Goal: Task Accomplishment & Management: Contribute content

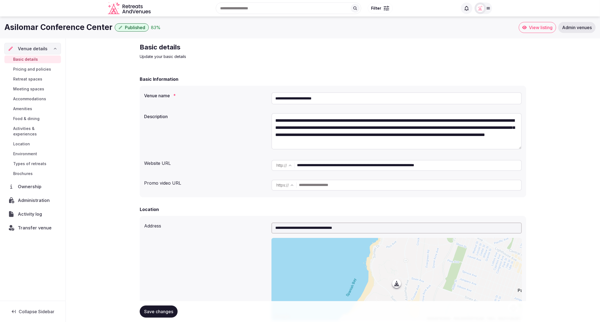
click at [214, 85] on div "**********" at bounding box center [333, 136] width 386 height 121
click at [29, 210] on span "Activity log" at bounding box center [31, 213] width 26 height 7
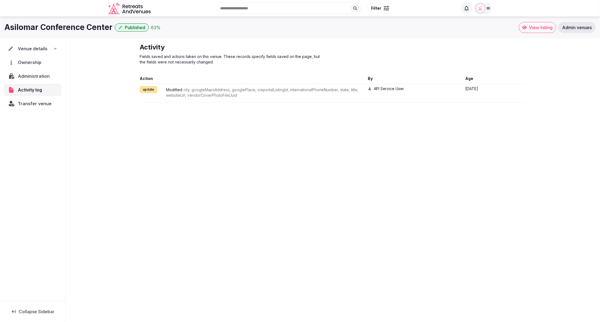
click at [379, 185] on div "Asilomar Conference Center Published 83 % View listing Admin venues Venue detai…" at bounding box center [300, 167] width 600 height 302
click at [49, 49] on div "Venue details" at bounding box center [32, 48] width 49 height 7
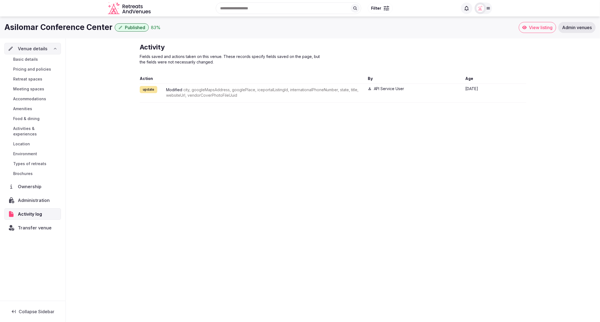
click at [39, 59] on link "Basic details" at bounding box center [32, 59] width 57 height 8
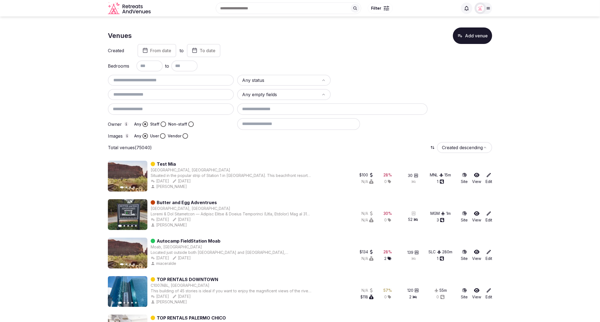
click at [170, 81] on input "text" at bounding box center [171, 80] width 122 height 7
paste input "**********"
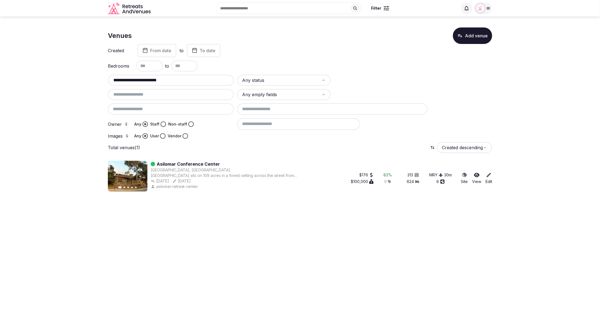
click at [279, 60] on div "Bedrooms to" at bounding box center [300, 65] width 384 height 11
paste input "text"
drag, startPoint x: 170, startPoint y: 78, endPoint x: 98, endPoint y: 76, distance: 71.7
click at [98, 76] on section "**********" at bounding box center [300, 108] width 600 height 184
type input "**********"
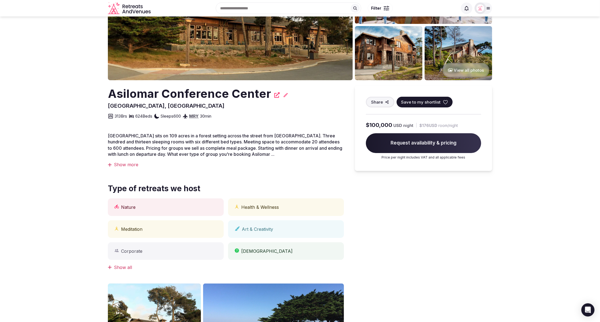
scroll to position [77, 0]
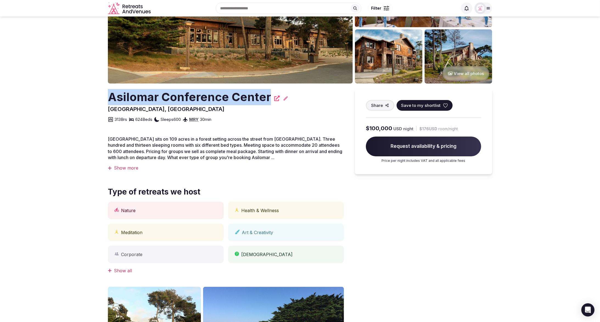
drag, startPoint x: 105, startPoint y: 94, endPoint x: 267, endPoint y: 100, distance: 161.7
click at [267, 100] on section "View all photos Asilomar Conference Center Pacific Grove, United States Share S…" at bounding box center [300, 229] width 600 height 580
copy h2 "Asilomar Conference Center"
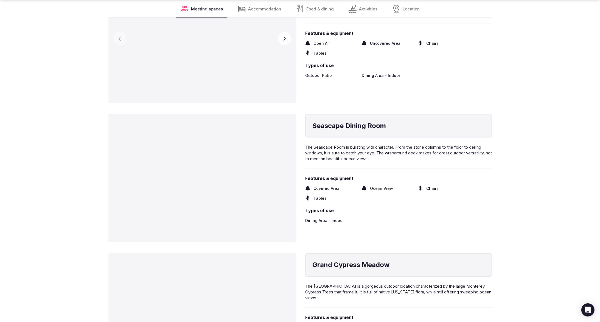
scroll to position [963, 0]
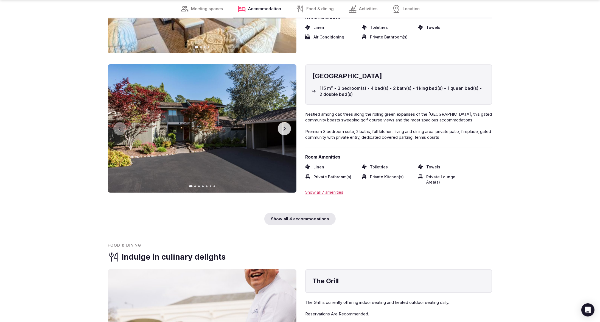
scroll to position [1857, 0]
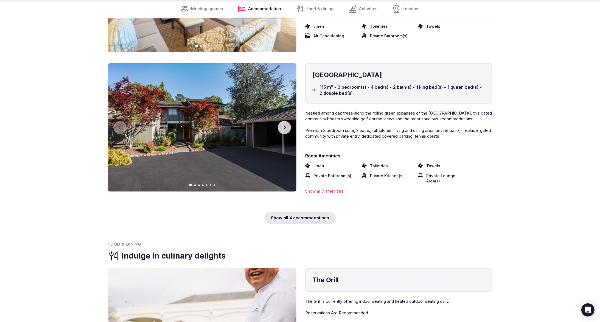
click at [309, 211] on div "Show all 4 accommodations" at bounding box center [299, 217] width 71 height 12
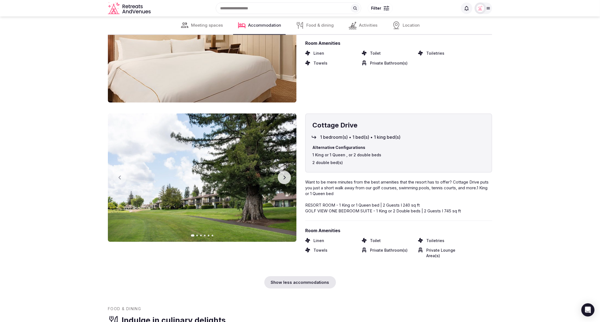
scroll to position [2086, 0]
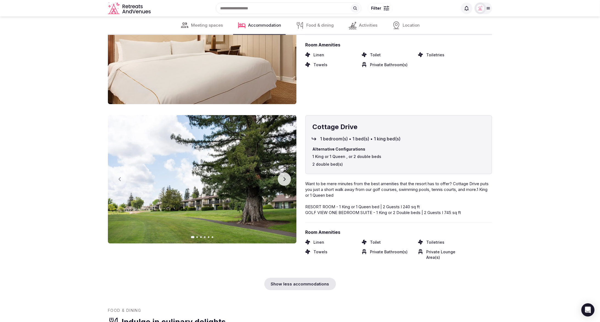
click at [283, 177] on icon "button" at bounding box center [284, 179] width 4 height 4
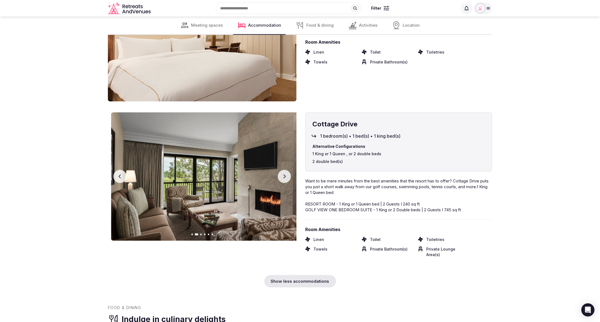
click at [283, 171] on button "Next slide" at bounding box center [284, 176] width 13 height 13
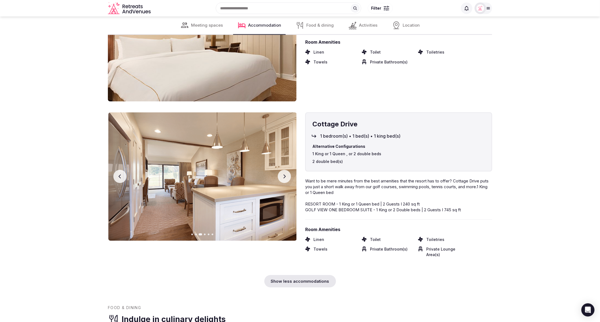
click at [283, 171] on button "Next slide" at bounding box center [284, 176] width 13 height 13
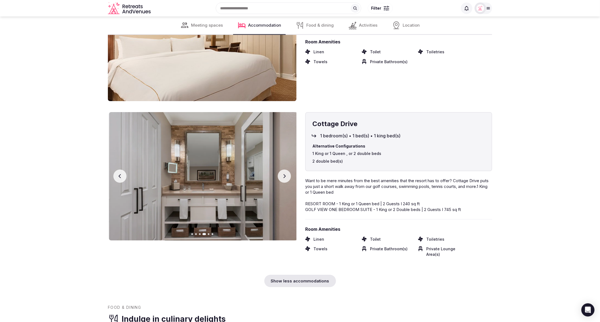
click at [283, 171] on button "Next slide" at bounding box center [284, 175] width 13 height 13
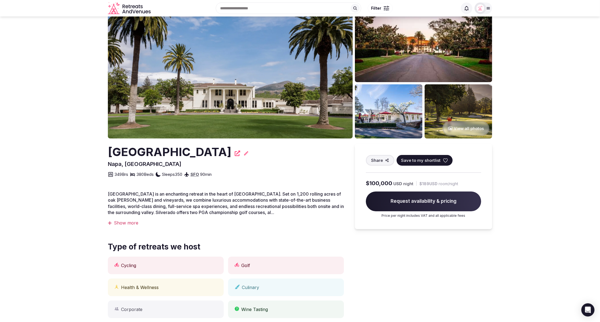
scroll to position [0, 0]
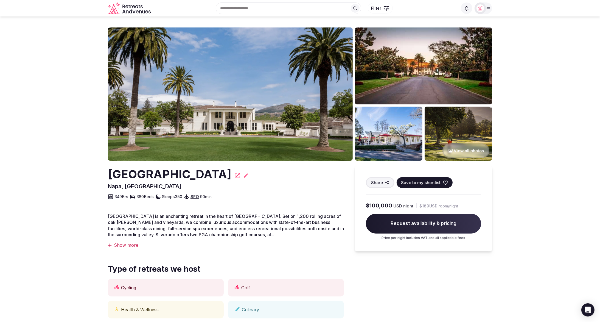
drag, startPoint x: 108, startPoint y: 175, endPoint x: 240, endPoint y: 176, distance: 131.5
click at [231, 176] on h2 "[GEOGRAPHIC_DATA]" at bounding box center [169, 174] width 123 height 16
copy h2 "[GEOGRAPHIC_DATA]"
click at [249, 178] on icon at bounding box center [245, 175] width 5 height 5
click at [289, 188] on div "Silverado Resort and Spa Napa, United States Share Save to my shortlist 349 Brs…" at bounding box center [226, 183] width 236 height 34
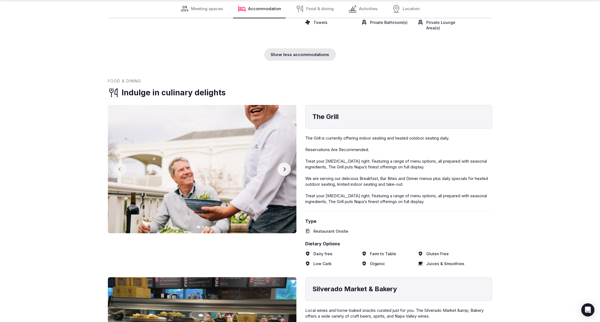
scroll to position [2316, 0]
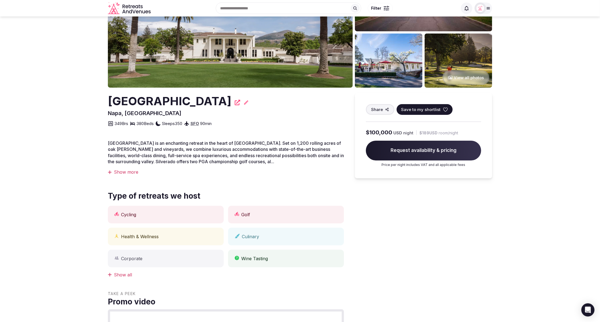
scroll to position [71, 0]
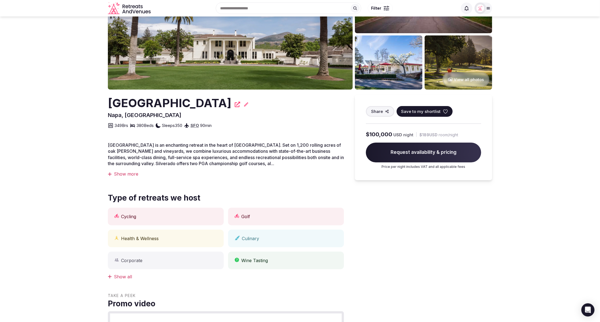
click at [275, 67] on img at bounding box center [230, 22] width 245 height 133
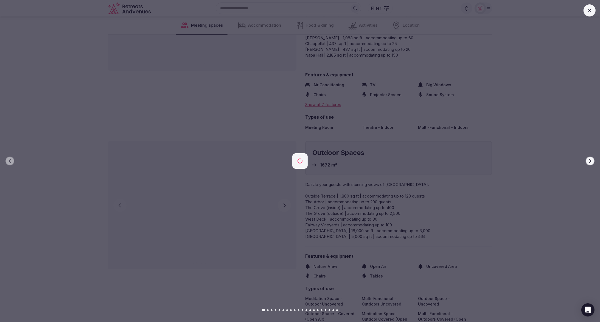
scroll to position [1263, 0]
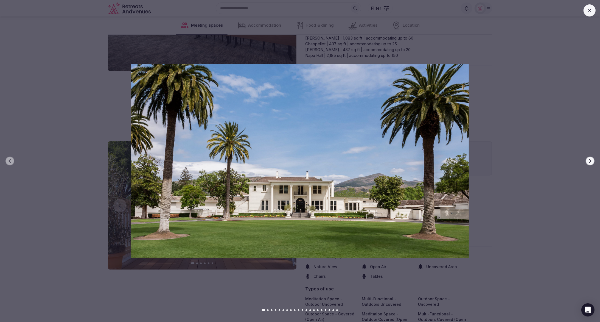
click at [592, 12] on icon at bounding box center [589, 10] width 4 height 4
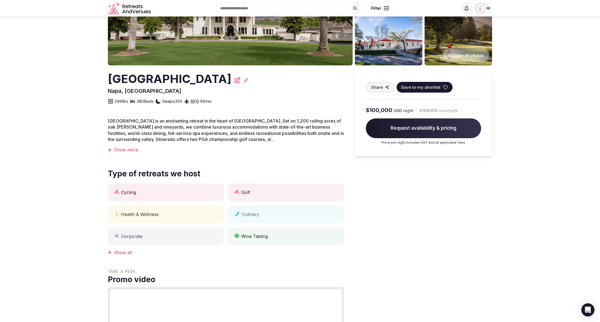
scroll to position [70, 0]
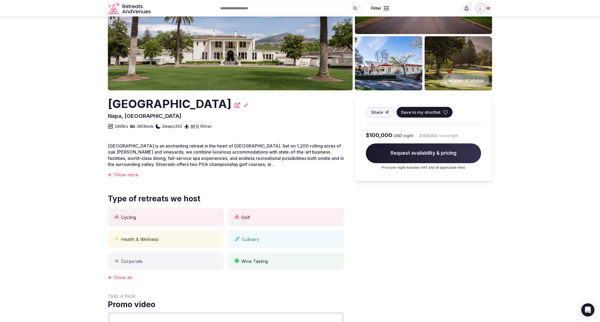
drag, startPoint x: 113, startPoint y: 105, endPoint x: 247, endPoint y: 103, distance: 134.5
click at [247, 103] on section "View all photos Silverado Resort and Spa Napa, United States Share Save to my s…" at bounding box center [300, 320] width 600 height 749
copy h2 "[GEOGRAPHIC_DATA]"
click at [526, 91] on section "View all photos Silverado Resort and Spa Napa, United States Share Save to my s…" at bounding box center [300, 320] width 600 height 749
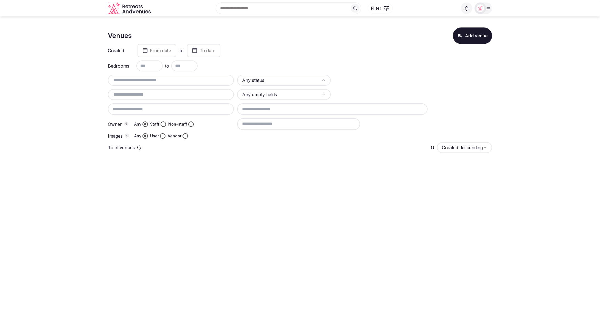
click at [184, 82] on input "text" at bounding box center [171, 80] width 122 height 7
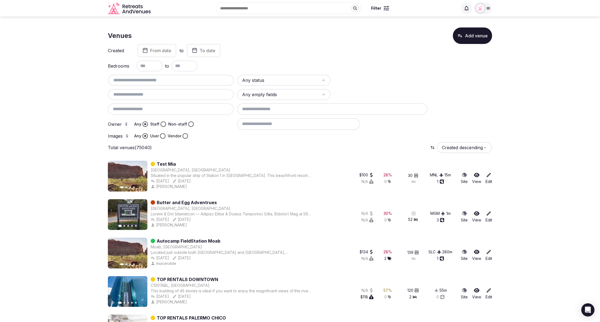
paste input "**********"
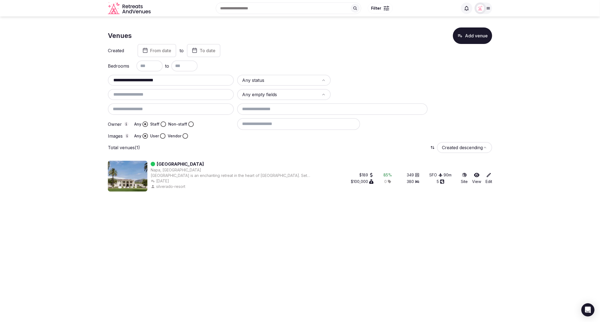
drag, startPoint x: 202, startPoint y: 84, endPoint x: 147, endPoint y: 80, distance: 55.3
click at [147, 80] on div "**********" at bounding box center [171, 80] width 126 height 11
drag, startPoint x: 147, startPoint y: 80, endPoint x: 191, endPoint y: 80, distance: 43.9
click at [191, 80] on input "**********" at bounding box center [171, 80] width 122 height 7
type input "**********"
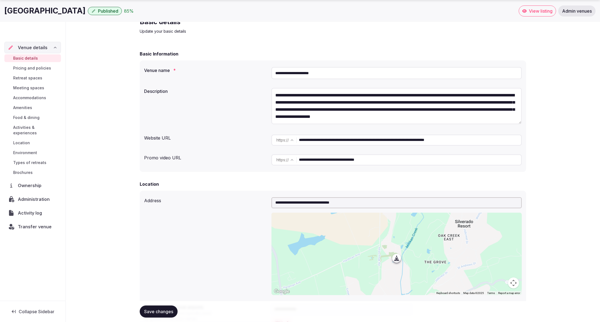
scroll to position [30, 0]
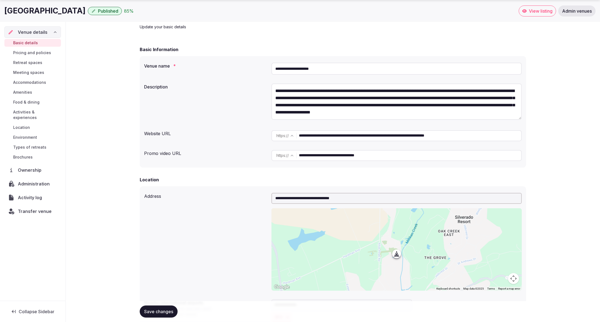
drag, startPoint x: 490, startPoint y: 136, endPoint x: 347, endPoint y: 136, distance: 142.7
click at [347, 136] on input "**********" at bounding box center [410, 135] width 222 height 11
drag, startPoint x: 353, startPoint y: 136, endPoint x: 296, endPoint y: 137, distance: 56.5
click at [296, 137] on div "**********" at bounding box center [396, 135] width 250 height 11
type input "**********"
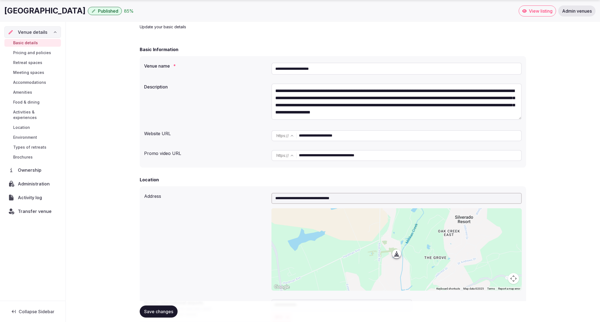
click at [31, 74] on span "Meeting spaces" at bounding box center [28, 72] width 31 height 5
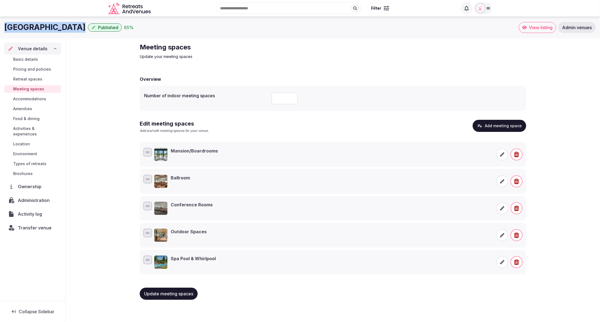
drag, startPoint x: 7, startPoint y: 26, endPoint x: 67, endPoint y: 27, distance: 60.4
click at [67, 27] on div "Silverado Resort and Spa Published 85 % View listing Admin venues" at bounding box center [300, 27] width 600 height 11
copy h1 "Silverado Resort"
click at [499, 125] on button "Add meeting space" at bounding box center [500, 126] width 54 height 12
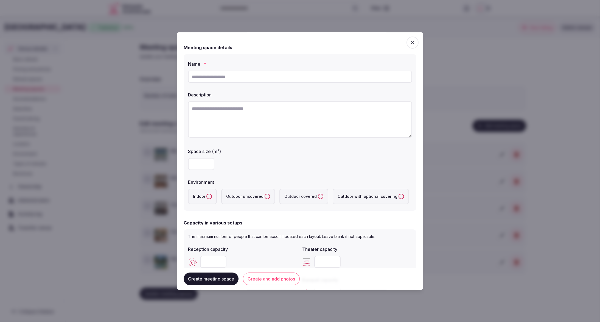
click at [231, 78] on input "text" at bounding box center [300, 77] width 224 height 12
click at [213, 75] on input "**********" at bounding box center [300, 77] width 224 height 12
type input "**********"
click at [416, 41] on span "button" at bounding box center [412, 42] width 12 height 12
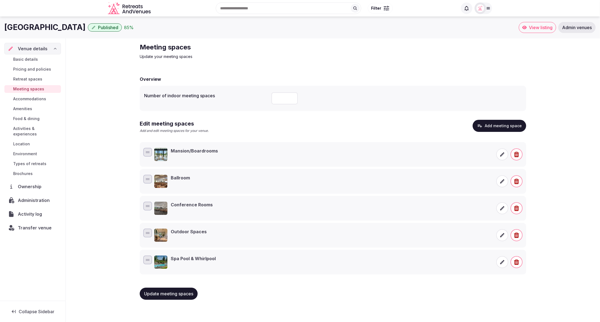
click at [497, 126] on button "Add meeting space" at bounding box center [500, 126] width 54 height 12
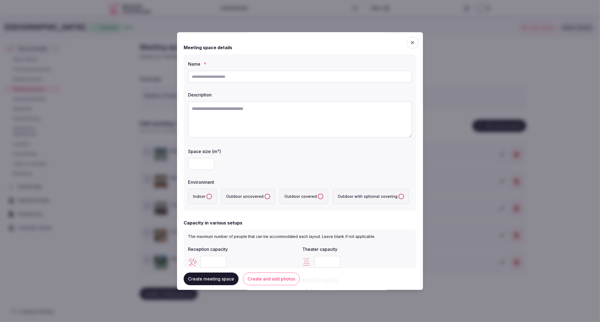
click at [247, 75] on input "text" at bounding box center [300, 77] width 224 height 12
drag, startPoint x: 248, startPoint y: 74, endPoint x: 209, endPoint y: 75, distance: 39.0
click at [190, 75] on input "******" at bounding box center [300, 77] width 224 height 12
paste input "**********"
drag, startPoint x: 204, startPoint y: 76, endPoint x: 190, endPoint y: 76, distance: 13.7
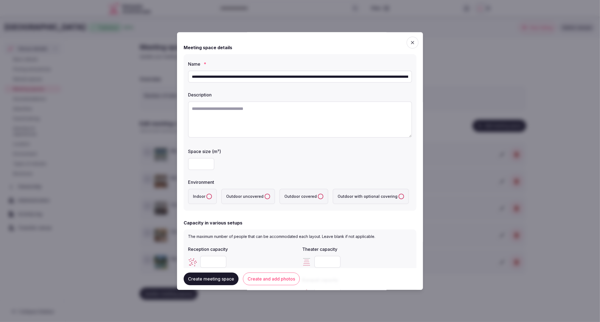
click at [190, 76] on input "text" at bounding box center [300, 77] width 224 height 12
drag, startPoint x: 381, startPoint y: 76, endPoint x: 133, endPoint y: 56, distance: 248.1
click at [133, 56] on body "Search Popular Destinations Toscana, Italy Riviera Maya, Mexico Indonesia, Bali…" at bounding box center [300, 161] width 600 height 322
click at [239, 78] on input "**********" at bounding box center [300, 77] width 224 height 12
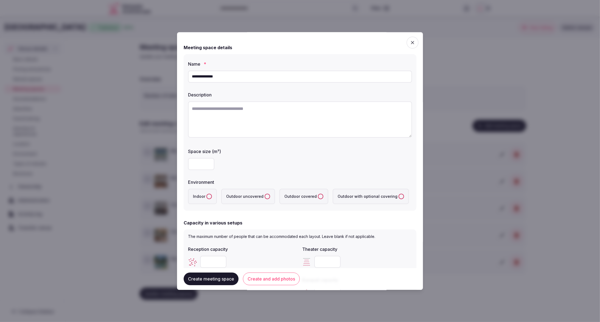
type input "**********"
click at [277, 113] on textarea at bounding box center [300, 119] width 224 height 36
paste textarea "**********"
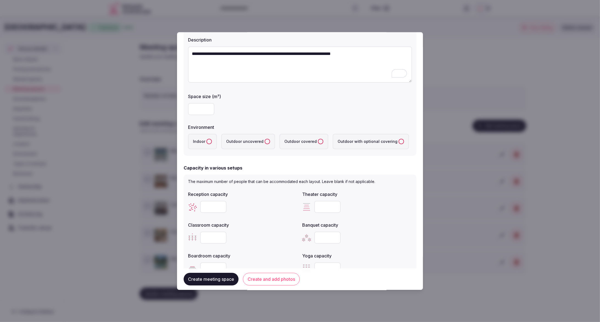
scroll to position [54, 0]
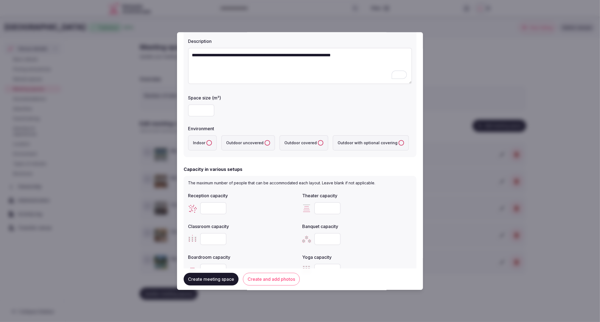
type textarea "**********"
click at [192, 110] on input "***" at bounding box center [201, 111] width 26 height 12
type input "***"
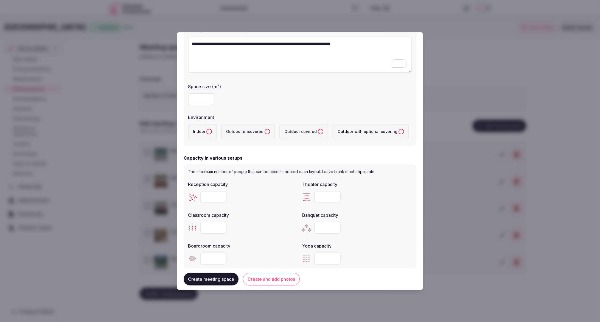
scroll to position [63, 0]
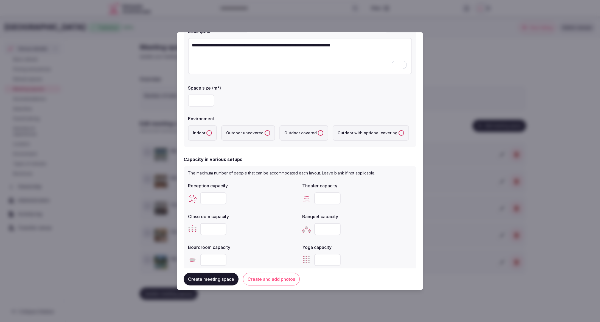
type input "***"
click at [302, 119] on label "Environment" at bounding box center [300, 118] width 224 height 4
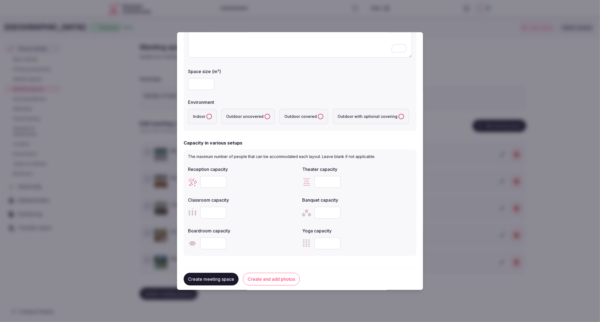
scroll to position [84, 0]
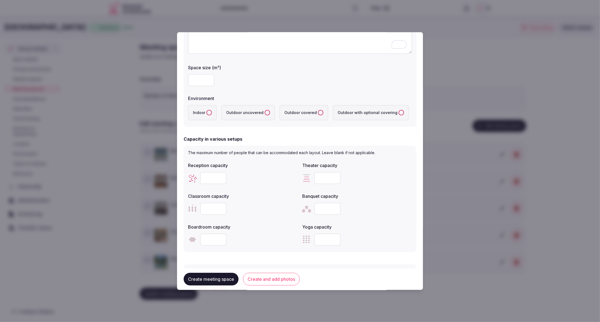
click at [210, 114] on button "Indoor" at bounding box center [208, 112] width 5 height 5
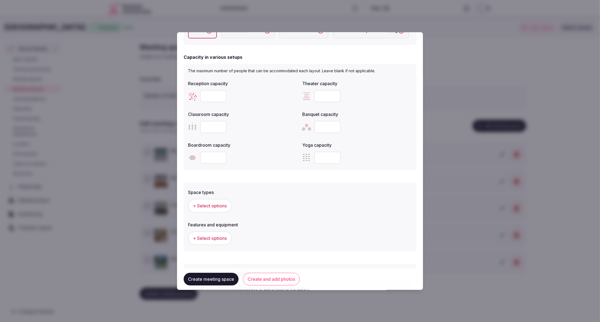
scroll to position [157, 0]
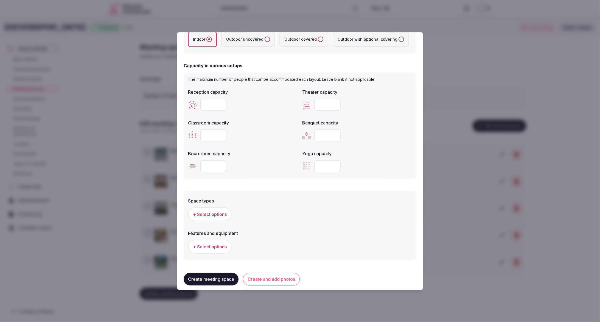
click at [209, 103] on input "number" at bounding box center [213, 105] width 26 height 12
drag, startPoint x: 215, startPoint y: 106, endPoint x: 201, endPoint y: 106, distance: 13.4
click at [201, 106] on input "*" at bounding box center [213, 105] width 26 height 12
drag, startPoint x: 212, startPoint y: 105, endPoint x: 194, endPoint y: 104, distance: 17.6
click at [194, 104] on div "*" at bounding box center [243, 105] width 110 height 12
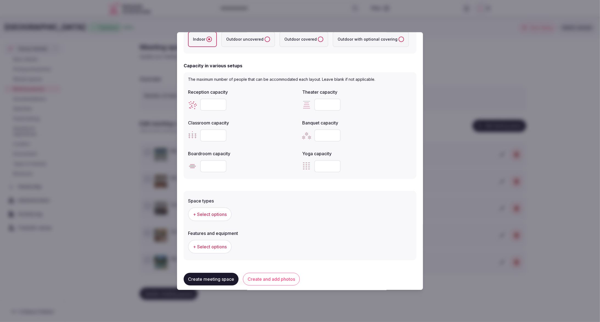
click at [213, 105] on input "***" at bounding box center [213, 105] width 26 height 12
drag, startPoint x: 213, startPoint y: 105, endPoint x: 191, endPoint y: 104, distance: 21.7
click at [191, 104] on div "*" at bounding box center [243, 105] width 110 height 12
click at [207, 105] on input "*" at bounding box center [213, 105] width 26 height 12
type input "***"
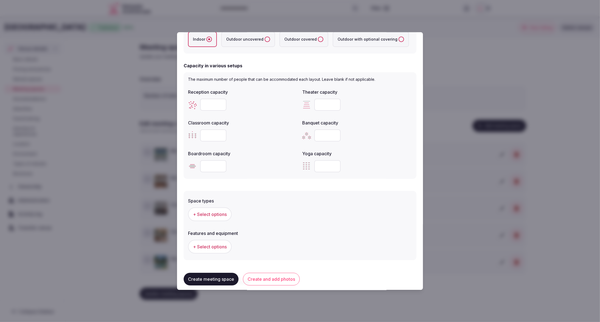
click at [324, 103] on input "number" at bounding box center [327, 105] width 26 height 12
click at [324, 105] on input "number" at bounding box center [327, 105] width 26 height 12
type input "***"
click at [375, 113] on div "Reception capacity *** Theater capacity *** Classroom capacity Banquet capacity…" at bounding box center [300, 130] width 224 height 88
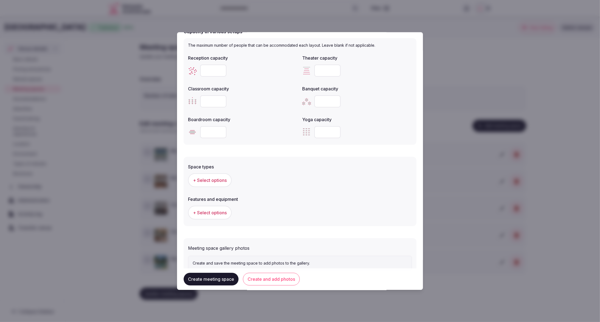
scroll to position [214, 0]
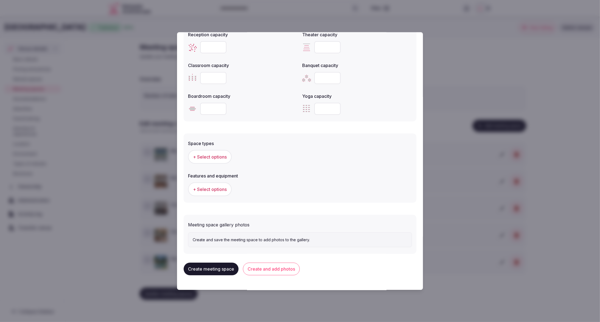
click at [202, 157] on span "+ Select options" at bounding box center [210, 157] width 34 height 6
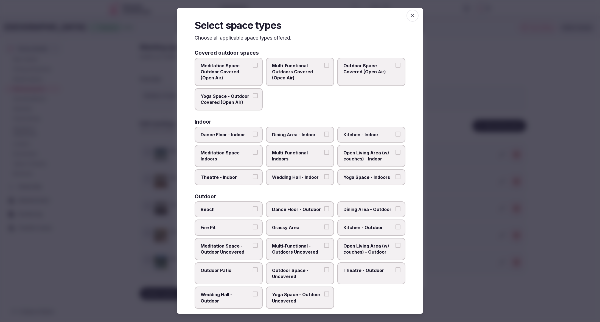
scroll to position [0, 0]
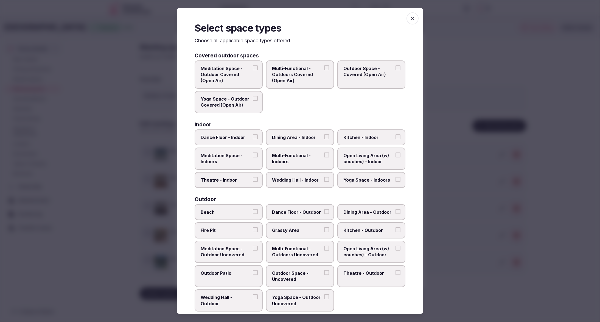
click at [309, 157] on span "Multi-Functional - Indoors" at bounding box center [297, 158] width 50 height 12
click at [324, 157] on button "Multi-Functional - Indoors" at bounding box center [326, 154] width 5 height 5
click at [231, 184] on label "Theatre - Indoor" at bounding box center [229, 180] width 68 height 16
click at [253, 182] on button "Theatre - Indoor" at bounding box center [255, 179] width 5 height 5
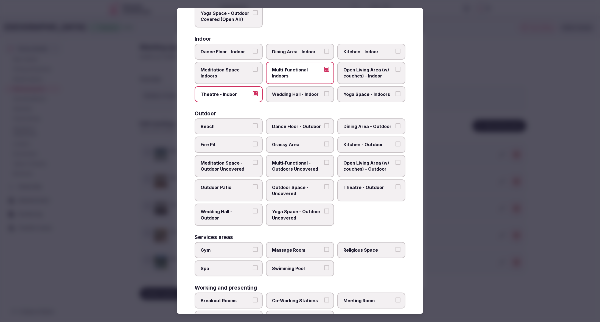
scroll to position [111, 0]
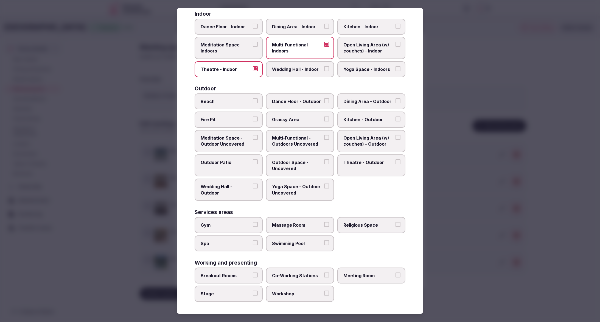
click at [382, 273] on span "Meeting Room" at bounding box center [368, 275] width 50 height 6
click at [395, 273] on button "Meeting Room" at bounding box center [397, 274] width 5 height 5
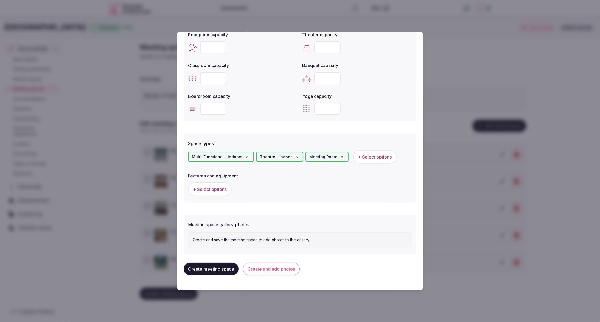
click at [213, 189] on span "+ Select options" at bounding box center [210, 189] width 34 height 6
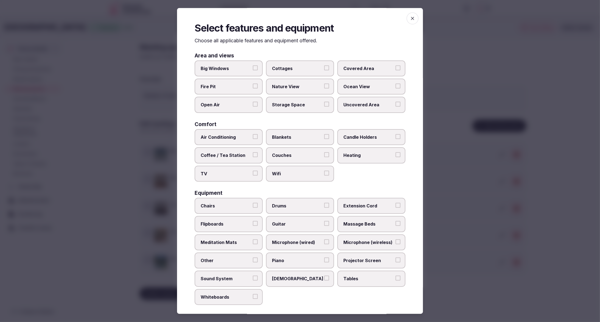
click at [215, 130] on label "Air Conditioning" at bounding box center [229, 137] width 68 height 16
click at [253, 134] on button "Air Conditioning" at bounding box center [255, 136] width 5 height 5
click at [311, 175] on span "Wifi" at bounding box center [297, 173] width 50 height 6
click at [324, 175] on button "Wifi" at bounding box center [326, 172] width 5 height 5
click at [227, 204] on span "Chairs" at bounding box center [226, 206] width 50 height 6
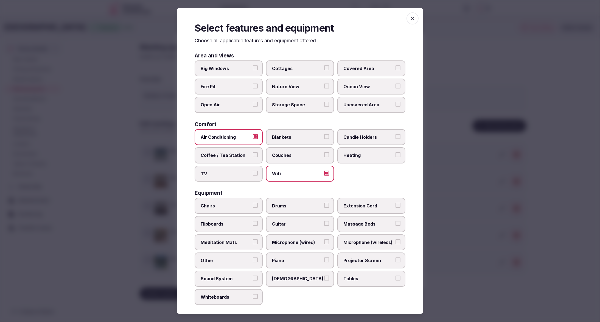
click at [253, 204] on button "Chairs" at bounding box center [255, 205] width 5 height 5
click at [364, 280] on span "Tables" at bounding box center [368, 279] width 50 height 6
click at [395, 280] on button "Tables" at bounding box center [397, 278] width 5 height 5
click at [363, 258] on span "Projector Screen" at bounding box center [368, 260] width 50 height 6
click at [395, 258] on button "Projector Screen" at bounding box center [397, 259] width 5 height 5
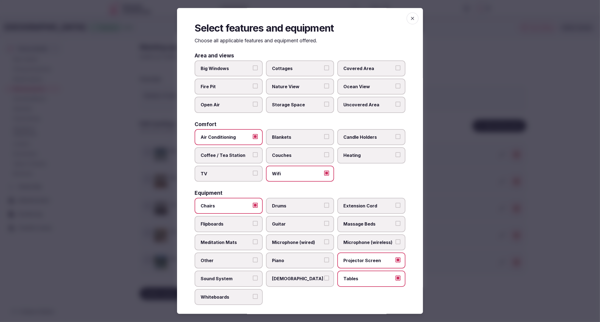
click at [482, 270] on div at bounding box center [300, 161] width 600 height 322
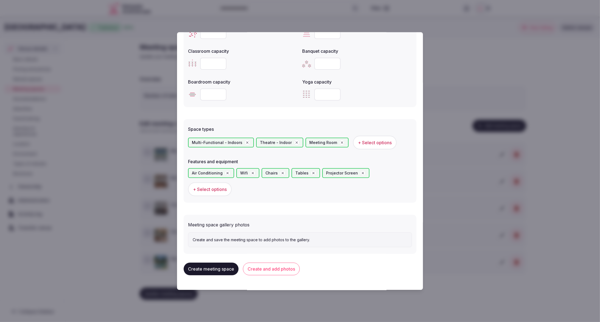
scroll to position [227, 0]
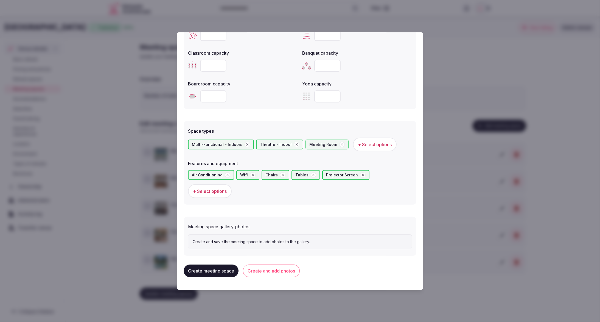
click at [283, 271] on button "Create and add photos" at bounding box center [271, 270] width 57 height 13
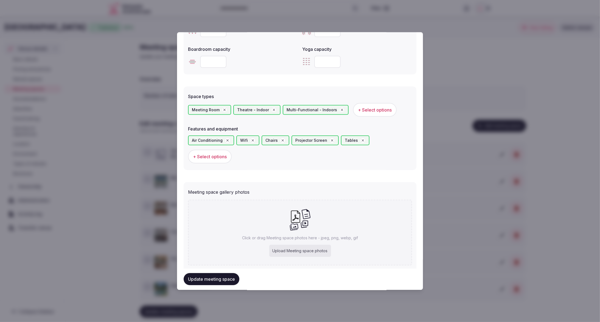
scroll to position [275, 0]
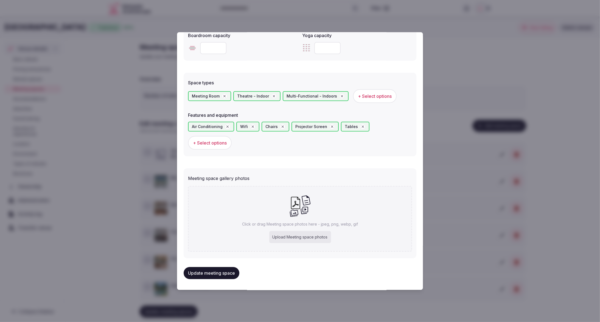
click at [289, 233] on div "Upload Meeting space photos" at bounding box center [300, 237] width 62 height 12
type input "**********"
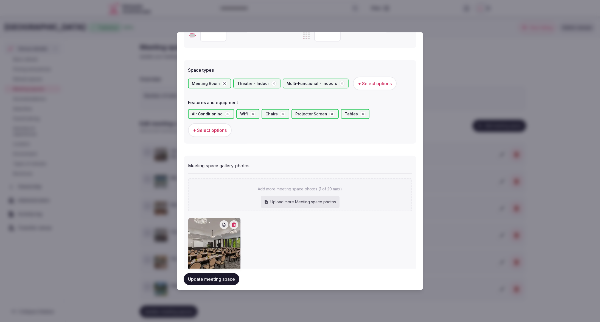
scroll to position [306, 0]
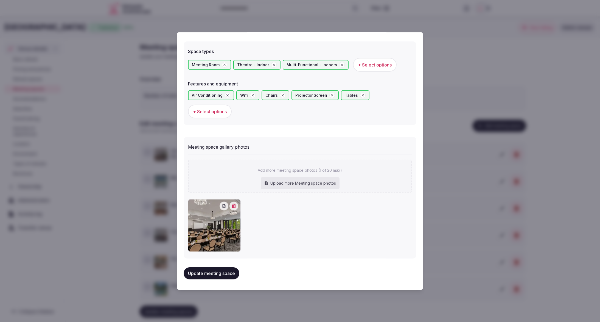
click at [215, 273] on button "Update meeting space" at bounding box center [212, 273] width 56 height 12
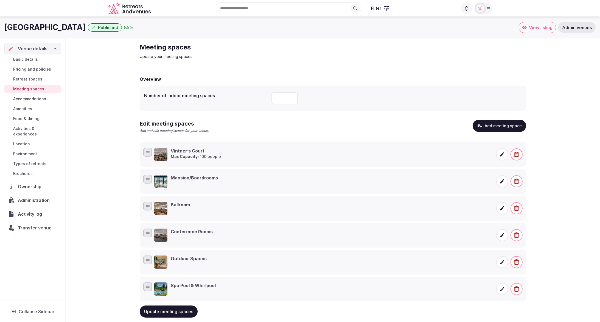
click at [491, 126] on button "Add meeting space" at bounding box center [500, 126] width 54 height 12
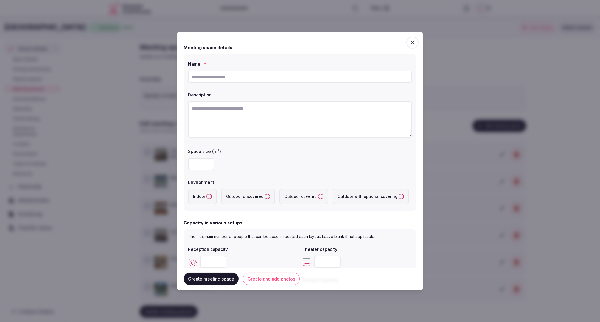
drag, startPoint x: 217, startPoint y: 83, endPoint x: 223, endPoint y: 75, distance: 9.4
click at [218, 81] on div at bounding box center [300, 76] width 224 height 16
click at [223, 75] on input "text" at bounding box center [300, 77] width 224 height 12
paste input "*********"
type input "*********"
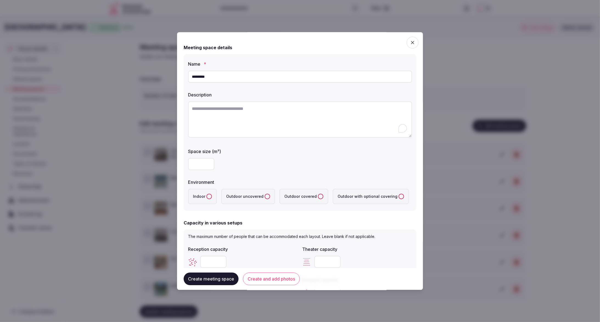
click at [258, 124] on textarea "To enrich screen reader interactions, please activate Accessibility in Grammarl…" at bounding box center [300, 119] width 224 height 36
paste textarea "**********"
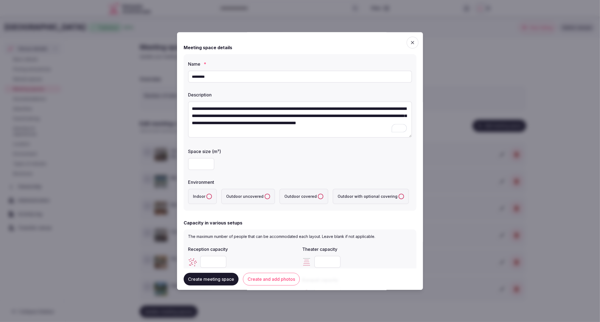
type textarea "**********"
click at [196, 161] on input "number" at bounding box center [201, 164] width 26 height 12
type input "**"
click at [276, 167] on div "**" at bounding box center [300, 164] width 224 height 12
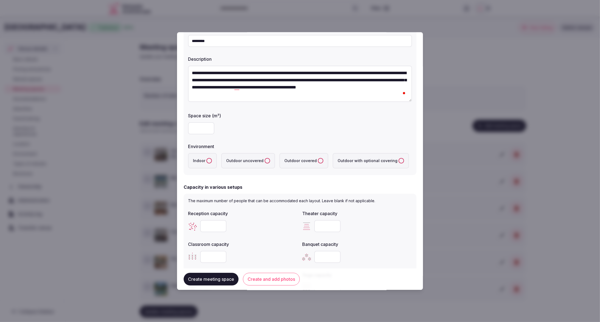
scroll to position [37, 0]
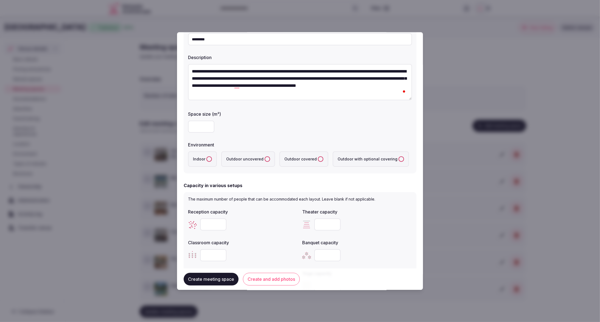
click at [208, 159] on button "Indoor" at bounding box center [208, 158] width 5 height 5
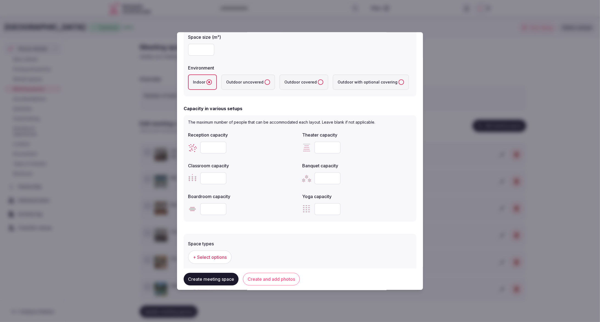
scroll to position [115, 0]
click at [326, 175] on input "number" at bounding box center [327, 178] width 26 height 12
type input "**"
click at [373, 182] on div "**" at bounding box center [357, 178] width 110 height 12
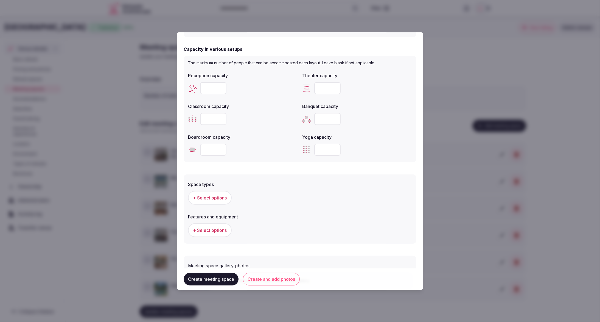
scroll to position [175, 0]
click at [209, 85] on input "number" at bounding box center [213, 87] width 26 height 12
type input "**"
click at [239, 150] on div at bounding box center [243, 148] width 110 height 12
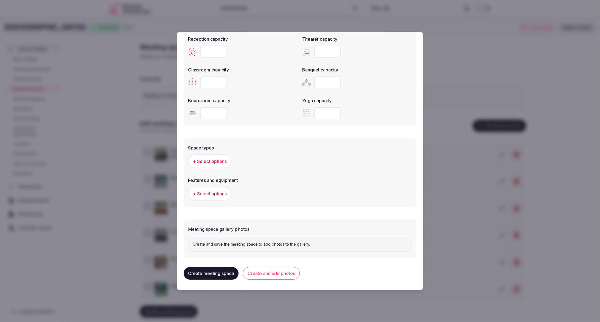
scroll to position [214, 0]
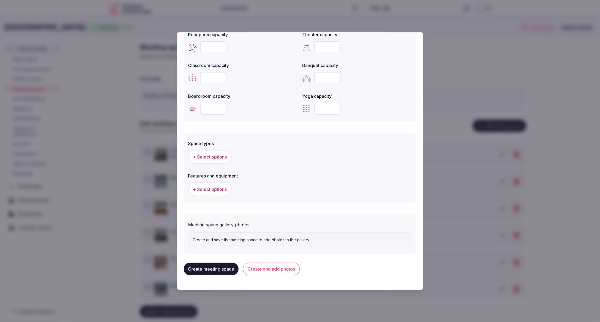
click at [215, 160] on button "+ Select options" at bounding box center [210, 157] width 44 height 14
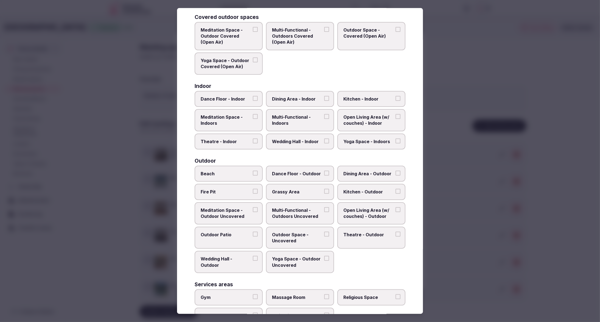
scroll to position [40, 0]
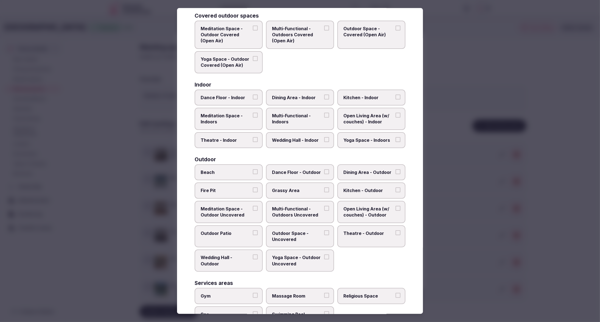
click at [307, 137] on span "Wedding Hall - Indoor" at bounding box center [297, 140] width 50 height 6
click at [324, 137] on button "Wedding Hall - Indoor" at bounding box center [326, 139] width 5 height 5
click at [312, 99] on span "Dining Area - Indoor" at bounding box center [297, 97] width 50 height 6
click at [324, 99] on button "Dining Area - Indoor" at bounding box center [326, 96] width 5 height 5
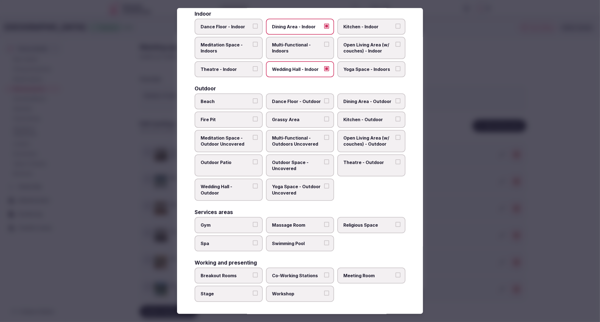
scroll to position [110, 0]
click at [355, 277] on span "Meeting Room" at bounding box center [368, 276] width 50 height 6
click at [395, 277] on button "Meeting Room" at bounding box center [397, 275] width 5 height 5
drag, startPoint x: 218, startPoint y: 237, endPoint x: 223, endPoint y: 228, distance: 10.7
click at [218, 237] on label "Spa" at bounding box center [229, 244] width 68 height 16
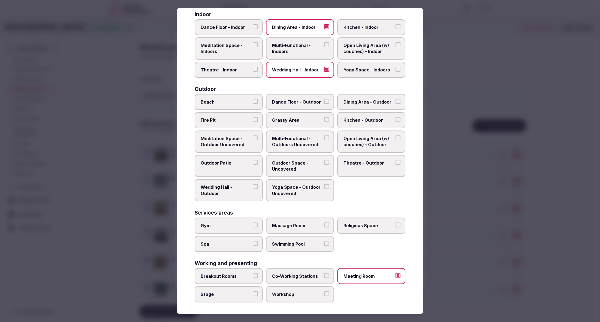
click at [253, 241] on button "Spa" at bounding box center [255, 243] width 5 height 5
click at [223, 226] on span "Gym" at bounding box center [226, 226] width 50 height 6
click at [253, 226] on button "Gym" at bounding box center [255, 225] width 5 height 5
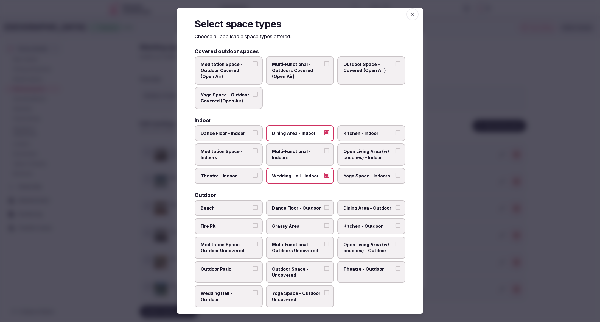
scroll to position [0, 0]
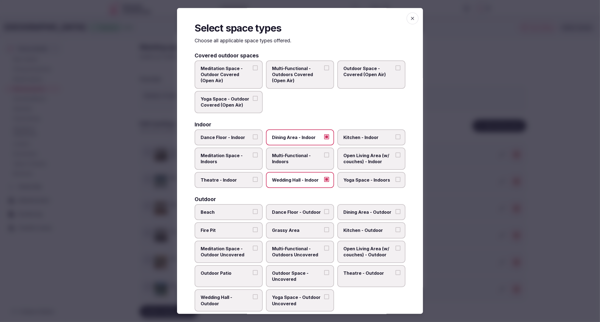
click at [226, 179] on span "Theatre - Indoor" at bounding box center [226, 180] width 50 height 6
click at [253, 179] on button "Theatre - Indoor" at bounding box center [255, 179] width 5 height 5
click at [303, 157] on span "Multi-Functional - Indoors" at bounding box center [297, 158] width 50 height 12
click at [324, 157] on button "Multi-Functional - Indoors" at bounding box center [326, 154] width 5 height 5
click at [298, 136] on span "Dining Area - Indoor" at bounding box center [297, 137] width 50 height 6
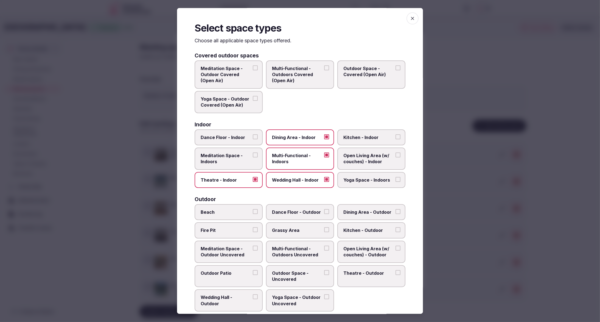
click at [324, 136] on button "Dining Area - Indoor" at bounding box center [326, 136] width 5 height 5
click at [314, 138] on span "Dining Area - Indoor" at bounding box center [297, 137] width 50 height 6
click at [324, 138] on button "Dining Area - Indoor" at bounding box center [326, 136] width 5 height 5
click at [245, 90] on div "Meditation Space - Outdoor Covered (Open Air) Multi-Functional - Outdoors Cover…" at bounding box center [300, 86] width 211 height 53
click at [328, 89] on div "Meditation Space - Outdoor Covered (Open Air) Multi-Functional - Outdoors Cover…" at bounding box center [300, 86] width 211 height 53
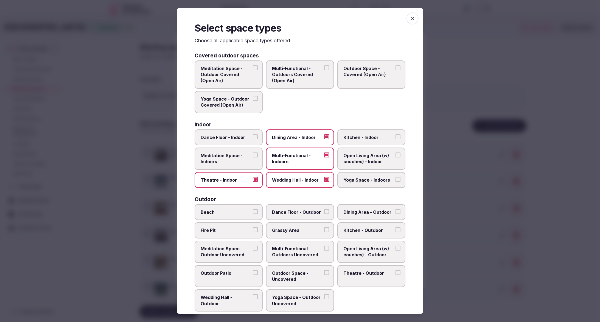
click at [258, 98] on label "Yoga Space - Outdoor Covered (Open Air)" at bounding box center [229, 102] width 68 height 22
click at [258, 98] on button "Yoga Space - Outdoor Covered (Open Air)" at bounding box center [255, 98] width 5 height 5
click at [259, 92] on label "Yoga Space - Outdoor Covered (Open Air)" at bounding box center [229, 102] width 68 height 22
click at [258, 96] on button "Yoga Space - Outdoor Covered (Open Air)" at bounding box center [255, 98] width 5 height 5
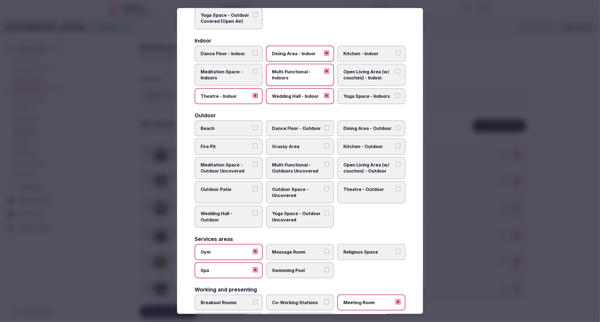
scroll to position [111, 0]
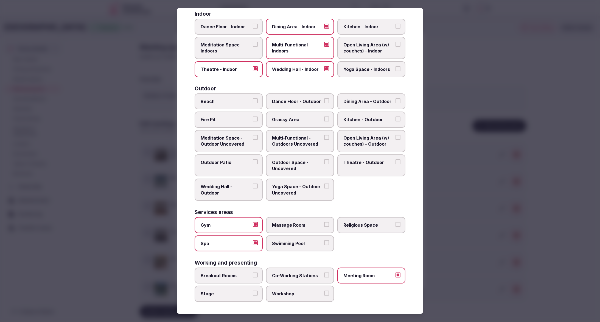
click at [485, 246] on div at bounding box center [300, 161] width 600 height 322
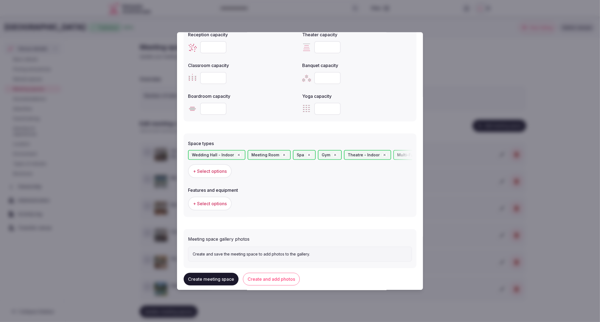
scroll to position [229, 0]
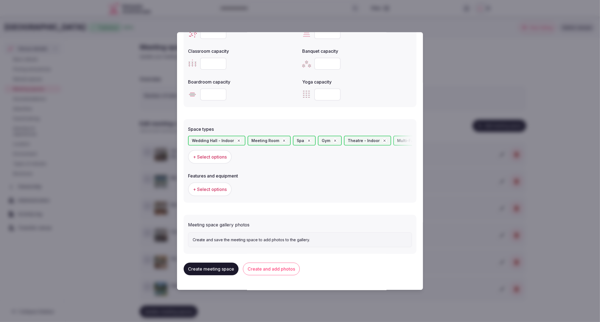
click at [215, 190] on span "+ Select options" at bounding box center [210, 189] width 34 height 6
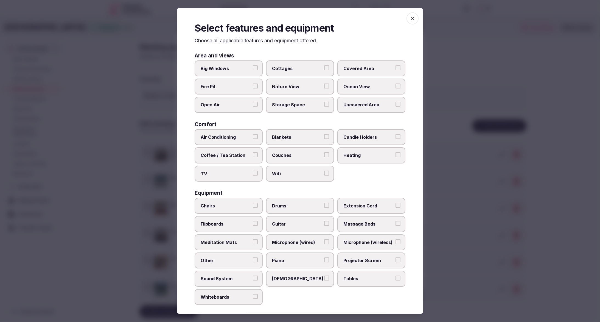
click at [231, 136] on span "Air Conditioning" at bounding box center [226, 137] width 50 height 6
click at [253, 136] on button "Air Conditioning" at bounding box center [255, 136] width 5 height 5
click at [289, 174] on span "Wifi" at bounding box center [297, 173] width 50 height 6
click at [324, 174] on button "Wifi" at bounding box center [326, 172] width 5 height 5
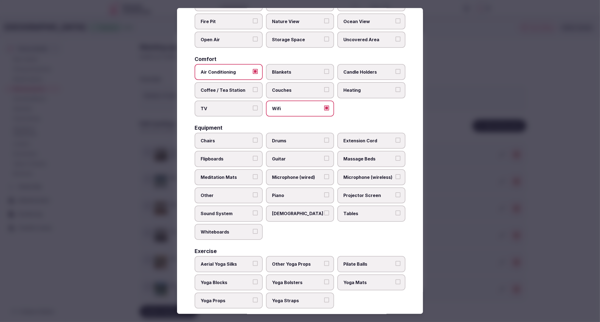
scroll to position [72, 0]
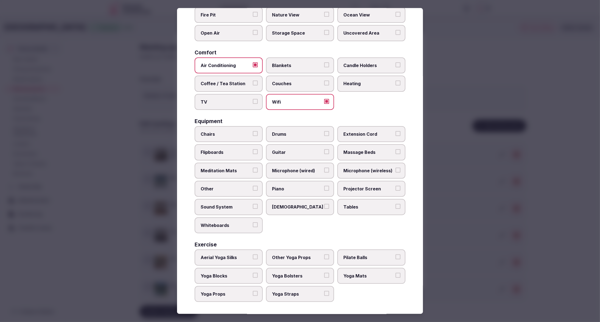
click at [234, 256] on span "Aerial Yoga Silks" at bounding box center [226, 257] width 50 height 6
click at [253, 256] on button "Aerial Yoga Silks" at bounding box center [255, 256] width 5 height 5
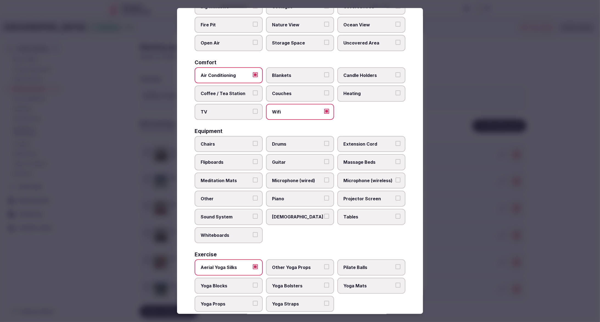
scroll to position [63, 0]
click at [308, 235] on div "Chairs Drums Extension Cord Flipboards Guitar Massage Beds Meditation Mats Micr…" at bounding box center [300, 188] width 211 height 107
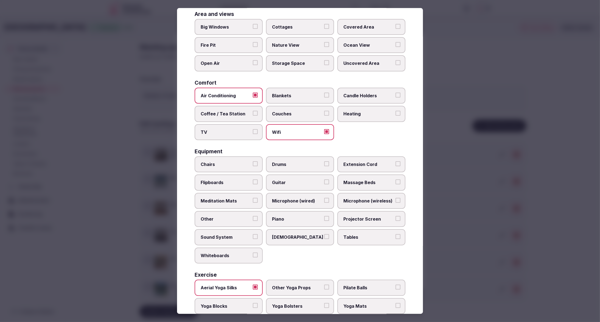
scroll to position [72, 0]
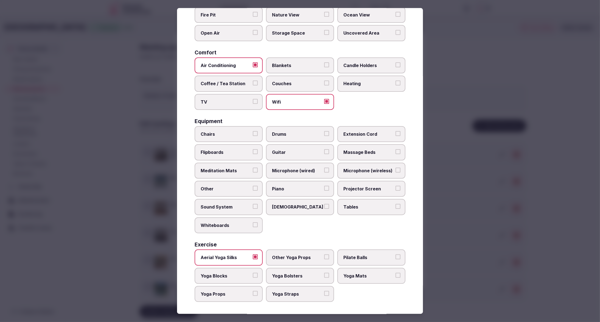
drag, startPoint x: 251, startPoint y: 255, endPoint x: 261, endPoint y: 254, distance: 9.9
click at [255, 254] on label "Aerial Yoga Silks" at bounding box center [229, 257] width 68 height 16
click at [342, 223] on div "Chairs Drums Extension Cord Flipboards Guitar Massage Beds Meditation Mats Micr…" at bounding box center [300, 179] width 211 height 107
click at [237, 256] on span "Aerial Yoga Silks" at bounding box center [226, 257] width 50 height 6
click at [253, 256] on button "Aerial Yoga Silks" at bounding box center [255, 256] width 5 height 5
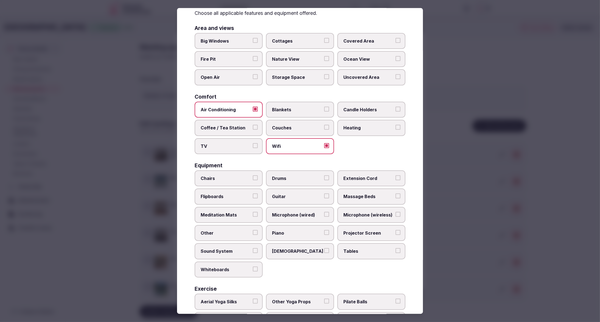
scroll to position [0, 0]
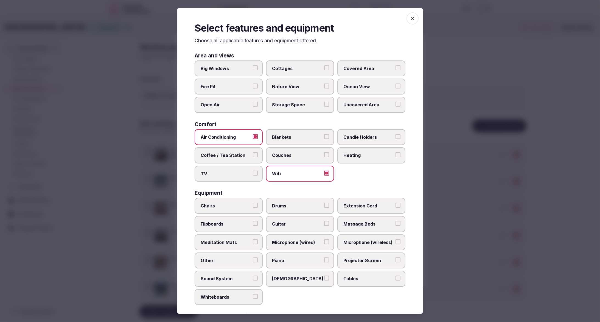
click at [218, 201] on label "Chairs" at bounding box center [229, 206] width 68 height 16
click at [253, 203] on button "Chairs" at bounding box center [255, 205] width 5 height 5
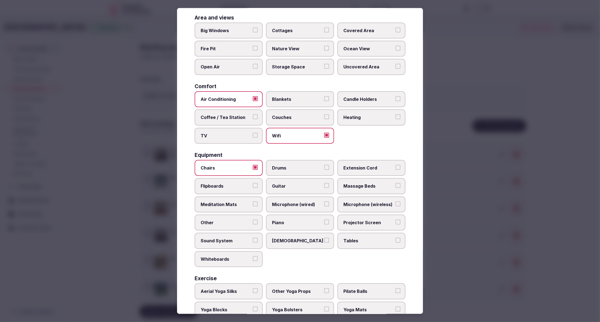
scroll to position [44, 0]
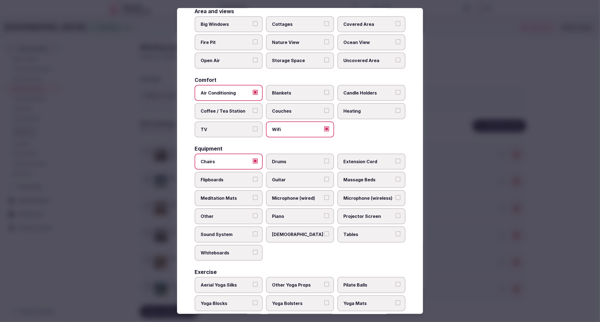
click at [371, 235] on span "Tables" at bounding box center [368, 234] width 50 height 6
click at [395, 235] on button "Tables" at bounding box center [397, 233] width 5 height 5
click at [373, 215] on span "Projector Screen" at bounding box center [368, 216] width 50 height 6
click at [395, 215] on button "Projector Screen" at bounding box center [397, 215] width 5 height 5
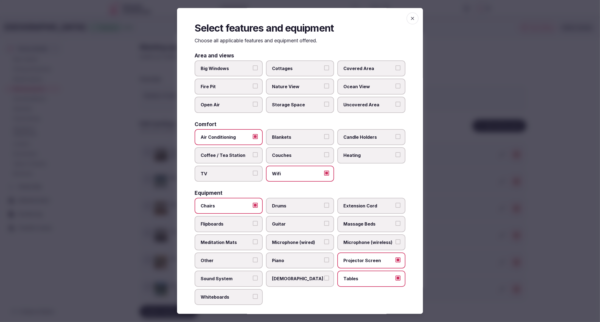
click at [443, 256] on div at bounding box center [300, 161] width 600 height 322
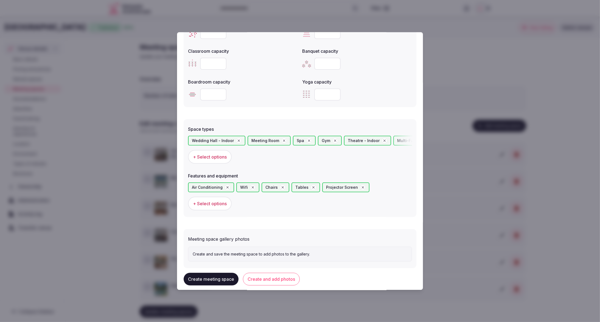
scroll to position [243, 0]
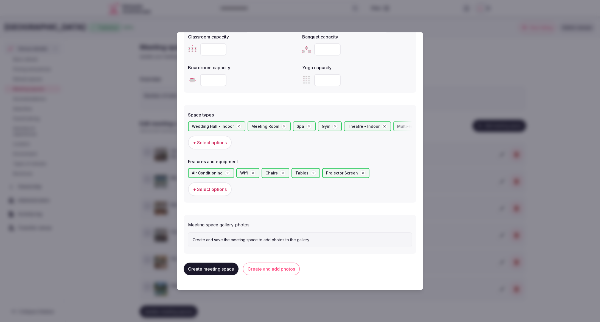
click at [275, 273] on button "Create and add photos" at bounding box center [271, 268] width 57 height 13
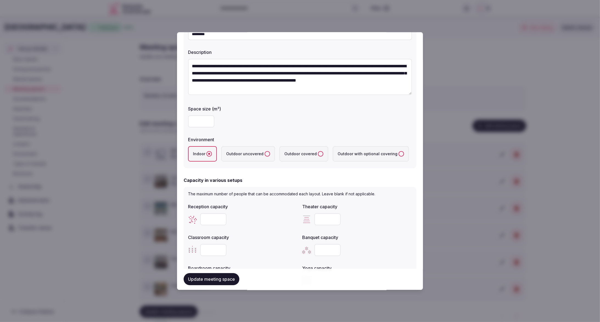
scroll to position [0, 0]
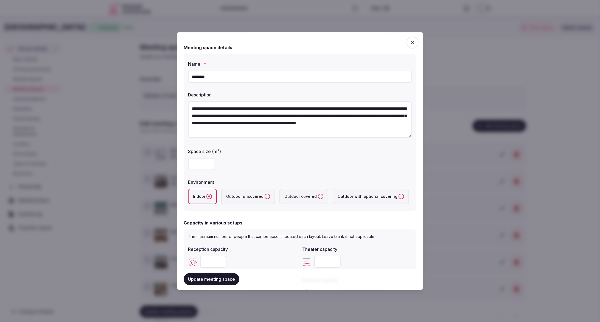
drag, startPoint x: 188, startPoint y: 75, endPoint x: 181, endPoint y: 74, distance: 6.9
click at [181, 74] on div "**********" at bounding box center [300, 160] width 246 height 257
click at [254, 77] on input "*********" at bounding box center [300, 77] width 224 height 12
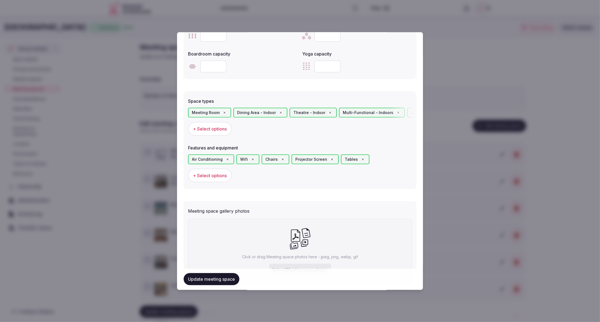
scroll to position [289, 0]
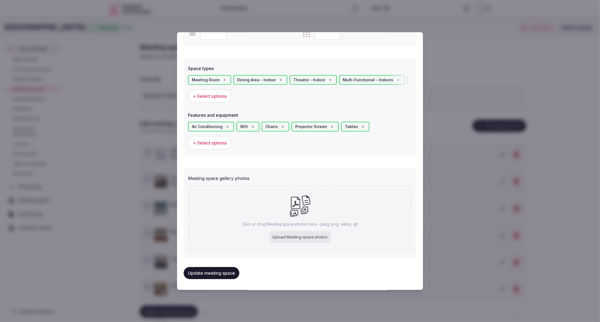
click at [313, 240] on div "Upload Meeting space photos" at bounding box center [300, 237] width 62 height 12
type input "**********"
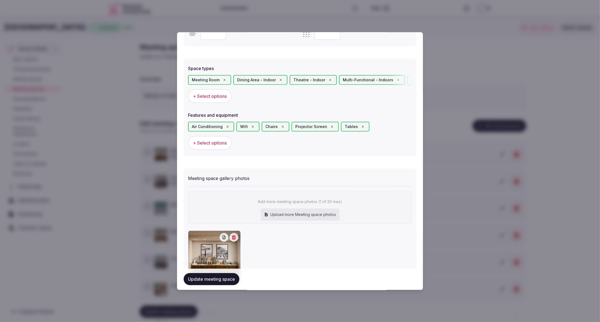
scroll to position [321, 0]
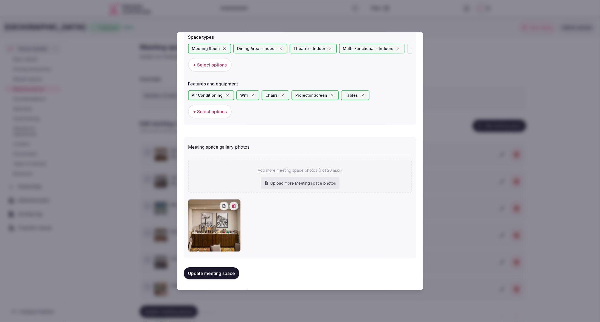
click at [214, 275] on button "Update meeting space" at bounding box center [212, 273] width 56 height 12
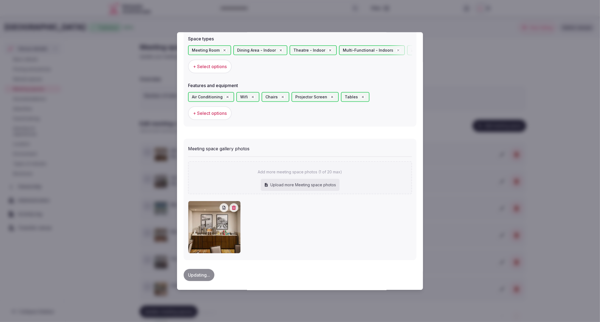
scroll to position [318, 0]
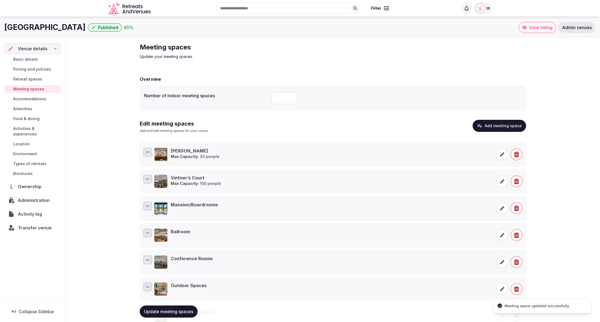
click at [495, 123] on button "Add meeting space" at bounding box center [500, 126] width 54 height 12
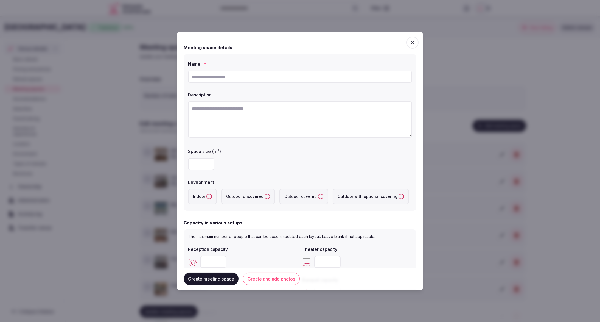
click at [269, 77] on input "text" at bounding box center [300, 77] width 224 height 12
paste input "**********"
type input "**********"
click at [263, 109] on textarea at bounding box center [300, 119] width 224 height 36
paste textarea "**********"
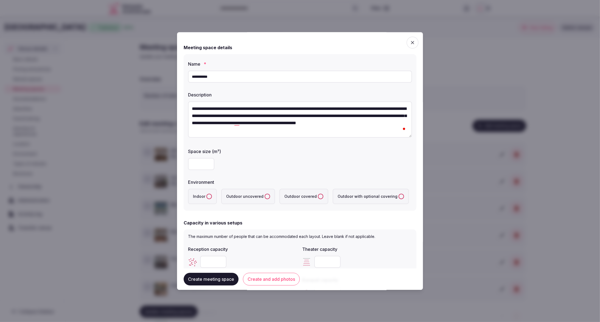
type textarea "**********"
click at [202, 164] on input "number" at bounding box center [201, 164] width 26 height 12
type input "**"
click at [310, 153] on label "Space size (m²)" at bounding box center [300, 151] width 224 height 4
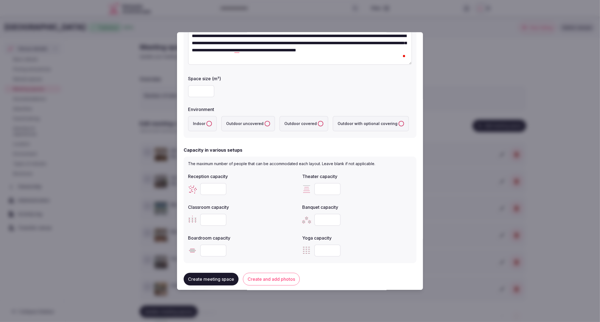
scroll to position [82, 0]
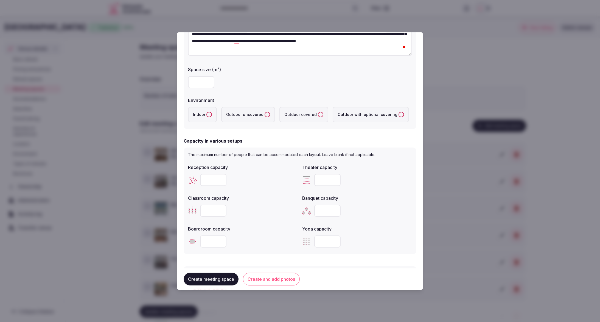
click at [208, 114] on button "Indoor" at bounding box center [208, 114] width 5 height 5
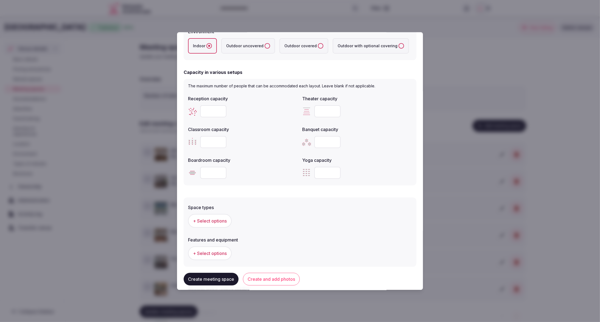
scroll to position [157, 0]
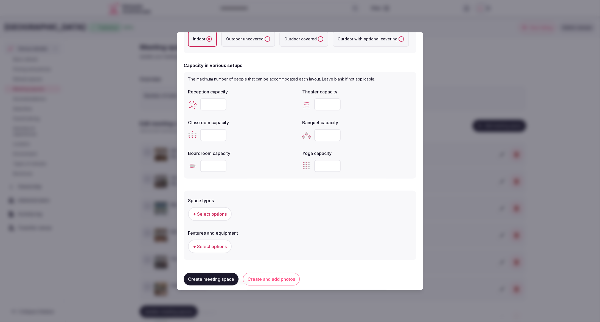
click at [208, 104] on input "number" at bounding box center [213, 104] width 26 height 12
type input "**"
click at [255, 106] on div "**" at bounding box center [243, 104] width 110 height 12
click at [322, 102] on input "number" at bounding box center [327, 104] width 26 height 12
type input "**"
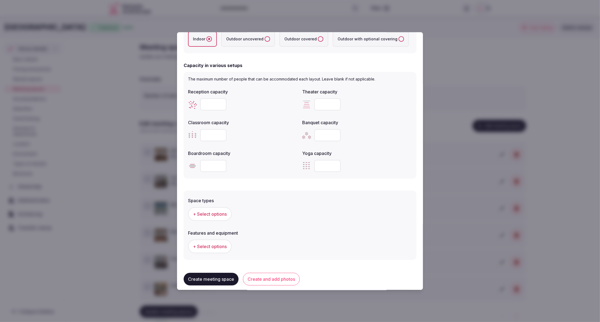
click at [385, 117] on div "Banquet capacity" at bounding box center [357, 121] width 110 height 8
click at [207, 168] on input "number" at bounding box center [213, 166] width 26 height 12
type input "**"
click at [251, 167] on div "**" at bounding box center [243, 166] width 110 height 12
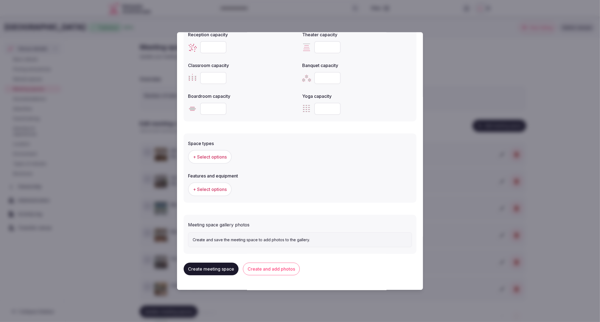
click at [219, 158] on span "+ Select options" at bounding box center [210, 157] width 34 height 6
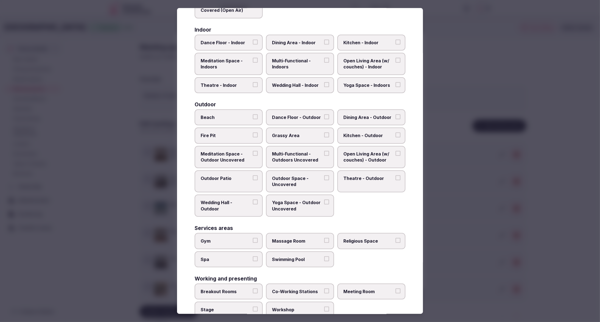
scroll to position [111, 0]
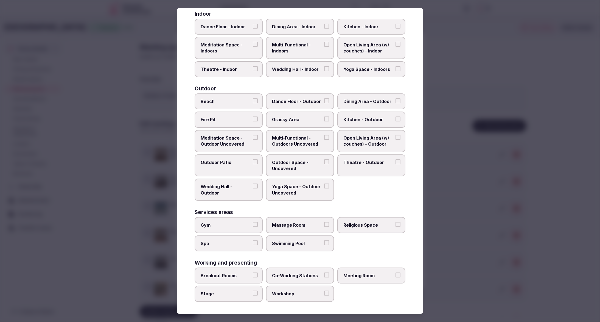
drag, startPoint x: 372, startPoint y: 277, endPoint x: 372, endPoint y: 274, distance: 3.1
click at [372, 277] on span "Meeting Room" at bounding box center [368, 275] width 50 height 6
click at [395, 277] on button "Meeting Room" at bounding box center [397, 274] width 5 height 5
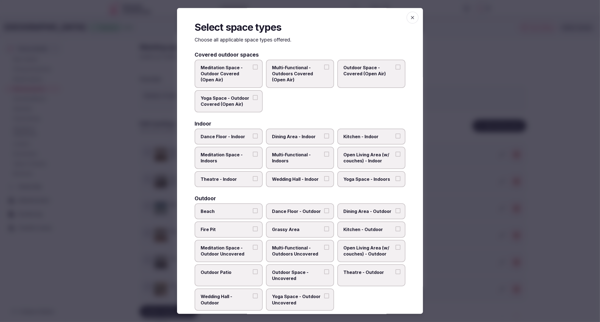
scroll to position [0, 0]
click at [240, 177] on span "Theatre - Indoor" at bounding box center [226, 180] width 50 height 6
click at [253, 177] on button "Theatre - Indoor" at bounding box center [255, 179] width 5 height 5
click at [305, 157] on span "Multi-Functional - Indoors" at bounding box center [297, 158] width 50 height 12
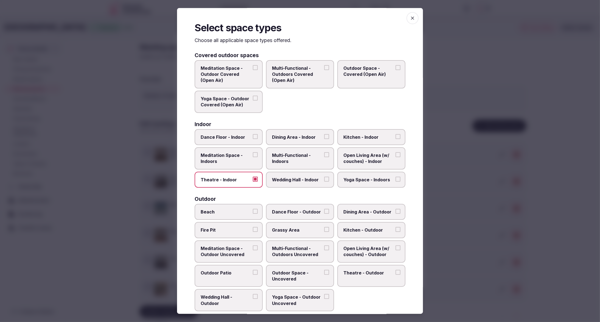
click at [324, 157] on button "Multi-Functional - Indoors" at bounding box center [326, 154] width 5 height 5
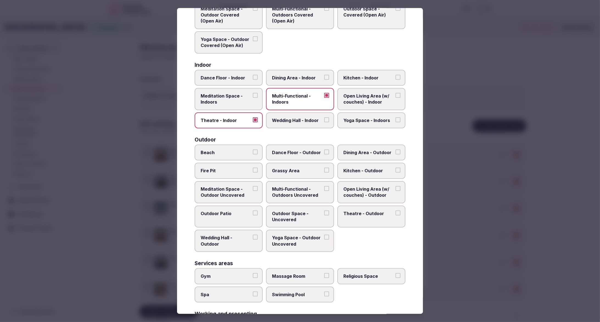
scroll to position [111, 0]
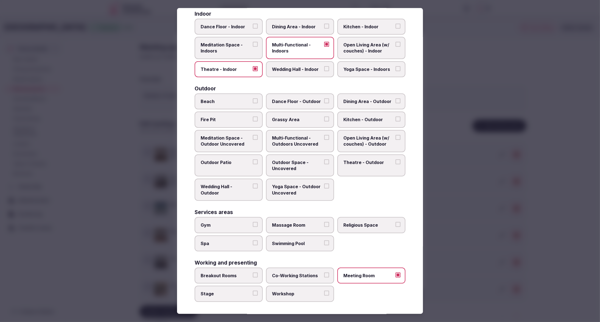
click at [468, 76] on div at bounding box center [300, 161] width 600 height 322
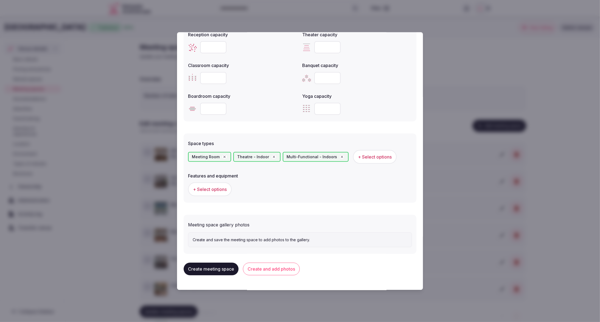
click at [214, 189] on span "+ Select options" at bounding box center [210, 189] width 34 height 6
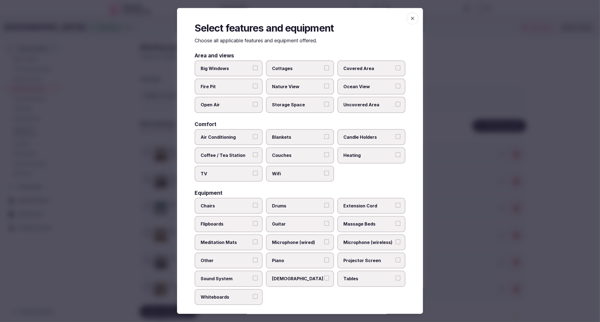
click at [306, 173] on span "Wifi" at bounding box center [297, 173] width 50 height 6
click at [324, 173] on button "Wifi" at bounding box center [326, 172] width 5 height 5
click at [228, 134] on span "Air Conditioning" at bounding box center [226, 137] width 50 height 6
click at [253, 134] on button "Air Conditioning" at bounding box center [255, 136] width 5 height 5
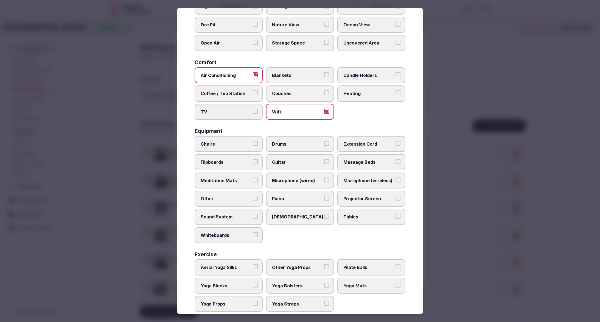
scroll to position [72, 0]
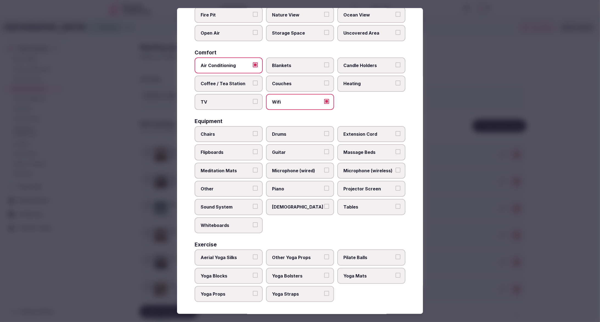
click at [233, 81] on span "Coffee / Tea Station" at bounding box center [226, 83] width 50 height 6
click at [253, 81] on button "Coffee / Tea Station" at bounding box center [255, 82] width 5 height 5
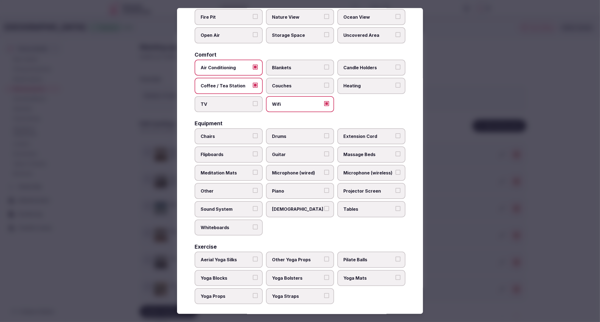
click at [366, 207] on span "Tables" at bounding box center [368, 209] width 50 height 6
click at [395, 207] on button "Tables" at bounding box center [397, 208] width 5 height 5
click at [231, 134] on span "Chairs" at bounding box center [226, 136] width 50 height 6
click at [253, 134] on button "Chairs" at bounding box center [255, 135] width 5 height 5
click at [364, 192] on span "Projector Screen" at bounding box center [368, 191] width 50 height 6
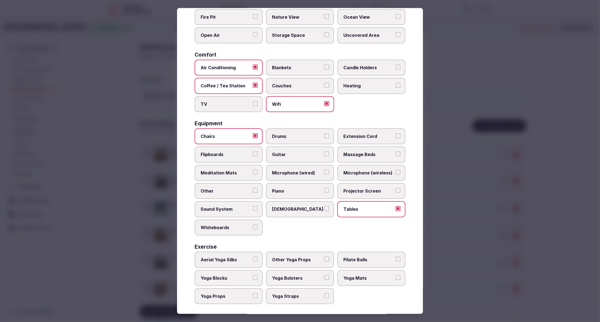
click at [395, 192] on button "Projector Screen" at bounding box center [397, 190] width 5 height 5
click at [228, 207] on span "Sound System" at bounding box center [226, 209] width 50 height 6
click at [253, 207] on button "Sound System" at bounding box center [255, 208] width 5 height 5
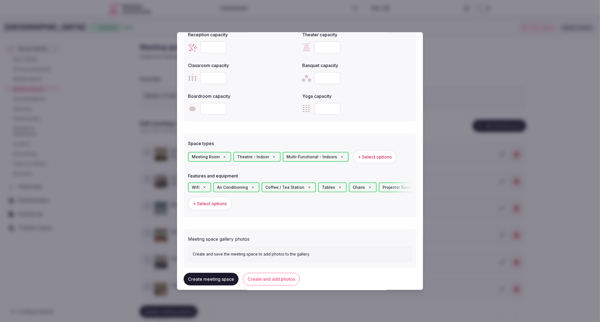
scroll to position [229, 0]
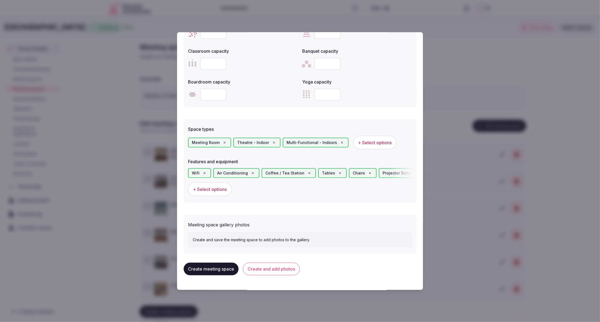
click at [269, 264] on button "Create and add photos" at bounding box center [271, 268] width 57 height 13
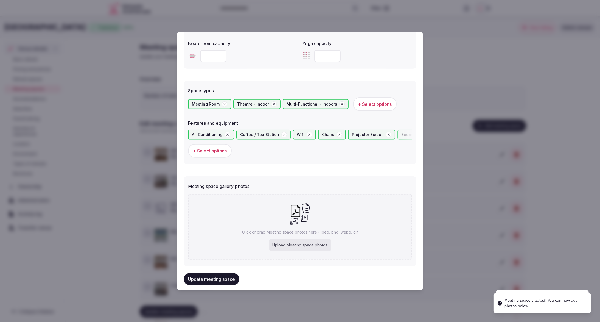
scroll to position [275, 0]
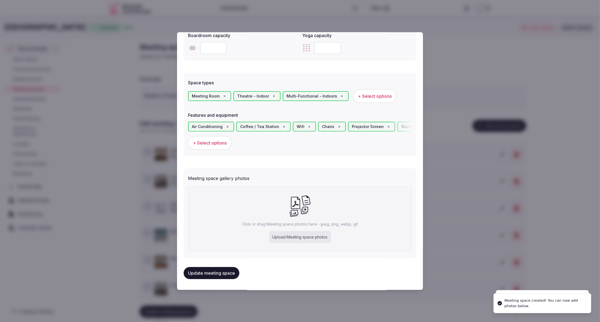
click at [293, 234] on div "Upload Meeting space photos" at bounding box center [300, 237] width 62 height 12
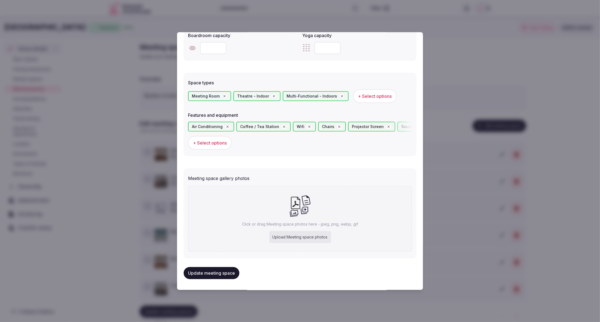
type input "**********"
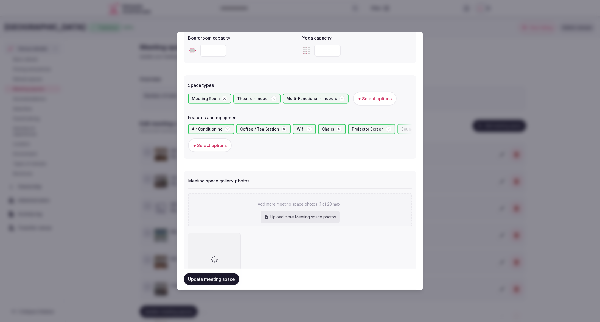
scroll to position [306, 0]
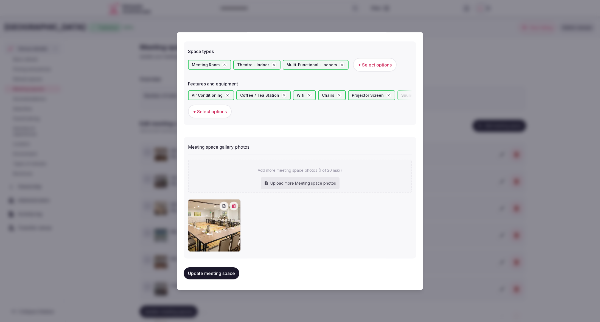
click at [205, 273] on button "Update meeting space" at bounding box center [212, 273] width 56 height 12
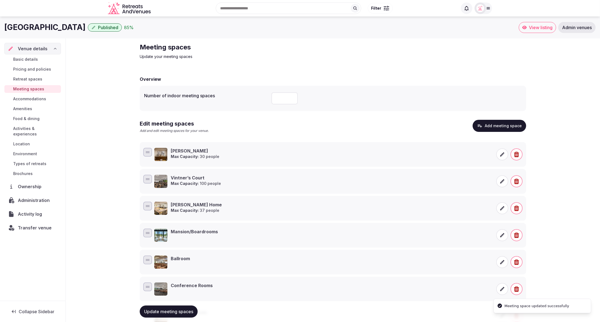
click at [504, 129] on button "Add meeting space" at bounding box center [500, 126] width 54 height 12
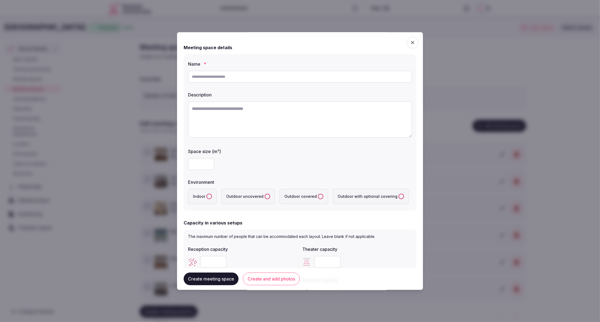
click at [270, 78] on input "text" at bounding box center [300, 77] width 224 height 12
paste input "**********"
type input "**********"
click at [252, 109] on textarea "To enrich screen reader interactions, please activate Accessibility in Grammarl…" at bounding box center [300, 119] width 224 height 36
paste textarea "**********"
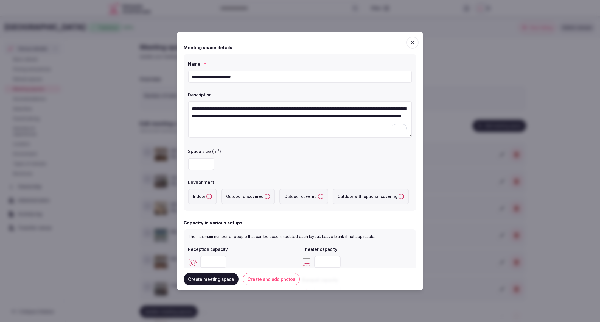
type textarea "**********"
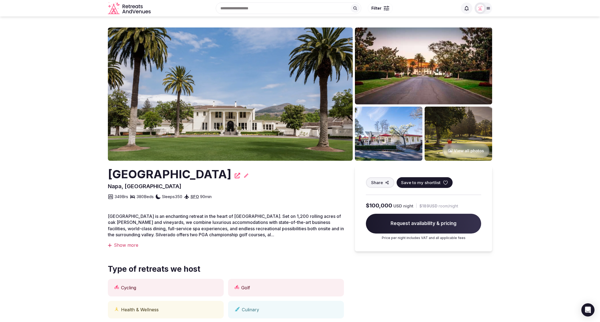
scroll to position [70, 0]
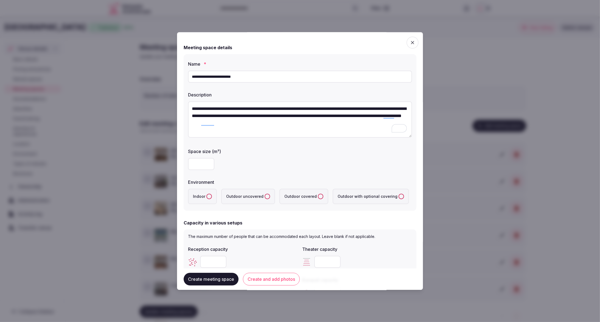
click at [194, 166] on input "number" at bounding box center [201, 164] width 26 height 12
type input "***"
click at [280, 160] on div "***" at bounding box center [300, 164] width 224 height 12
click at [210, 196] on button "Indoor" at bounding box center [208, 195] width 5 height 5
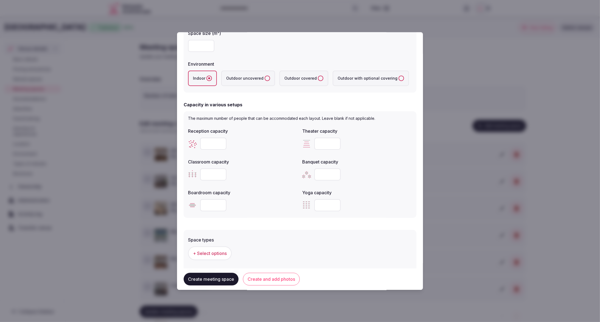
scroll to position [118, 0]
click at [208, 142] on input "number" at bounding box center [213, 144] width 26 height 12
type input "***"
click at [264, 147] on div "***" at bounding box center [243, 144] width 110 height 12
click at [322, 142] on input "number" at bounding box center [327, 144] width 26 height 12
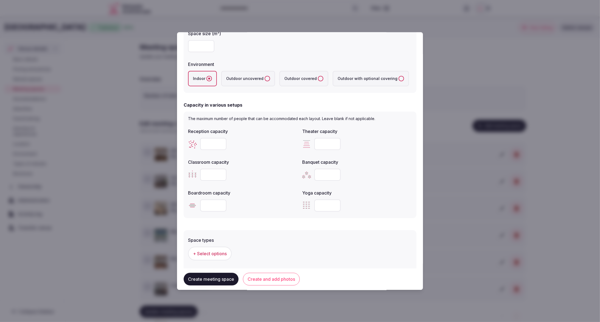
type input "***"
click at [291, 148] on div "***" at bounding box center [243, 144] width 110 height 12
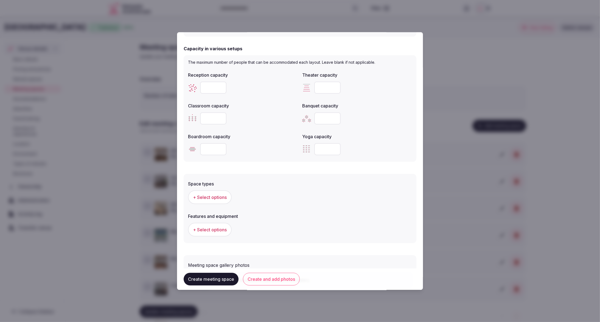
scroll to position [214, 0]
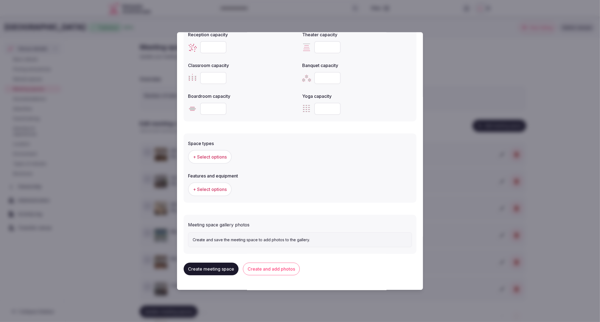
click at [212, 162] on button "+ Select options" at bounding box center [210, 157] width 44 height 14
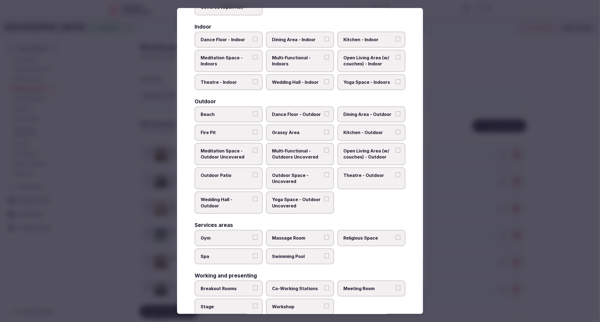
scroll to position [111, 0]
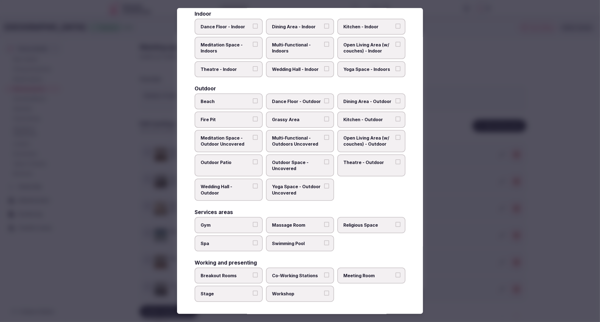
click at [377, 279] on label "Meeting Room" at bounding box center [371, 275] width 68 height 16
click at [395, 277] on button "Meeting Room" at bounding box center [397, 274] width 5 height 5
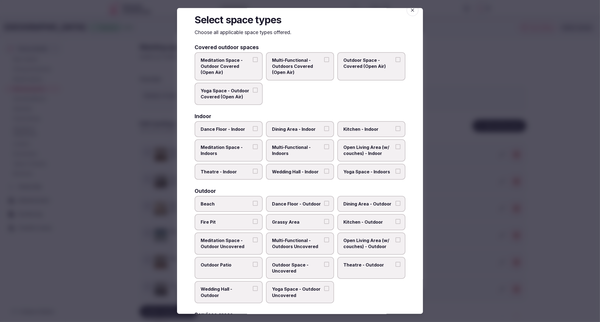
scroll to position [0, 0]
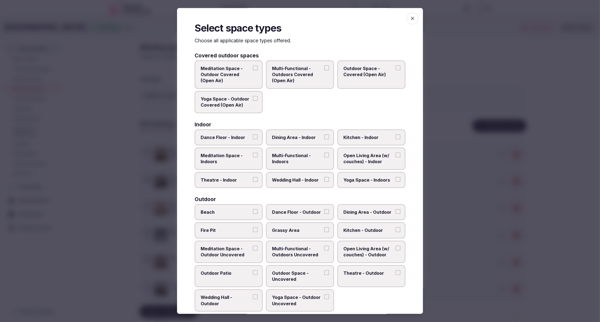
click at [237, 180] on span "Theatre - Indoor" at bounding box center [226, 180] width 50 height 6
click at [253, 180] on button "Theatre - Indoor" at bounding box center [255, 179] width 5 height 5
click at [308, 163] on span "Multi-Functional - Indoors" at bounding box center [297, 158] width 50 height 12
click at [324, 157] on button "Multi-Functional - Indoors" at bounding box center [326, 154] width 5 height 5
click at [454, 119] on div at bounding box center [300, 161] width 600 height 322
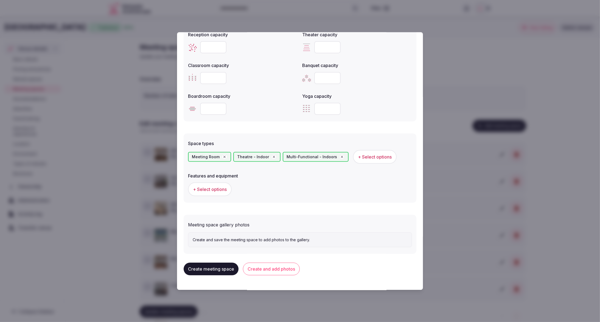
click at [207, 190] on span "+ Select options" at bounding box center [210, 189] width 34 height 6
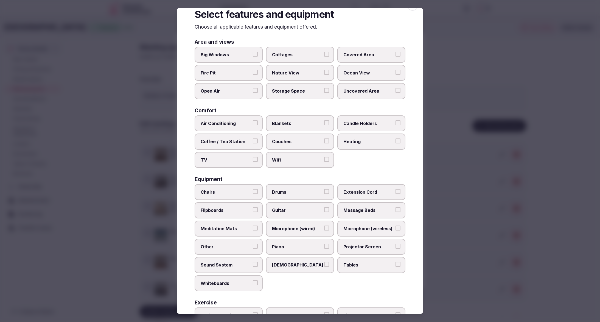
scroll to position [12, 0]
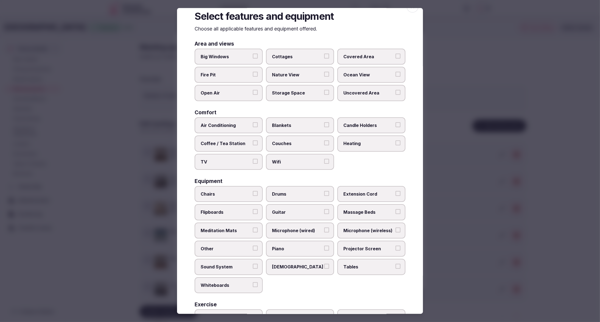
click at [239, 124] on span "Air Conditioning" at bounding box center [226, 125] width 50 height 6
click at [253, 124] on button "Air Conditioning" at bounding box center [255, 124] width 5 height 5
click at [292, 162] on span "Wifi" at bounding box center [297, 162] width 50 height 6
click at [324, 162] on button "Wifi" at bounding box center [326, 161] width 5 height 5
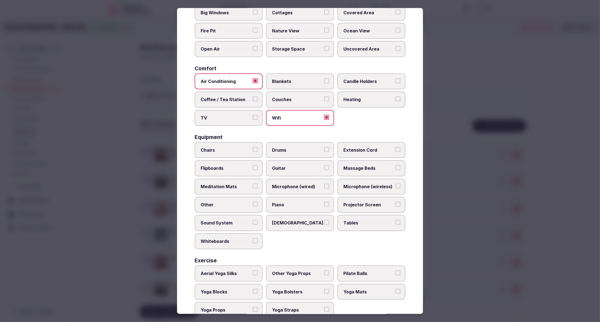
scroll to position [72, 0]
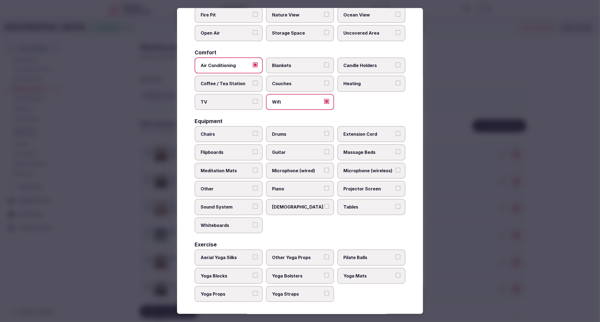
click at [225, 131] on span "Chairs" at bounding box center [226, 134] width 50 height 6
click at [253, 131] on button "Chairs" at bounding box center [255, 133] width 5 height 5
click at [375, 205] on span "Tables" at bounding box center [368, 207] width 50 height 6
click at [395, 205] on button "Tables" at bounding box center [397, 206] width 5 height 5
click at [233, 209] on span "Sound System" at bounding box center [226, 207] width 50 height 6
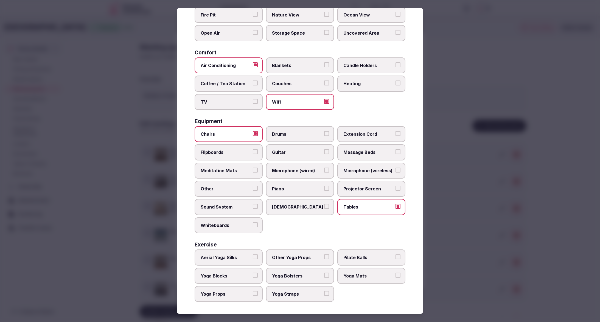
click at [253, 209] on button "Sound System" at bounding box center [255, 206] width 5 height 5
click at [372, 186] on span "Projector Screen" at bounding box center [368, 189] width 50 height 6
click at [395, 186] on button "Projector Screen" at bounding box center [397, 188] width 5 height 5
click at [470, 219] on div at bounding box center [300, 161] width 600 height 322
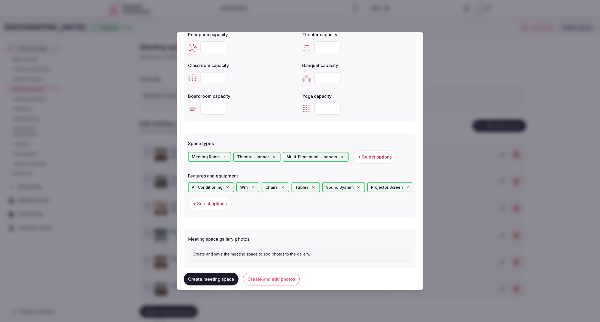
scroll to position [229, 0]
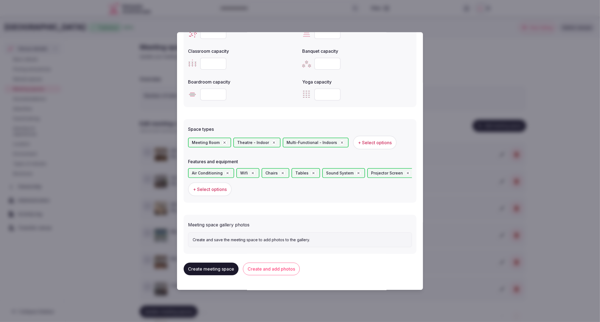
click at [271, 269] on button "Create and add photos" at bounding box center [271, 268] width 57 height 13
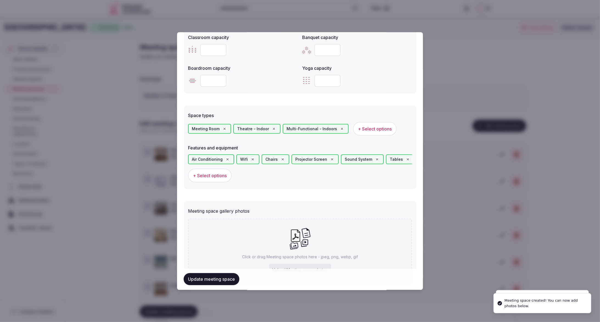
scroll to position [275, 0]
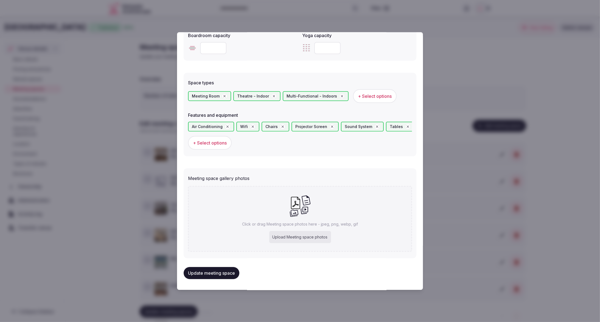
click at [292, 234] on div "Upload Meeting space photos" at bounding box center [300, 237] width 62 height 12
type input "**********"
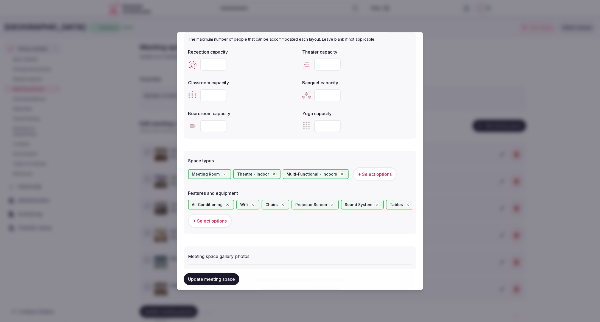
scroll to position [306, 0]
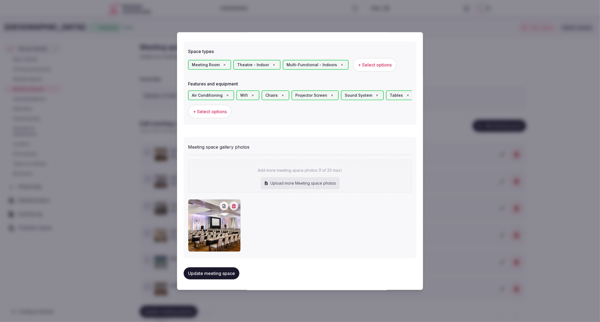
click at [207, 279] on div "Update meeting space" at bounding box center [300, 273] width 233 height 21
click at [210, 274] on button "Update meeting space" at bounding box center [212, 273] width 56 height 12
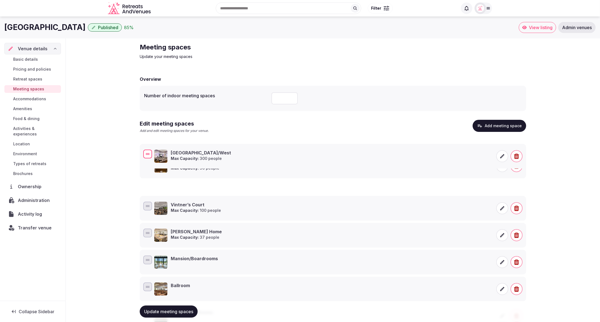
drag, startPoint x: 145, startPoint y: 178, endPoint x: 145, endPoint y: 151, distance: 27.4
click at [145, 151] on div at bounding box center [147, 153] width 9 height 9
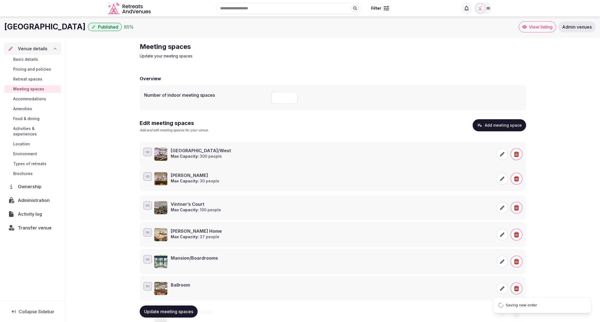
scroll to position [3, 0]
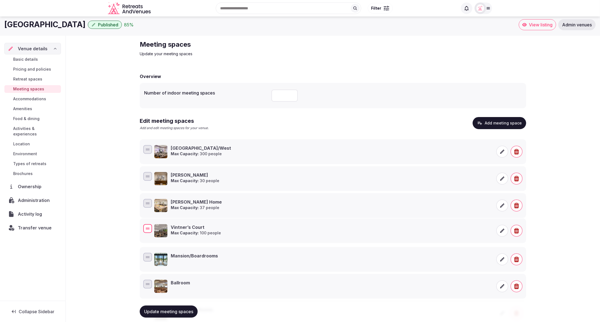
drag, startPoint x: 147, startPoint y: 200, endPoint x: 148, endPoint y: 225, distance: 25.0
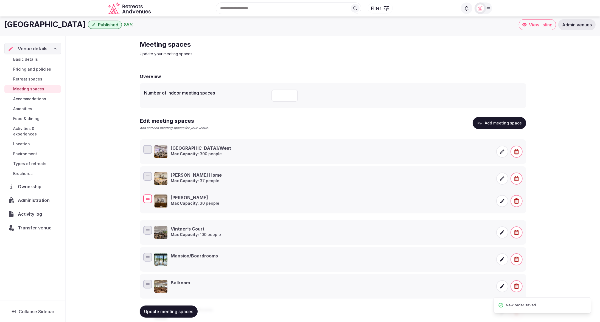
drag, startPoint x: 147, startPoint y: 175, endPoint x: 146, endPoint y: 197, distance: 22.3
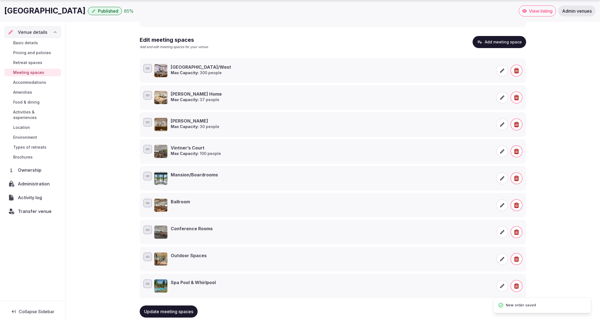
scroll to position [92, 0]
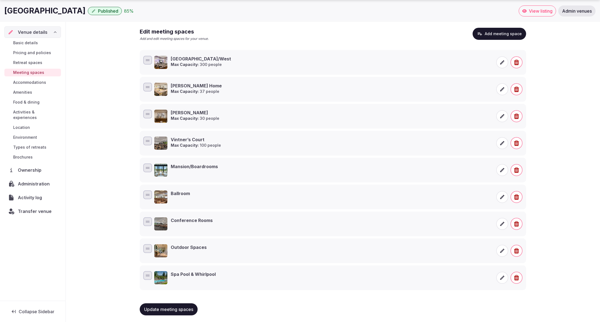
click at [516, 221] on icon "button" at bounding box center [516, 223] width 5 height 5
click at [515, 201] on button "Delete" at bounding box center [517, 203] width 23 height 12
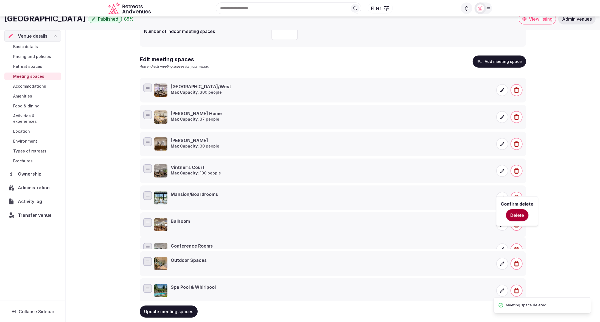
scroll to position [63, 0]
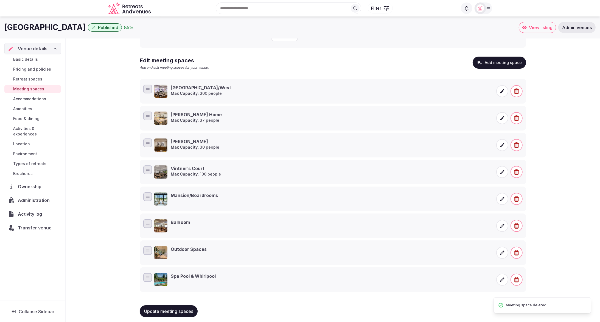
click at [518, 223] on icon "button" at bounding box center [516, 225] width 5 height 5
click at [521, 204] on button "Delete" at bounding box center [517, 205] width 23 height 12
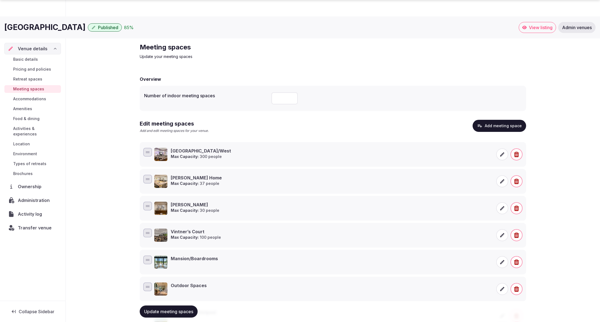
scroll to position [38, 0]
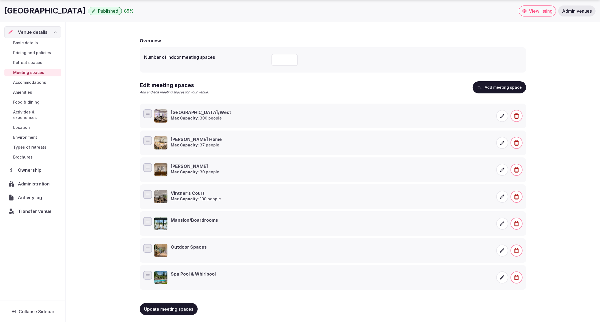
click at [182, 308] on span "Update meeting spaces" at bounding box center [168, 308] width 49 height 5
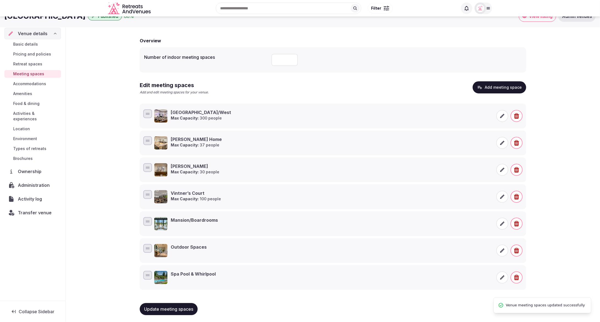
scroll to position [0, 0]
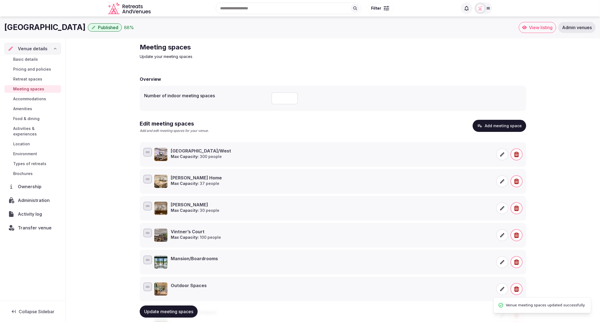
click at [489, 127] on button "Add meeting space" at bounding box center [500, 126] width 54 height 12
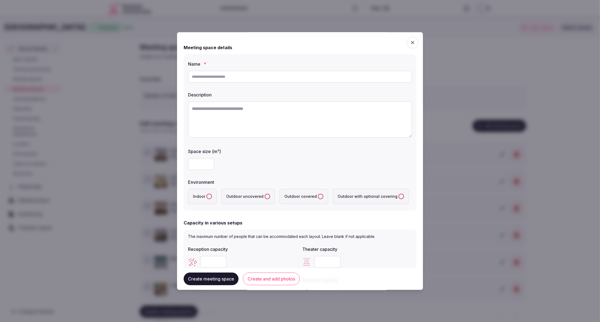
click at [271, 76] on input "text" at bounding box center [300, 77] width 224 height 12
paste input "**********"
type input "**********"
click at [220, 117] on textarea "To enrich screen reader interactions, please activate Accessibility in Grammarl…" at bounding box center [300, 119] width 224 height 36
paste textarea "**********"
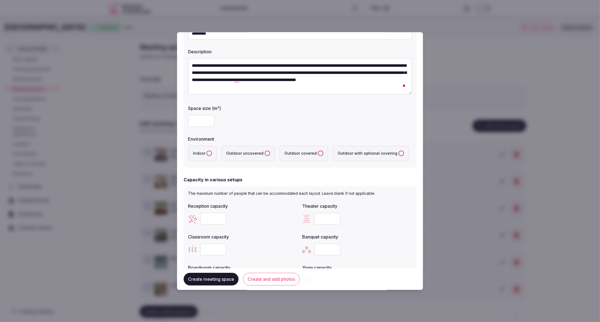
scroll to position [45, 0]
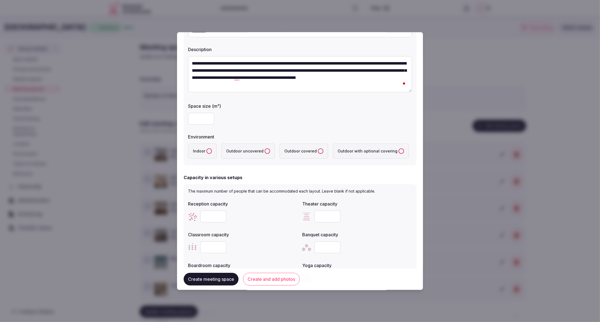
type textarea "**********"
drag, startPoint x: 205, startPoint y: 146, endPoint x: 208, endPoint y: 147, distance: 3.0
click at [205, 147] on label "Indoor" at bounding box center [202, 150] width 29 height 15
click at [206, 148] on button "Indoor" at bounding box center [208, 150] width 5 height 5
click at [202, 117] on input "number" at bounding box center [201, 119] width 26 height 12
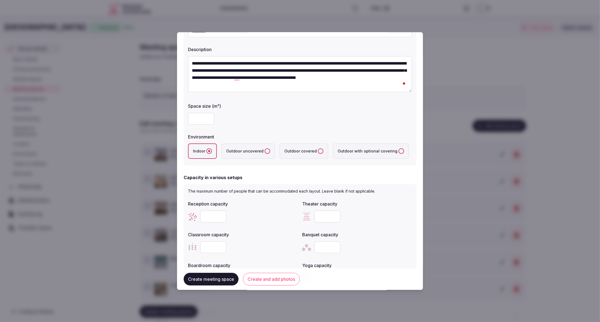
type input "**"
click at [267, 122] on div "**" at bounding box center [300, 119] width 224 height 12
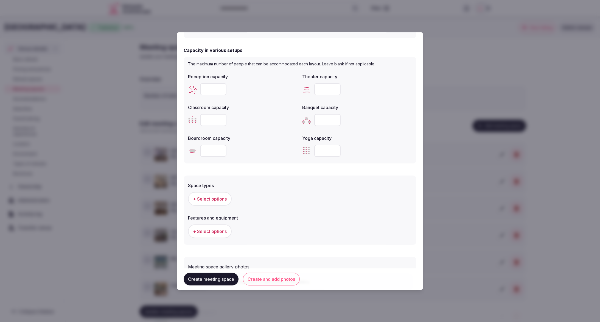
scroll to position [156, 0]
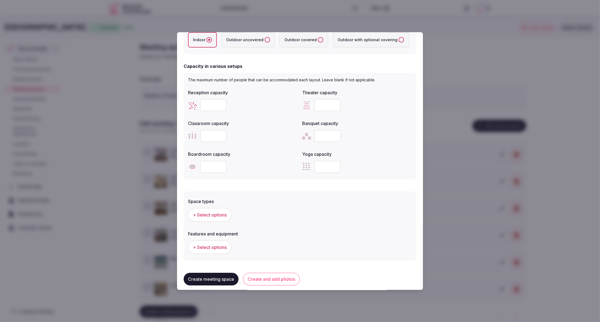
click at [212, 107] on input "number" at bounding box center [213, 105] width 26 height 12
type input "**"
click at [254, 118] on div "Classroom capacity" at bounding box center [243, 122] width 110 height 8
click at [325, 135] on input "number" at bounding box center [327, 136] width 26 height 12
type input "**"
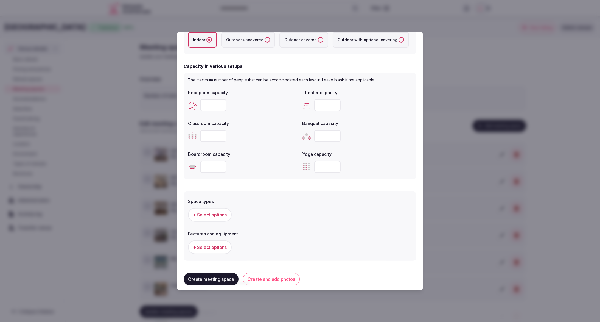
click at [397, 138] on div "**" at bounding box center [357, 136] width 110 height 12
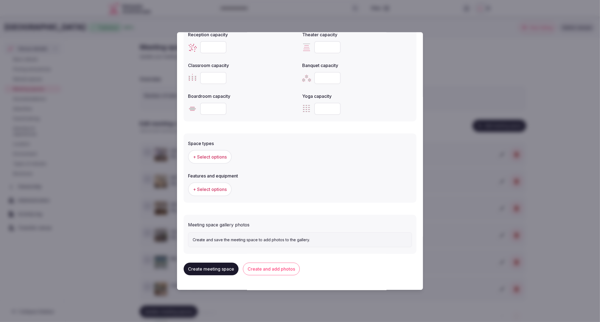
click at [214, 155] on span "+ Select options" at bounding box center [210, 157] width 34 height 6
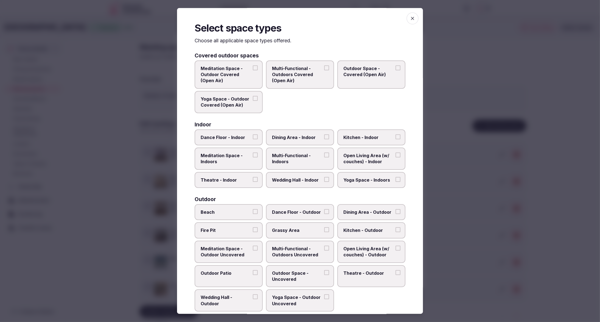
click at [287, 138] on span "Dining Area - Indoor" at bounding box center [297, 137] width 50 height 6
click at [324, 138] on button "Dining Area - Indoor" at bounding box center [326, 136] width 5 height 5
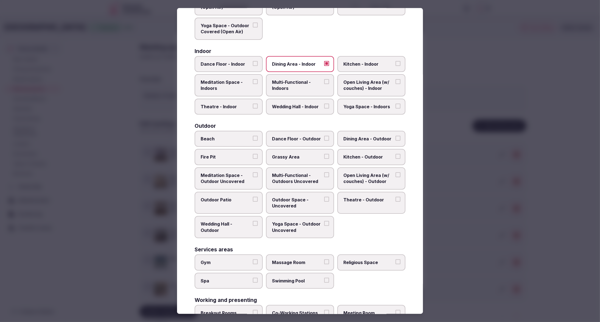
scroll to position [111, 0]
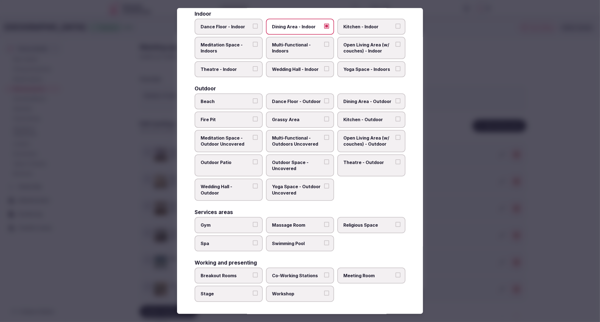
click at [382, 274] on span "Meeting Room" at bounding box center [368, 275] width 50 height 6
click at [395, 274] on button "Meeting Room" at bounding box center [397, 274] width 5 height 5
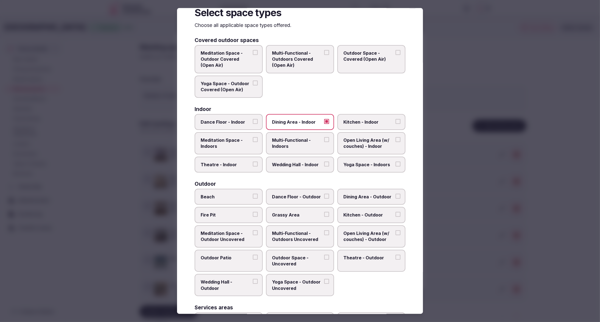
scroll to position [0, 0]
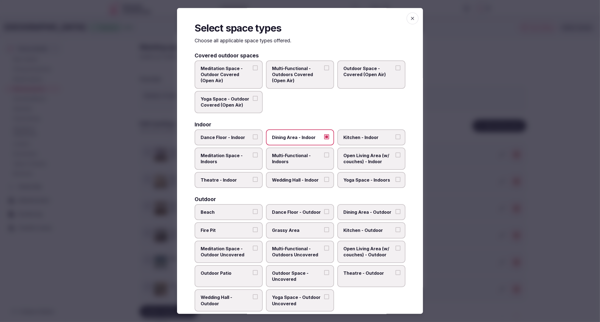
click at [455, 186] on div at bounding box center [300, 161] width 600 height 322
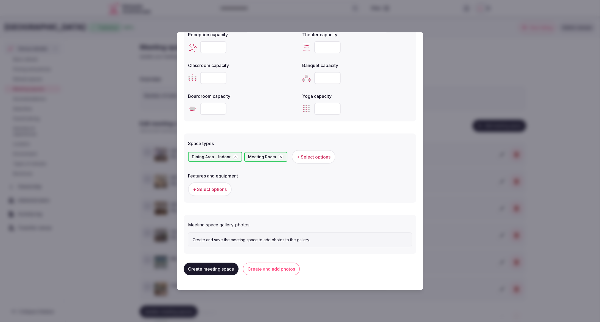
click at [203, 190] on span "+ Select options" at bounding box center [210, 189] width 34 height 6
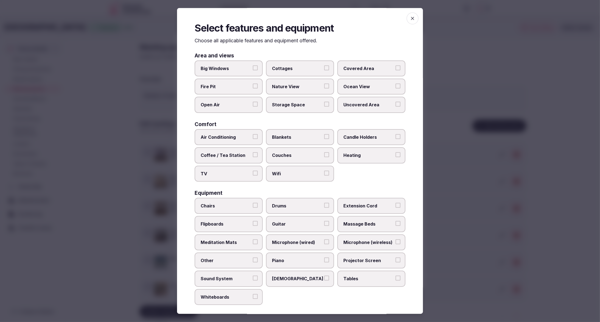
click at [297, 171] on span "Wifi" at bounding box center [297, 173] width 50 height 6
click at [324, 171] on button "Wifi" at bounding box center [326, 172] width 5 height 5
click at [237, 135] on span "Air Conditioning" at bounding box center [226, 137] width 50 height 6
click at [253, 135] on button "Air Conditioning" at bounding box center [255, 136] width 5 height 5
click at [227, 169] on label "TV" at bounding box center [229, 173] width 68 height 16
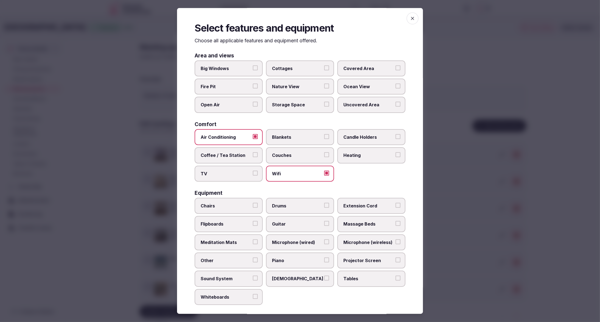
click at [253, 170] on button "TV" at bounding box center [255, 172] width 5 height 5
click at [205, 153] on span "Coffee / Tea Station" at bounding box center [226, 155] width 50 height 6
click at [253, 153] on button "Coffee / Tea Station" at bounding box center [255, 154] width 5 height 5
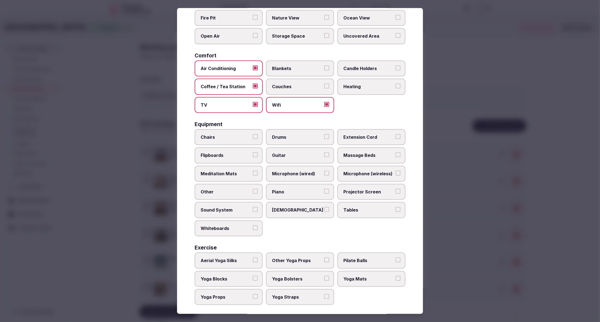
scroll to position [72, 0]
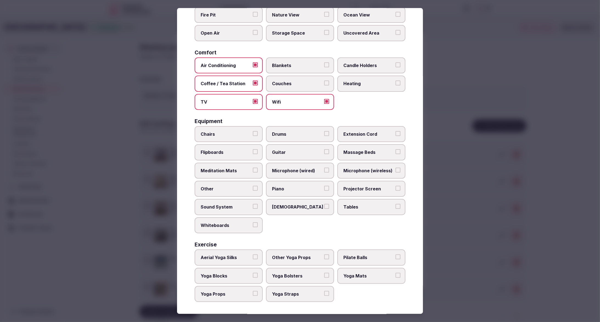
click at [220, 131] on span "Chairs" at bounding box center [226, 134] width 50 height 6
click at [253, 131] on button "Chairs" at bounding box center [255, 133] width 5 height 5
click at [375, 202] on label "Tables" at bounding box center [371, 207] width 68 height 16
click at [395, 204] on button "Tables" at bounding box center [397, 206] width 5 height 5
click at [218, 208] on span "Sound System" at bounding box center [226, 207] width 50 height 6
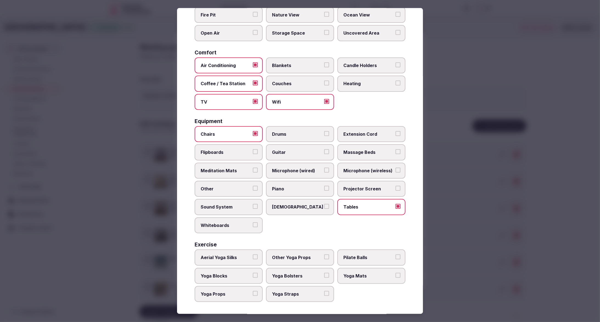
click at [253, 208] on button "Sound System" at bounding box center [255, 206] width 5 height 5
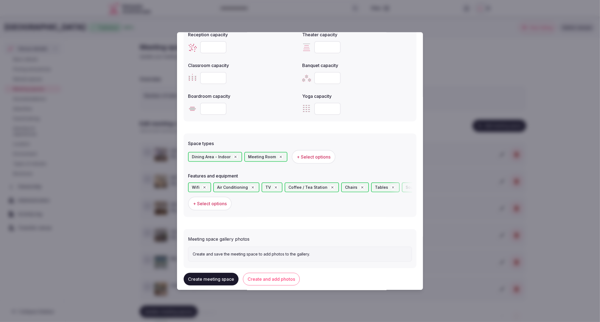
scroll to position [229, 0]
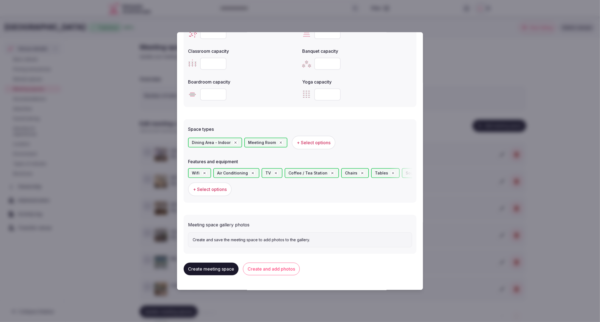
click at [272, 269] on button "Create and add photos" at bounding box center [271, 268] width 57 height 13
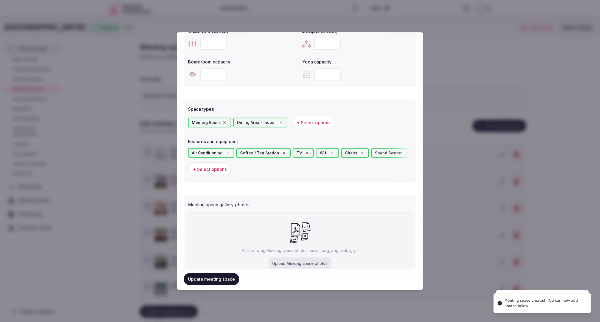
scroll to position [275, 0]
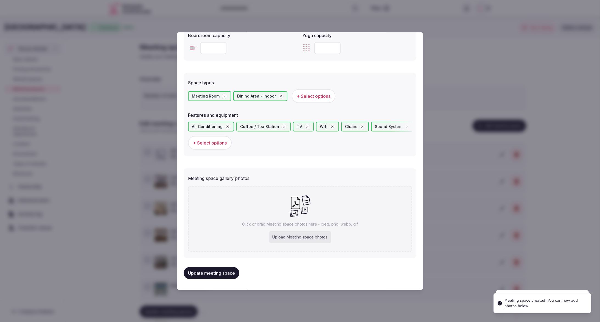
click at [316, 237] on div "Upload Meeting space photos" at bounding box center [300, 237] width 62 height 12
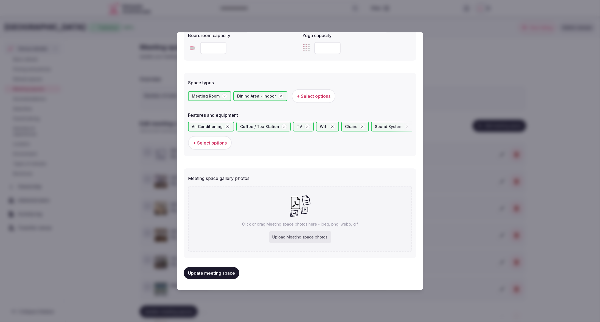
type input "**********"
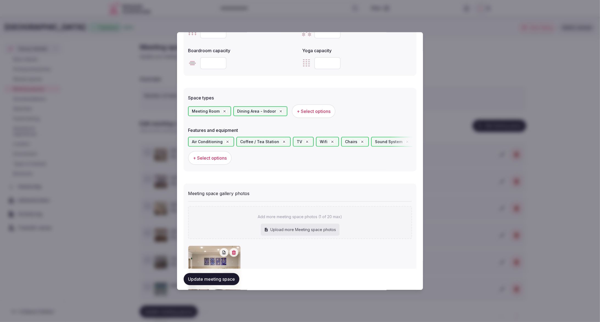
scroll to position [306, 0]
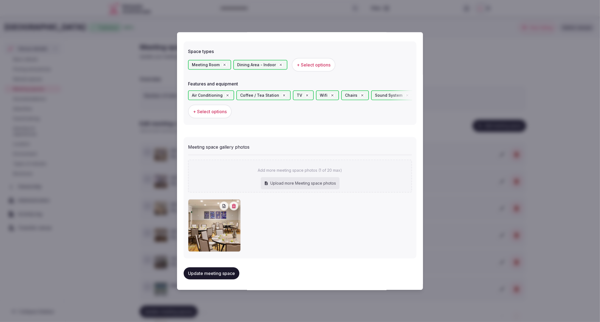
click at [201, 274] on button "Update meeting space" at bounding box center [212, 273] width 56 height 12
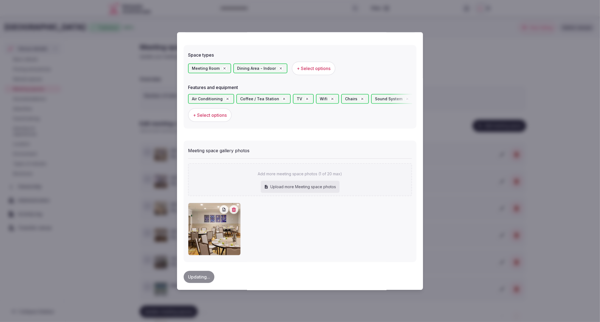
scroll to position [302, 0]
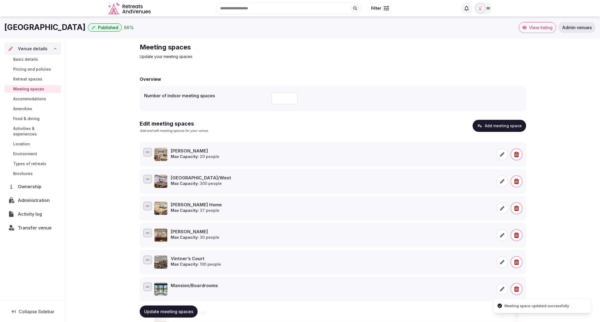
click at [482, 126] on icon "button" at bounding box center [479, 125] width 5 height 5
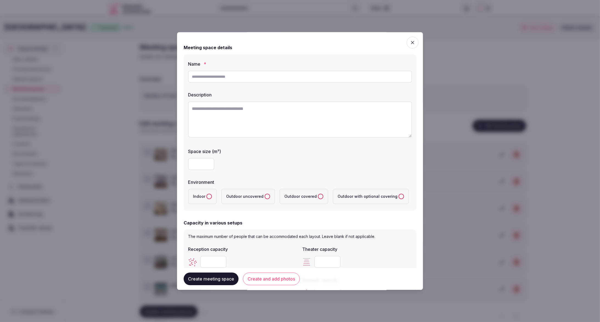
click at [260, 78] on input "text" at bounding box center [300, 77] width 224 height 12
paste input "*********"
type input "*********"
click at [300, 108] on textarea "To enrich screen reader interactions, please activate Accessibility in Grammarl…" at bounding box center [300, 119] width 224 height 36
paste textarea "**********"
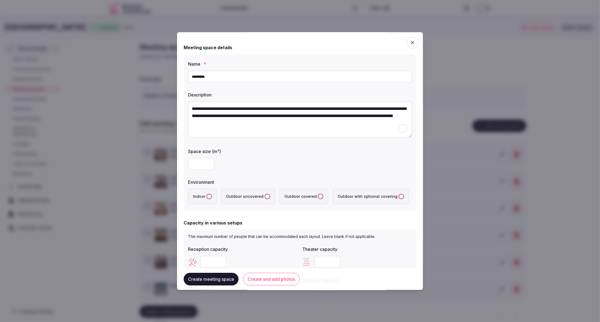
type textarea "**********"
click at [201, 164] on input "number" at bounding box center [201, 164] width 26 height 12
type input "***"
click at [259, 173] on div "**********" at bounding box center [300, 132] width 233 height 156
click at [212, 196] on label "Indoor" at bounding box center [202, 196] width 29 height 15
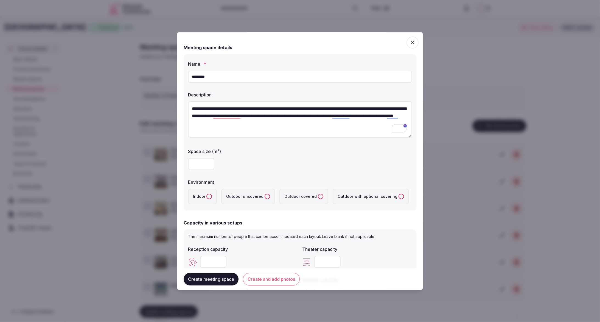
click at [212, 196] on button "Indoor" at bounding box center [208, 195] width 5 height 5
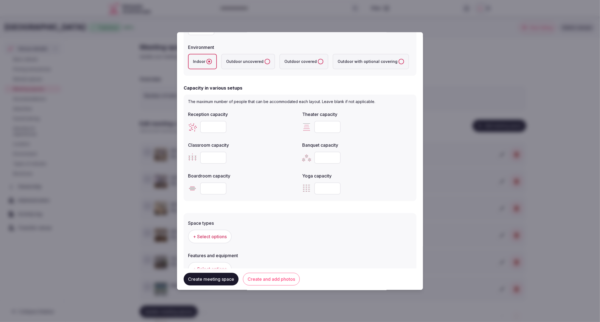
scroll to position [132, 0]
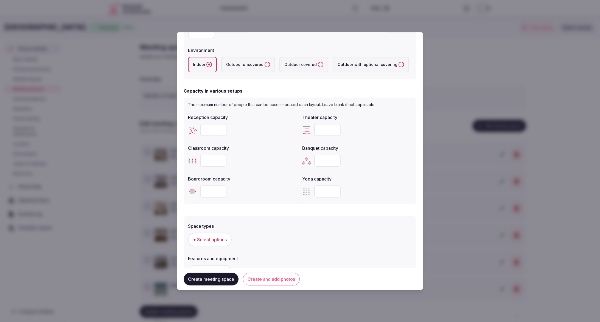
click at [203, 128] on input "number" at bounding box center [213, 130] width 26 height 12
type input "**"
click at [259, 136] on div "**" at bounding box center [243, 130] width 110 height 16
click at [214, 188] on input "number" at bounding box center [213, 191] width 26 height 12
type input "**"
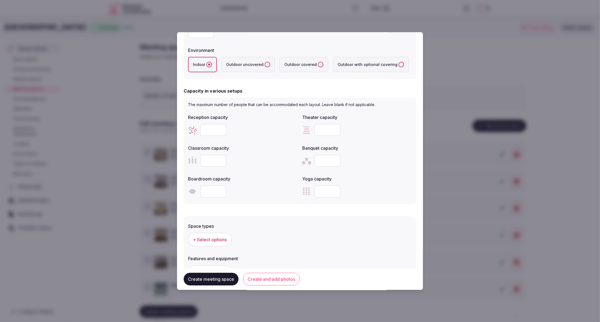
click at [377, 152] on div at bounding box center [357, 160] width 110 height 16
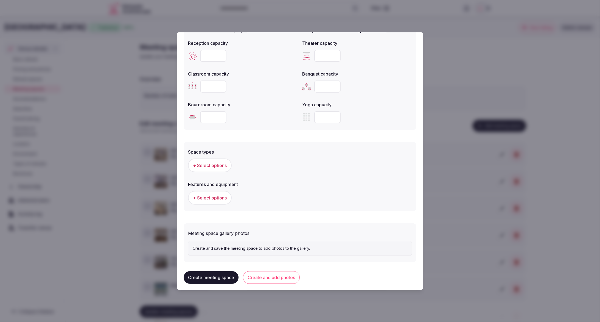
scroll to position [214, 0]
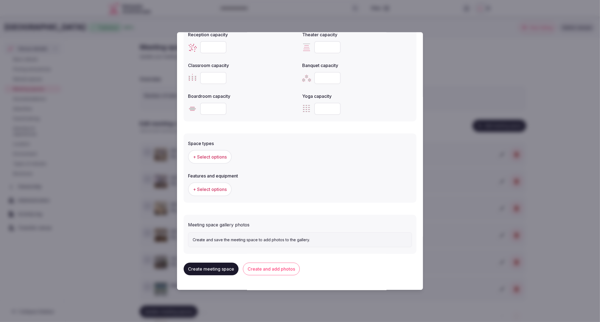
click at [207, 158] on span "+ Select options" at bounding box center [210, 157] width 34 height 6
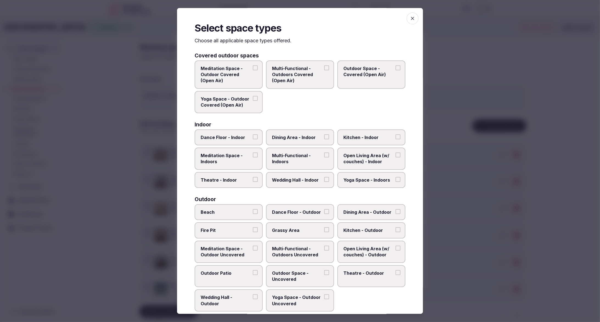
click at [305, 159] on span "Multi-Functional - Indoors" at bounding box center [297, 158] width 50 height 12
click at [324, 157] on button "Multi-Functional - Indoors" at bounding box center [326, 154] width 5 height 5
click at [305, 159] on span "Multi-Functional - Indoors" at bounding box center [297, 158] width 50 height 12
click at [324, 157] on button "Multi-Functional - Indoors" at bounding box center [326, 154] width 5 height 5
click at [234, 175] on label "Theatre - Indoor" at bounding box center [229, 180] width 68 height 16
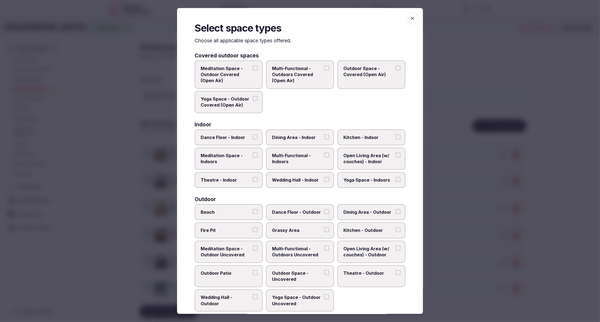
click at [253, 177] on button "Theatre - Indoor" at bounding box center [255, 179] width 5 height 5
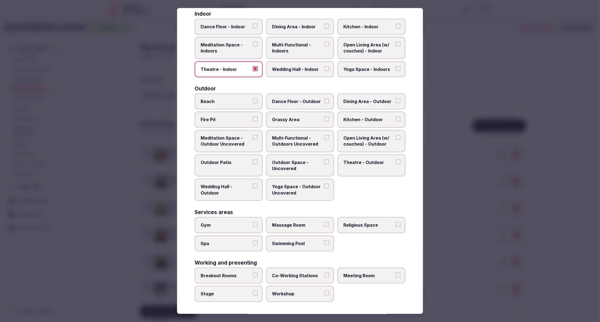
click at [400, 276] on button "Meeting Room" at bounding box center [397, 274] width 5 height 5
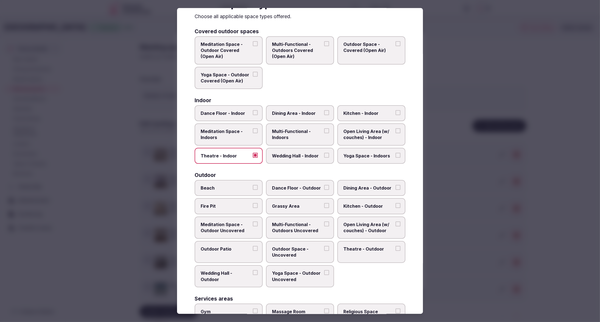
scroll to position [0, 0]
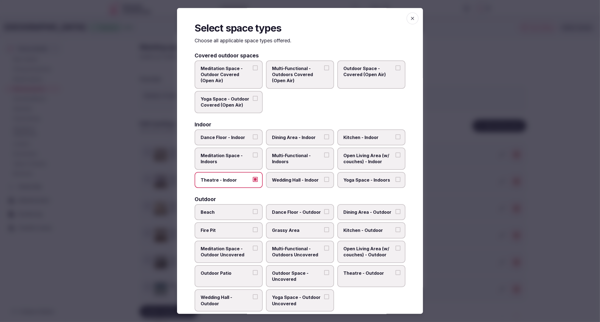
click at [460, 262] on div at bounding box center [300, 161] width 600 height 322
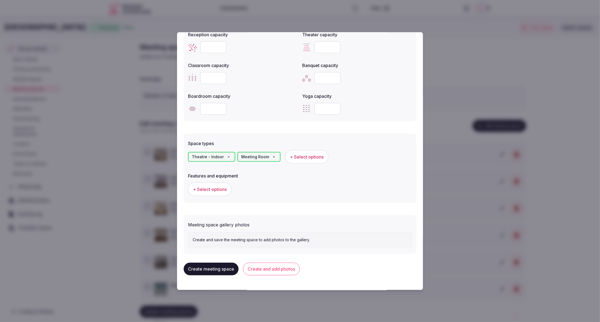
click at [206, 184] on button "+ Select options" at bounding box center [210, 189] width 44 height 14
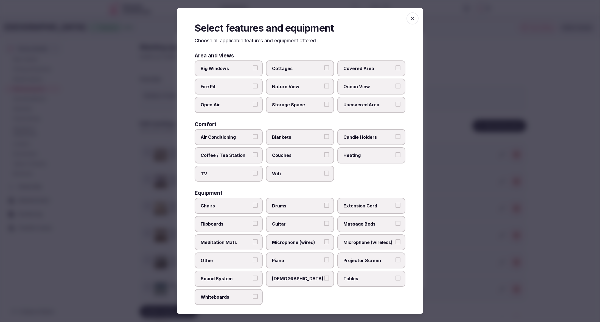
click at [220, 131] on label "Air Conditioning" at bounding box center [229, 137] width 68 height 16
click at [253, 134] on button "Air Conditioning" at bounding box center [255, 136] width 5 height 5
click at [305, 176] on label "Wifi" at bounding box center [300, 173] width 68 height 16
click at [324, 175] on button "Wifi" at bounding box center [326, 172] width 5 height 5
click at [230, 68] on span "Big Windows" at bounding box center [226, 68] width 50 height 6
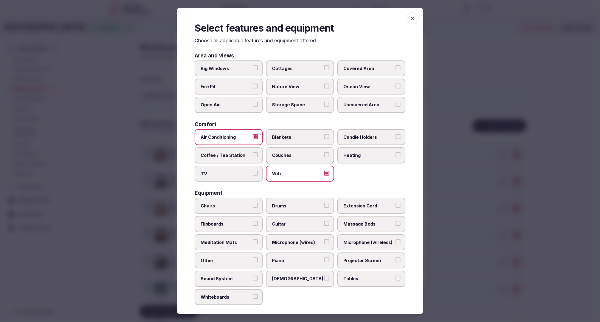
click at [253, 68] on button "Big Windows" at bounding box center [255, 67] width 5 height 5
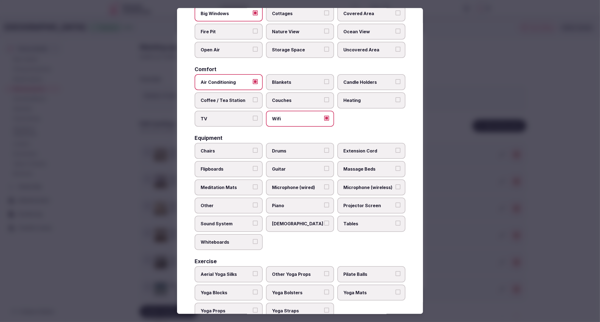
scroll to position [57, 0]
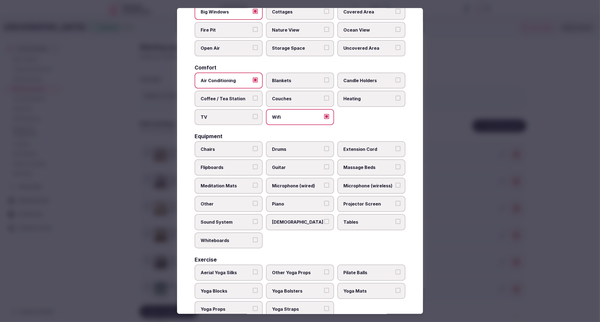
click at [228, 223] on span "Sound System" at bounding box center [226, 222] width 50 height 6
click at [253, 223] on button "Sound System" at bounding box center [255, 221] width 5 height 5
click at [212, 148] on span "Chairs" at bounding box center [226, 149] width 50 height 6
click at [253, 148] on button "Chairs" at bounding box center [255, 148] width 5 height 5
click at [374, 221] on span "Tables" at bounding box center [368, 222] width 50 height 6
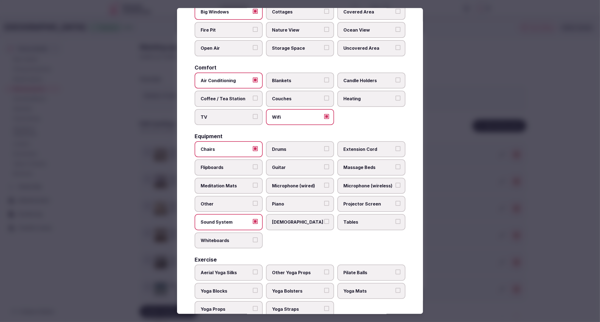
click at [395, 221] on button "Tables" at bounding box center [397, 221] width 5 height 5
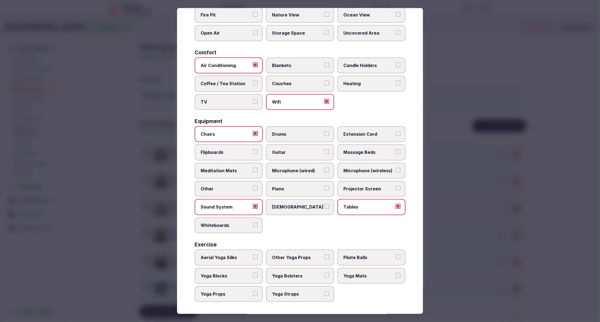
scroll to position [0, 0]
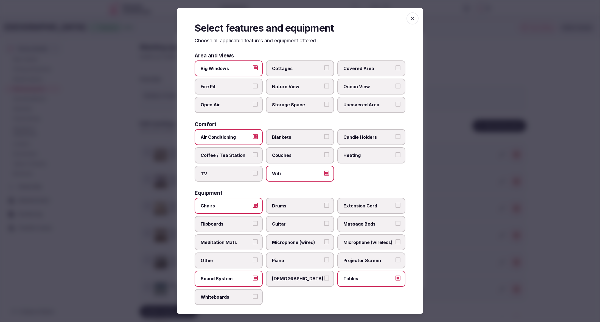
click at [470, 144] on div at bounding box center [300, 161] width 600 height 322
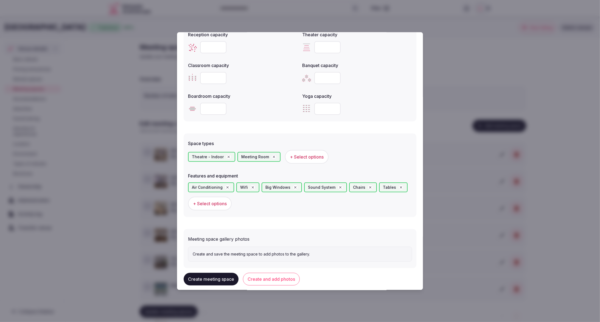
scroll to position [229, 0]
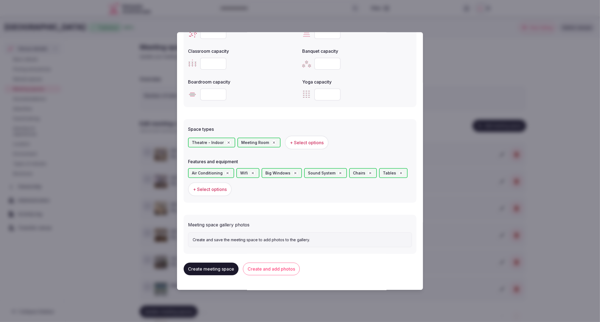
click at [277, 266] on button "Create and add photos" at bounding box center [271, 268] width 57 height 13
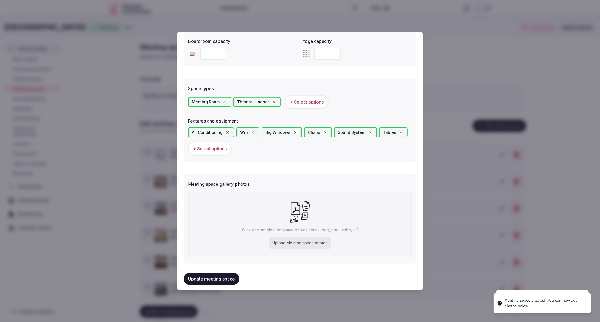
scroll to position [275, 0]
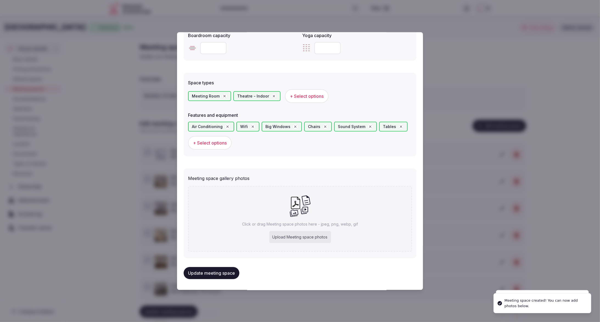
click at [305, 236] on div "Upload Meeting space photos" at bounding box center [300, 237] width 62 height 12
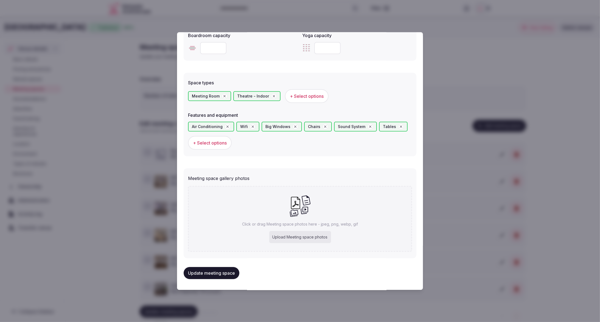
type input "**********"
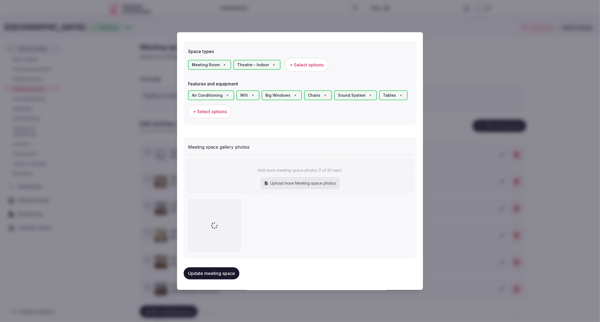
scroll to position [303, 0]
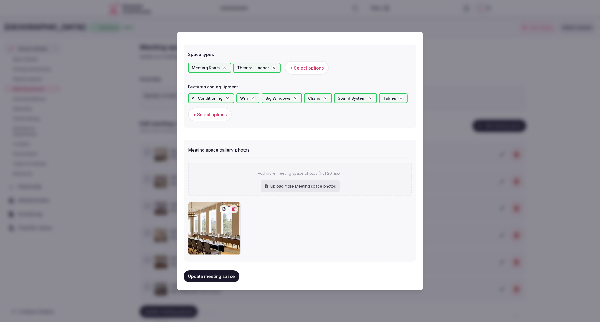
click at [201, 277] on button "Update meeting space" at bounding box center [212, 276] width 56 height 12
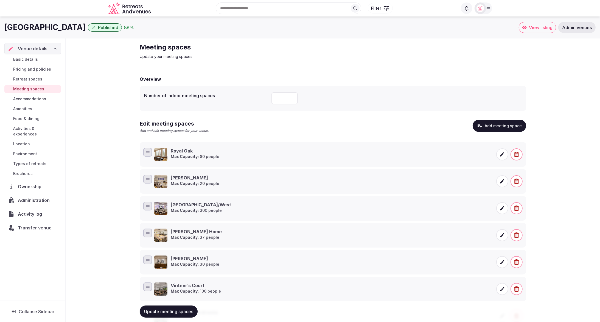
click at [492, 125] on button "Add meeting space" at bounding box center [500, 126] width 54 height 12
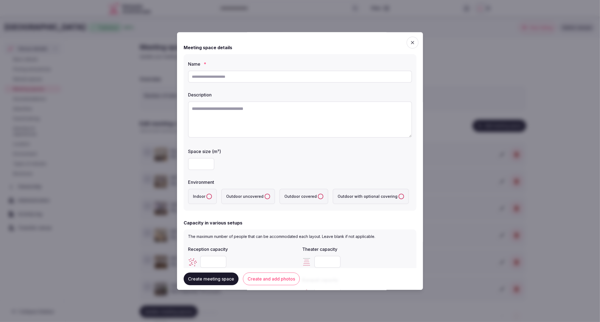
click at [304, 143] on div "Name * Description Space size (m²) Environment Indoor Outdoor uncovered Outdoor…" at bounding box center [300, 132] width 233 height 156
click at [268, 77] on input "text" at bounding box center [300, 77] width 224 height 12
paste input "**********"
type input "**********"
click at [246, 115] on textarea at bounding box center [300, 119] width 224 height 36
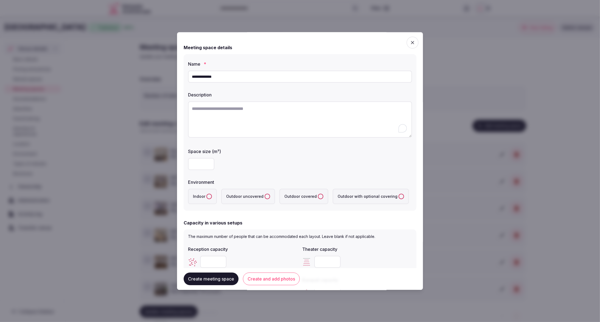
paste textarea "**********"
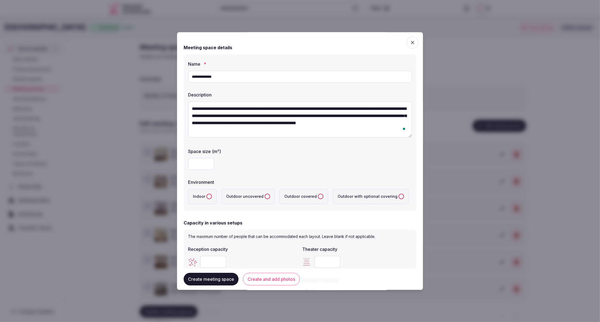
type textarea "**********"
click at [199, 165] on input "number" at bounding box center [201, 164] width 26 height 12
type input "**"
click at [305, 175] on div "**********" at bounding box center [300, 132] width 233 height 156
click at [207, 195] on button "Indoor" at bounding box center [208, 195] width 5 height 5
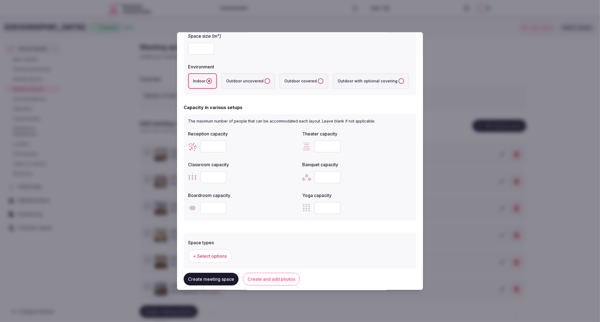
scroll to position [119, 0]
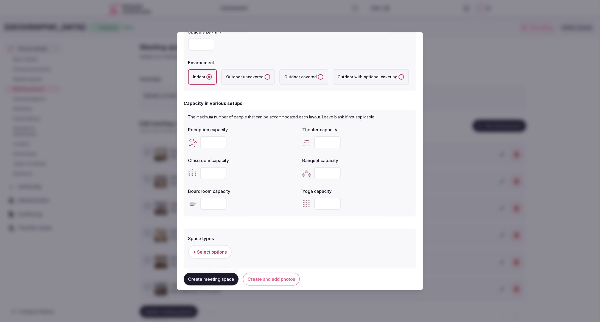
click at [208, 141] on input "number" at bounding box center [213, 142] width 26 height 12
type input "**"
click at [324, 170] on input "number" at bounding box center [327, 173] width 26 height 12
click at [322, 175] on input "number" at bounding box center [327, 173] width 26 height 12
type input "**"
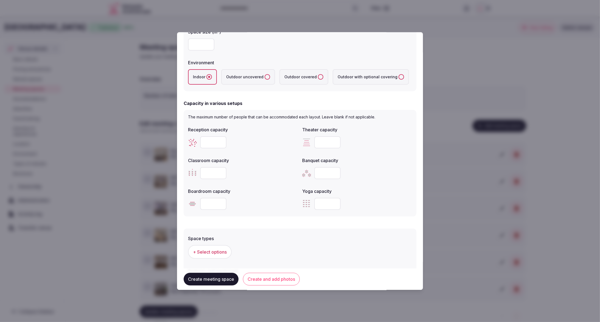
click at [394, 169] on div "**" at bounding box center [357, 173] width 110 height 12
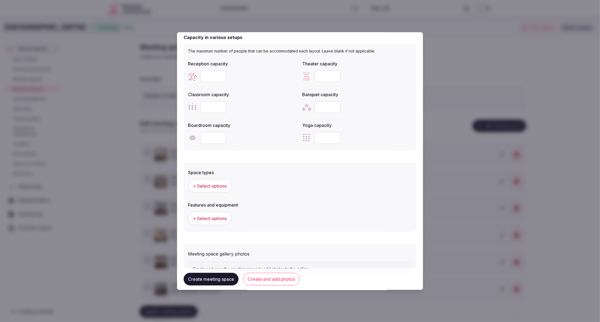
scroll to position [214, 0]
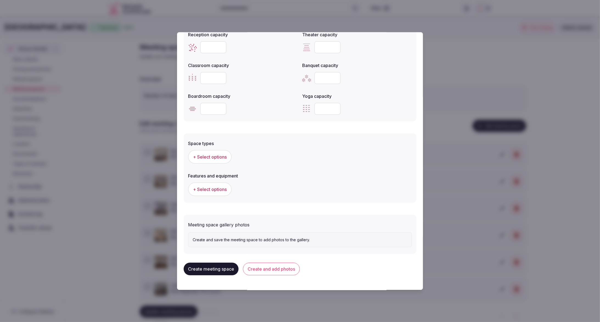
click at [209, 156] on span "+ Select options" at bounding box center [210, 157] width 34 height 6
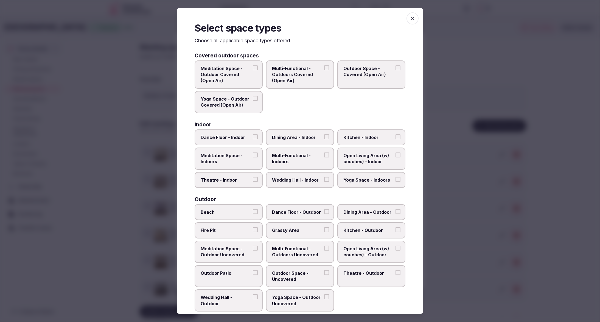
scroll to position [0, 0]
click at [296, 138] on span "Dining Area - Indoor" at bounding box center [297, 137] width 50 height 6
click at [324, 138] on button "Dining Area - Indoor" at bounding box center [326, 136] width 5 height 5
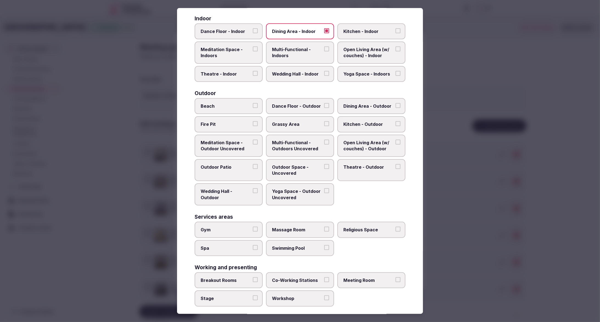
scroll to position [111, 0]
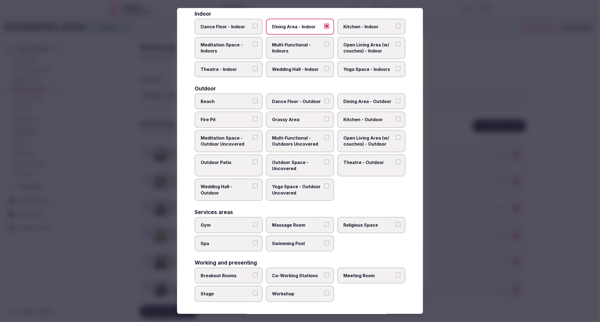
click at [371, 275] on span "Meeting Room" at bounding box center [368, 275] width 50 height 6
click at [395, 275] on button "Meeting Room" at bounding box center [397, 274] width 5 height 5
click at [461, 252] on div at bounding box center [300, 161] width 600 height 322
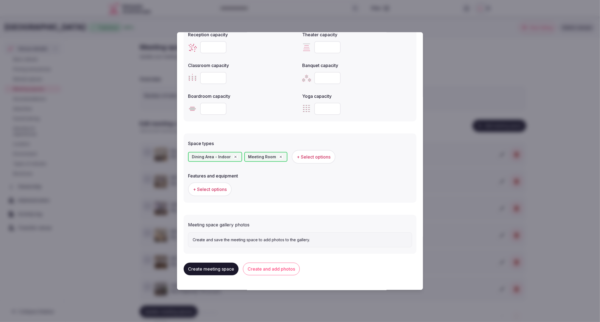
click at [214, 189] on span "+ Select options" at bounding box center [210, 189] width 34 height 6
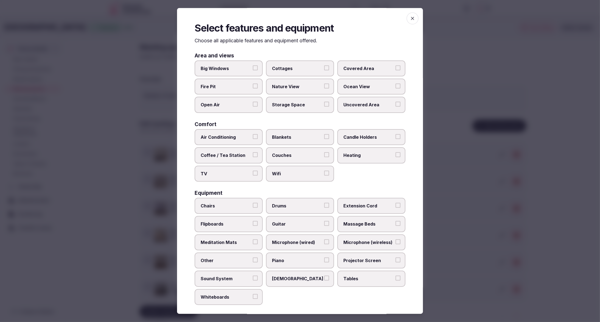
click at [235, 171] on span "TV" at bounding box center [226, 173] width 50 height 6
click at [253, 171] on button "TV" at bounding box center [255, 172] width 5 height 5
click at [235, 139] on span "Air Conditioning" at bounding box center [226, 137] width 50 height 6
click at [253, 139] on button "Air Conditioning" at bounding box center [255, 136] width 5 height 5
click at [301, 182] on div "Area and views Big Windows Cottages Covered Area Fire Pit Nature View Ocean Vie…" at bounding box center [300, 213] width 211 height 321
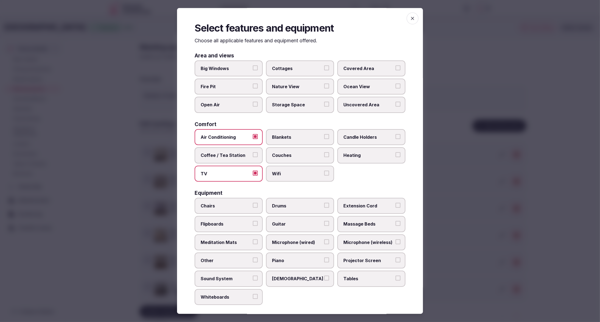
click at [303, 178] on label "Wifi" at bounding box center [300, 173] width 68 height 16
click at [324, 175] on button "Wifi" at bounding box center [326, 172] width 5 height 5
click at [235, 207] on span "Chairs" at bounding box center [226, 206] width 50 height 6
click at [253, 207] on button "Chairs" at bounding box center [255, 205] width 5 height 5
click at [368, 279] on span "Tables" at bounding box center [368, 279] width 50 height 6
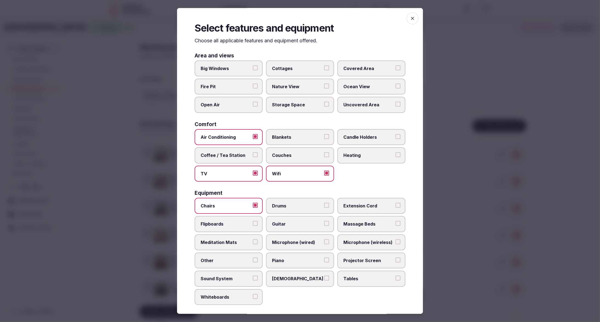
click at [395, 279] on button "Tables" at bounding box center [397, 278] width 5 height 5
click at [240, 277] on span "Sound System" at bounding box center [226, 279] width 50 height 6
click at [253, 277] on button "Sound System" at bounding box center [255, 278] width 5 height 5
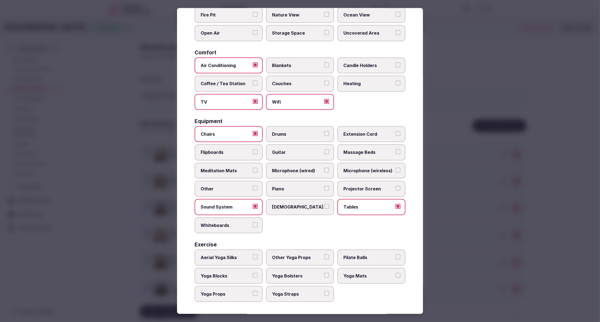
scroll to position [69, 0]
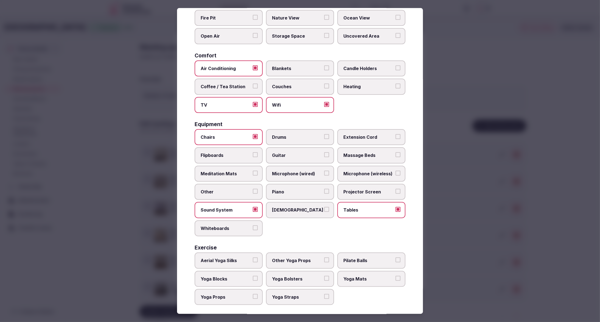
click at [476, 267] on div at bounding box center [300, 161] width 600 height 322
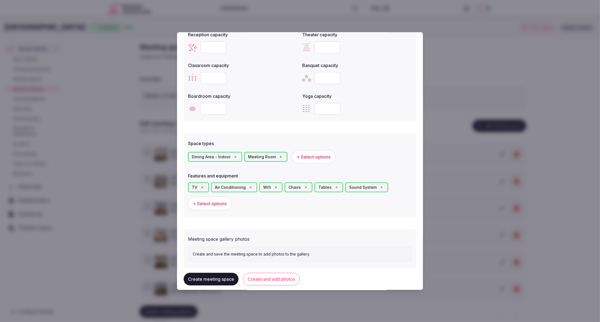
scroll to position [229, 0]
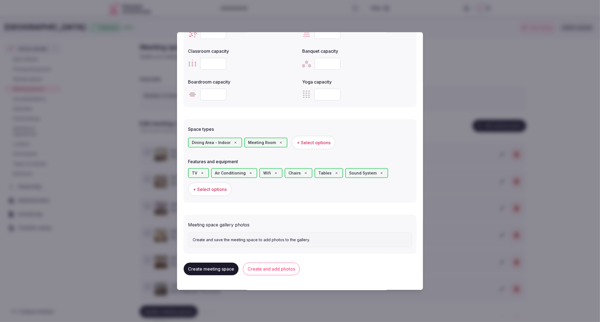
click at [279, 264] on button "Create and add photos" at bounding box center [271, 268] width 57 height 13
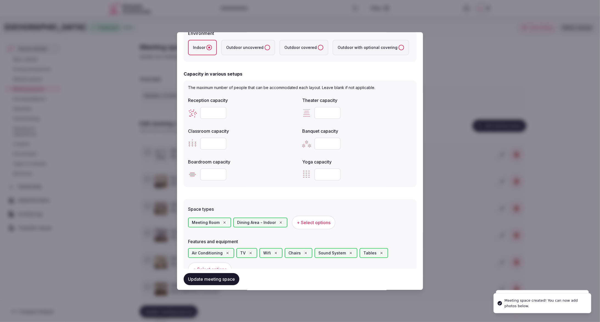
scroll to position [275, 0]
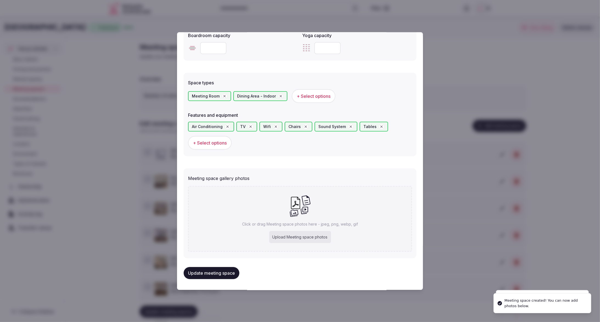
click at [312, 237] on div "Upload Meeting space photos" at bounding box center [300, 237] width 62 height 12
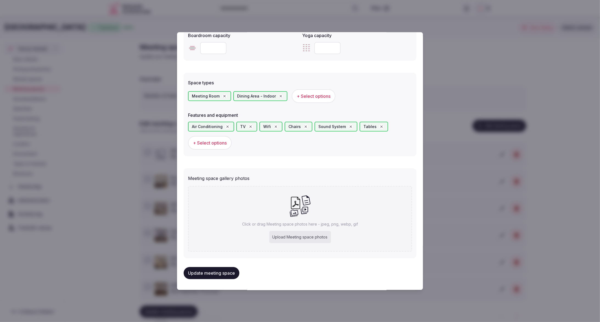
type input "**********"
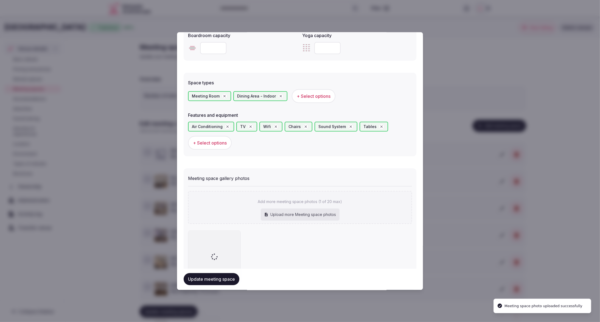
scroll to position [306, 0]
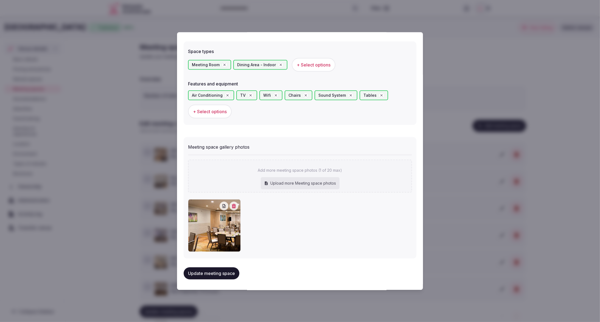
click at [210, 272] on button "Update meeting space" at bounding box center [212, 273] width 56 height 12
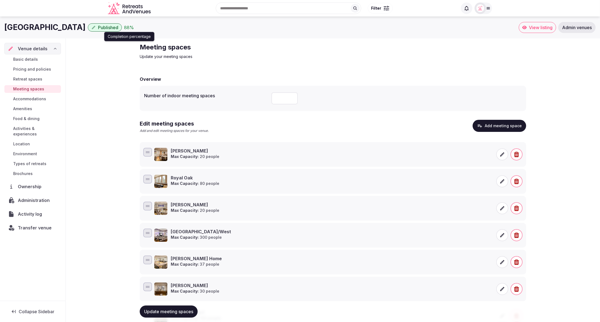
click at [134, 28] on div "88 %" at bounding box center [129, 27] width 10 height 7
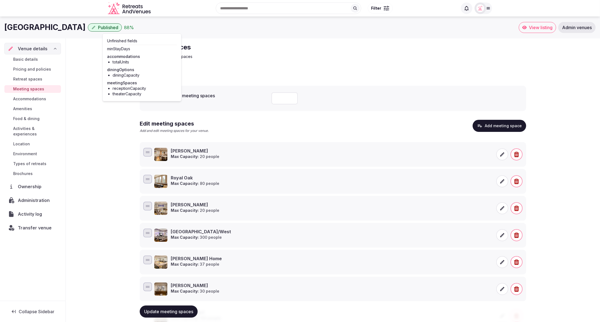
click at [74, 88] on div "Meeting spaces Update your meeting spaces Overview Number of indoor meeting spa…" at bounding box center [333, 240] width 534 height 404
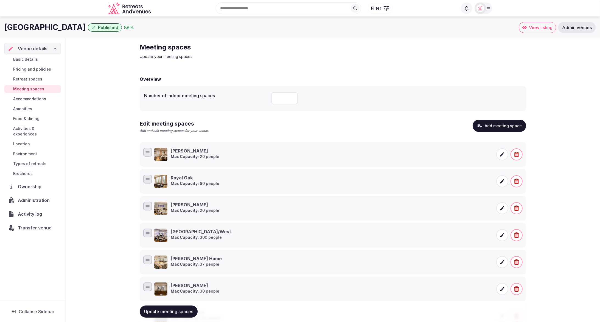
scroll to position [0, 0]
click at [134, 27] on div "88 %" at bounding box center [129, 27] width 10 height 7
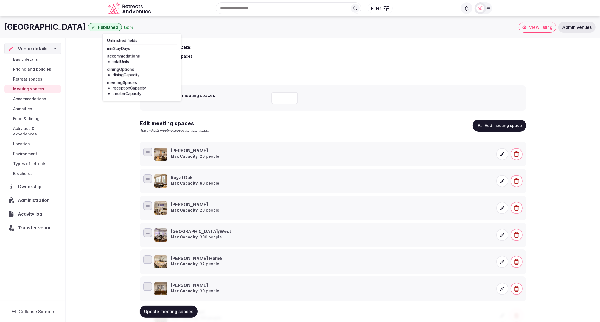
click at [557, 60] on div "Meeting spaces Update your meeting spaces Overview Number of indoor meeting spa…" at bounding box center [333, 240] width 534 height 404
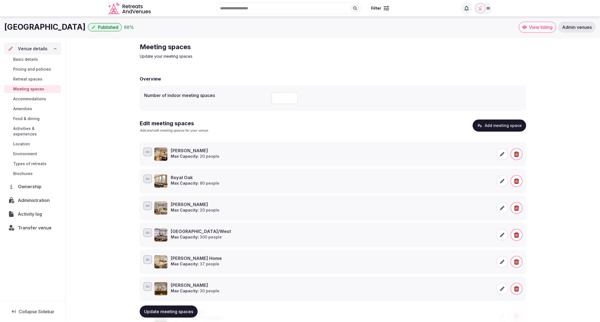
scroll to position [1, 0]
click at [547, 63] on div "Meeting spaces Update your meeting spaces Overview Number of indoor meeting spa…" at bounding box center [333, 240] width 534 height 404
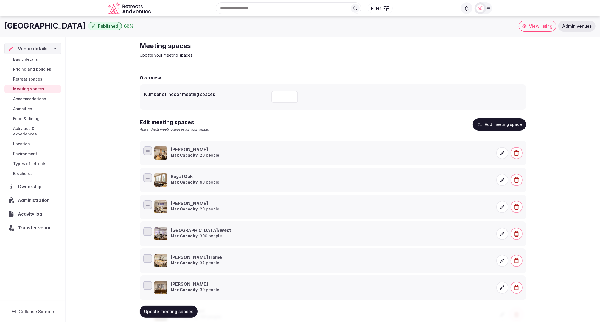
scroll to position [3, 0]
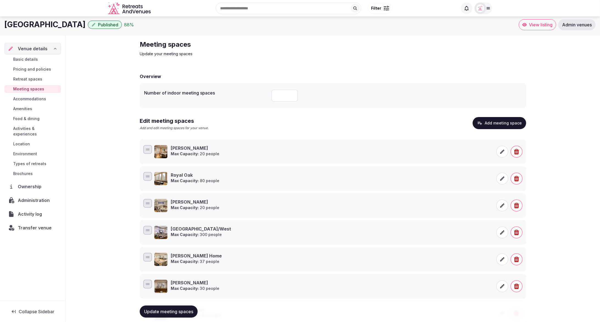
click at [170, 312] on span "Update meeting spaces" at bounding box center [168, 310] width 49 height 5
click at [559, 123] on div "Meeting spaces Update your meeting spaces Overview Number of indoor meeting spa…" at bounding box center [333, 238] width 534 height 404
click at [498, 122] on button "Add meeting space" at bounding box center [500, 123] width 54 height 12
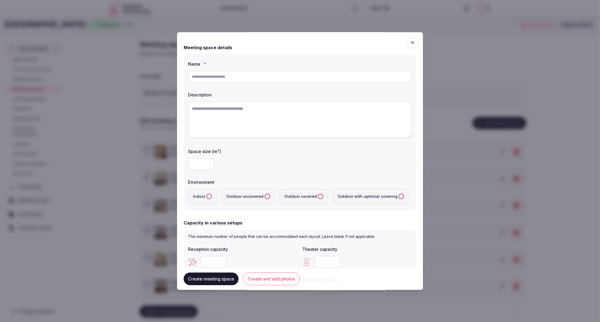
click at [309, 53] on div "Meeting space details Name * Description Space size (m²) Environment Indoor Out…" at bounding box center [300, 127] width 233 height 166
click at [246, 78] on input "text" at bounding box center [300, 77] width 224 height 12
paste input "**********"
type input "**********"
click at [256, 118] on textarea at bounding box center [300, 119] width 224 height 36
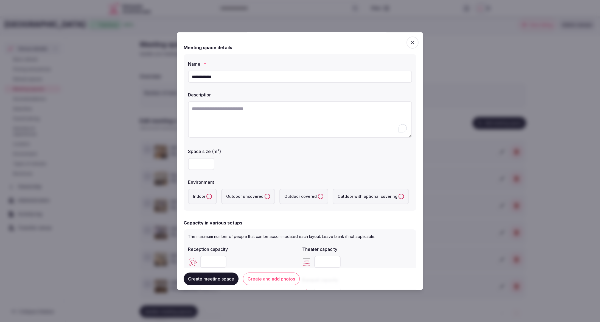
paste textarea "**********"
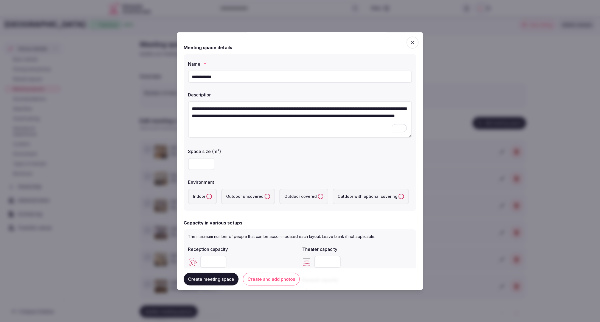
type textarea "**********"
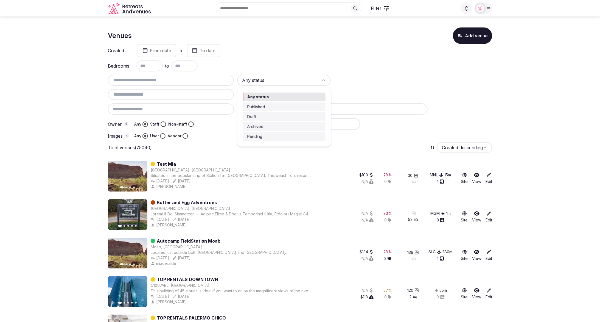
click at [273, 80] on html "Search Popular Destinations Toscana, Italy Riviera Maya, Mexico Indonesia, Bali…" at bounding box center [300, 161] width 600 height 322
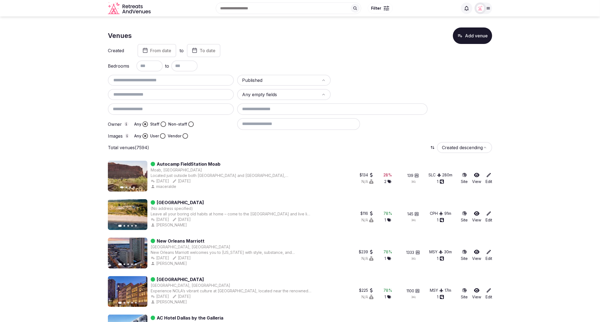
click at [161, 123] on button "Staff" at bounding box center [163, 123] width 5 height 5
click at [180, 136] on label "Vendor" at bounding box center [175, 135] width 14 height 5
click at [182, 136] on button "Vendor" at bounding box center [184, 135] width 5 height 5
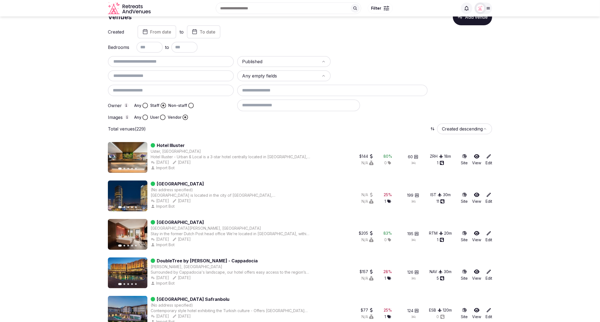
scroll to position [18, 0]
click at [220, 129] on div "Total venues (229) Created descending" at bounding box center [300, 128] width 384 height 11
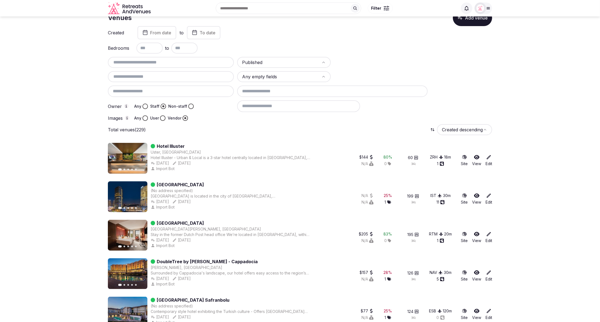
scroll to position [17, 0]
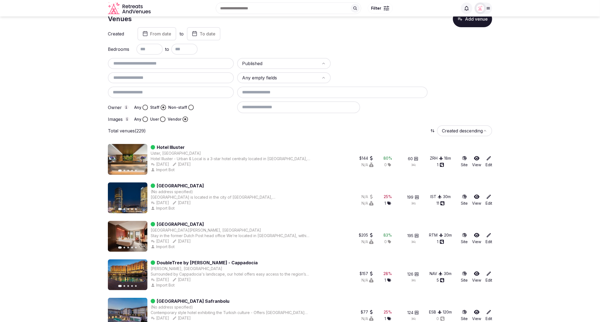
click at [490, 96] on div "Published Any empty fields Owner Any Staff Non-staff Images Any User Vendor" at bounding box center [300, 90] width 384 height 64
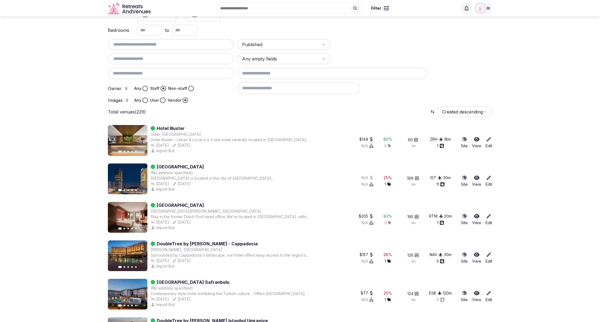
scroll to position [0, 0]
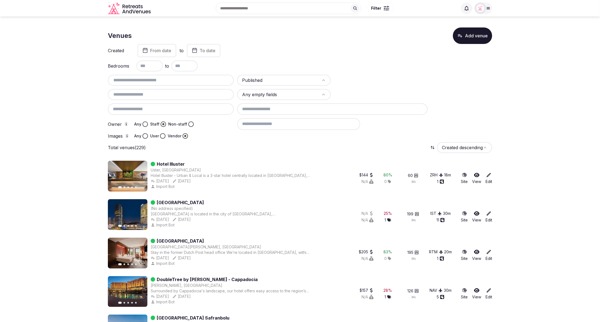
click at [247, 149] on div "Total venues (229) Created descending" at bounding box center [300, 147] width 384 height 11
click at [416, 78] on div at bounding box center [381, 80] width 94 height 11
click at [378, 80] on div at bounding box center [381, 80] width 94 height 11
click at [404, 53] on div "Created From date to To date" at bounding box center [300, 50] width 384 height 13
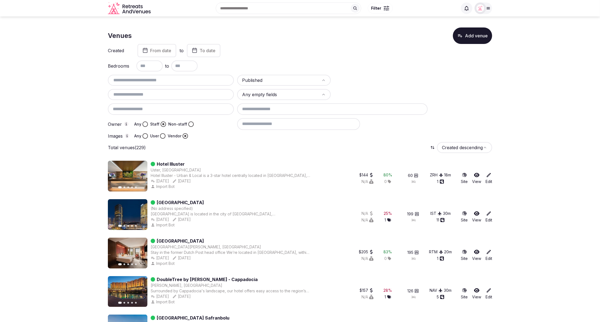
click at [404, 53] on div "Created From date to To date" at bounding box center [300, 50] width 384 height 13
click at [263, 36] on div "Venues Add venue" at bounding box center [300, 35] width 384 height 16
click at [418, 64] on div "Bedrooms to" at bounding box center [300, 65] width 384 height 11
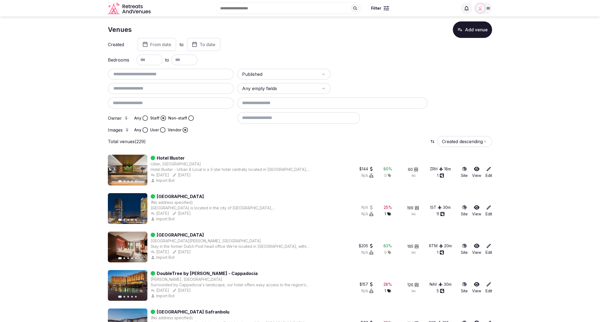
scroll to position [7, 0]
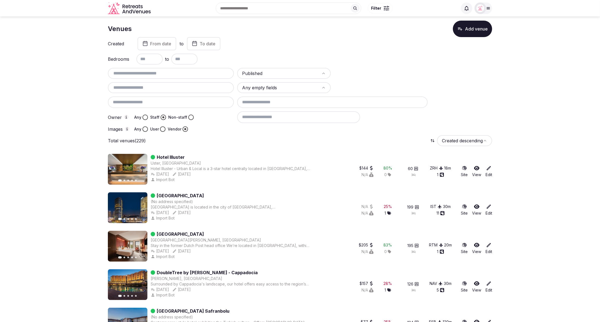
click at [453, 80] on div "Published Any empty fields Owner Any Staff Non-staff Images Any User Vendor" at bounding box center [300, 100] width 384 height 64
click at [398, 73] on div at bounding box center [381, 73] width 94 height 11
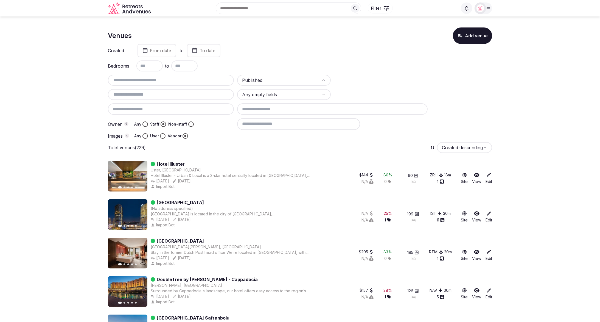
click at [379, 80] on div at bounding box center [381, 80] width 94 height 11
click at [297, 48] on div "Created From date to To date" at bounding box center [300, 50] width 384 height 13
click at [375, 60] on div "Created From date to To date Bedrooms to Published Any empty fields Owner Any S…" at bounding box center [300, 91] width 384 height 95
click at [423, 63] on div "Bedrooms to" at bounding box center [300, 65] width 384 height 11
click at [266, 123] on input at bounding box center [298, 124] width 123 height 12
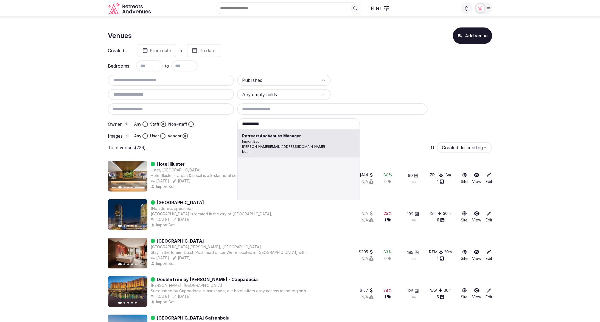
type input "**********"
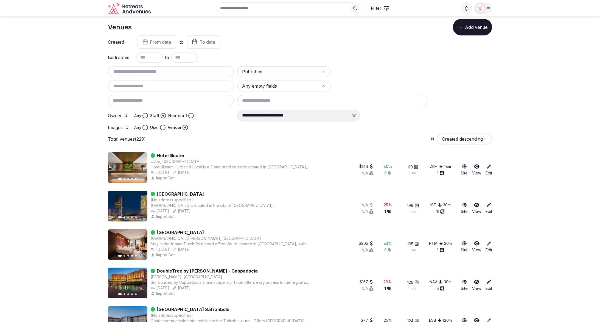
scroll to position [9, 0]
click at [473, 103] on div "**********" at bounding box center [300, 98] width 384 height 64
click at [452, 80] on div "**********" at bounding box center [300, 98] width 384 height 64
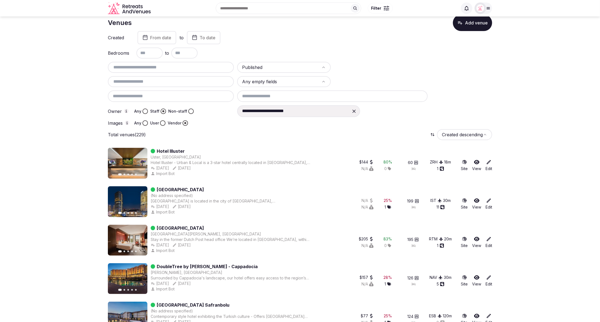
scroll to position [15, 0]
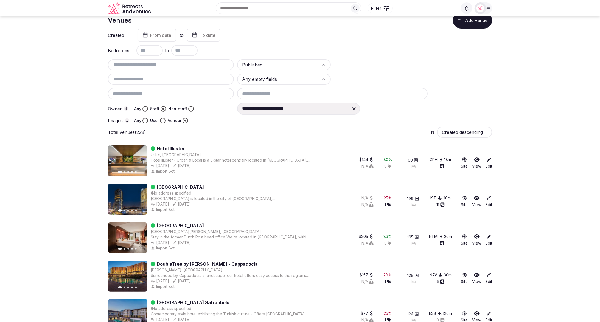
click at [263, 131] on div "Total venues (229) Created descending" at bounding box center [300, 132] width 384 height 11
click at [150, 52] on input "text" at bounding box center [149, 50] width 26 height 11
click at [185, 51] on input "text" at bounding box center [184, 50] width 26 height 11
click at [400, 64] on div at bounding box center [381, 64] width 94 height 11
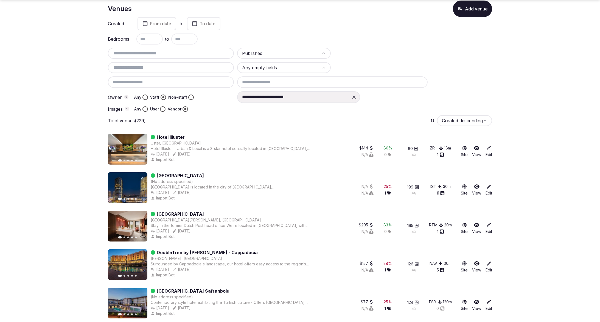
scroll to position [26, 0]
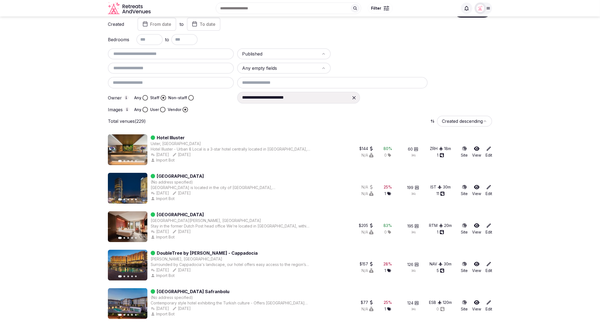
click at [453, 75] on div "**********" at bounding box center [300, 80] width 384 height 64
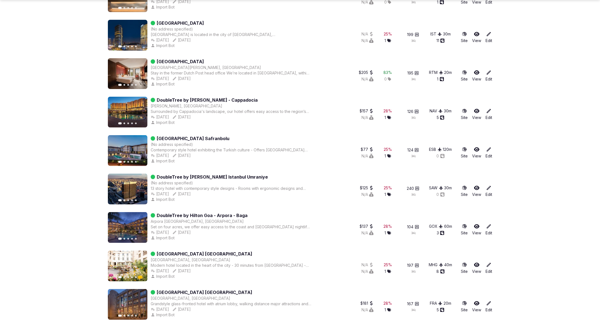
scroll to position [180, 0]
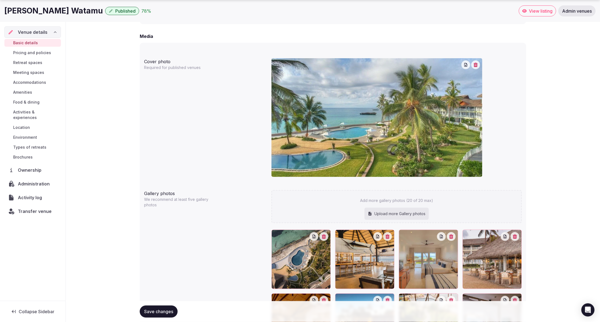
scroll to position [431, 0]
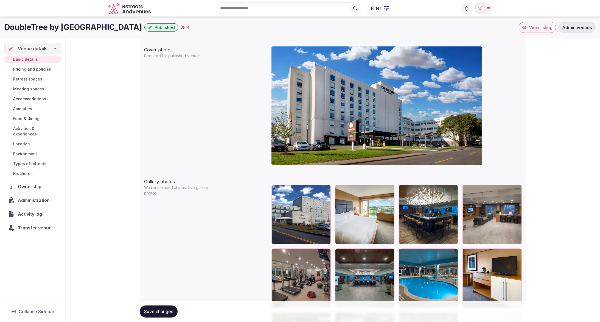
scroll to position [505, 0]
click at [360, 121] on img at bounding box center [376, 106] width 211 height 119
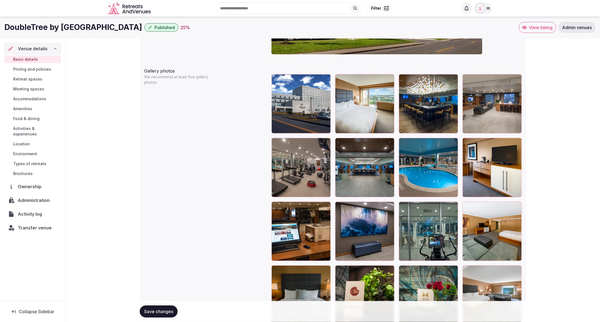
scroll to position [607, 0]
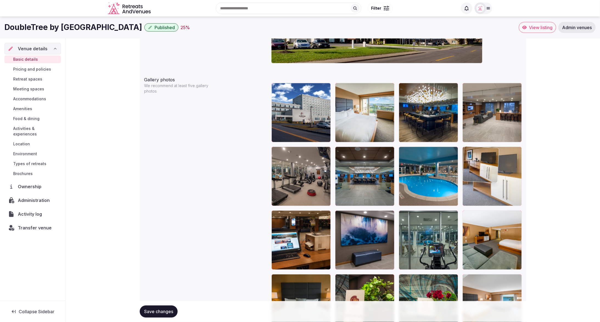
drag, startPoint x: 485, startPoint y: 188, endPoint x: 482, endPoint y: 190, distance: 3.9
click at [482, 191] on body "**********" at bounding box center [300, 170] width 600 height 1554
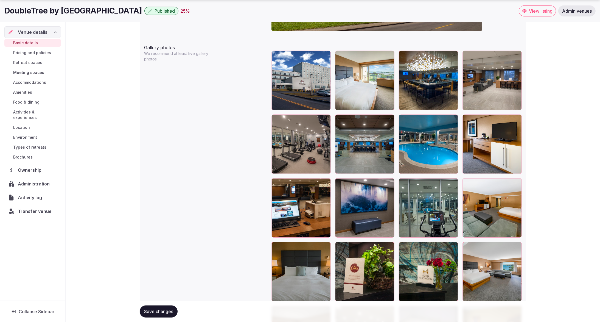
scroll to position [641, 0]
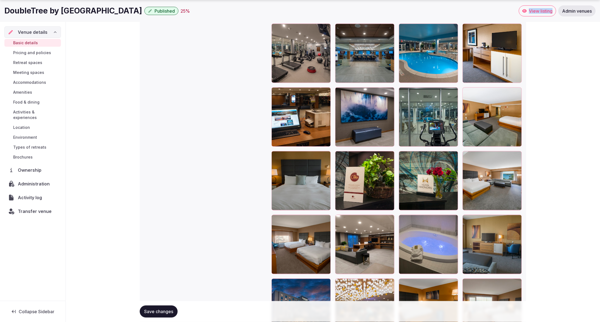
scroll to position [731, 0]
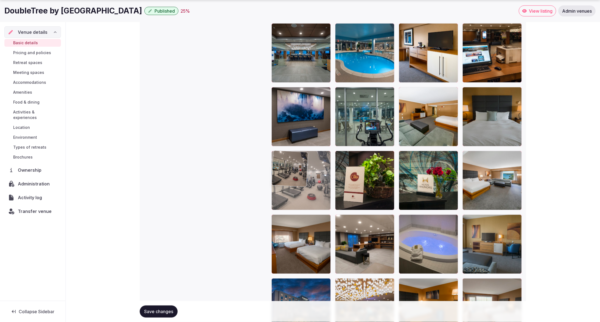
drag, startPoint x: 276, startPoint y: 40, endPoint x: 285, endPoint y: 191, distance: 151.8
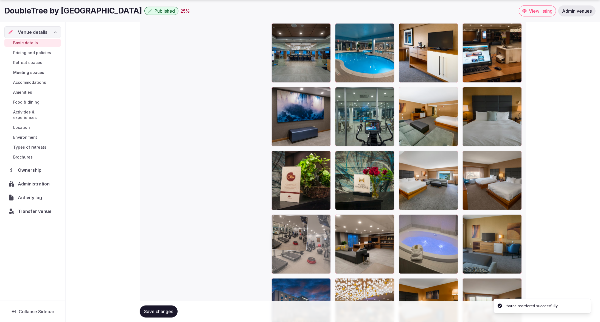
drag, startPoint x: 287, startPoint y: 175, endPoint x: 289, endPoint y: 240, distance: 64.3
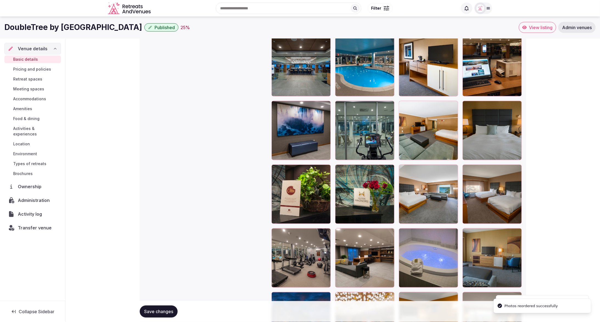
scroll to position [712, 0]
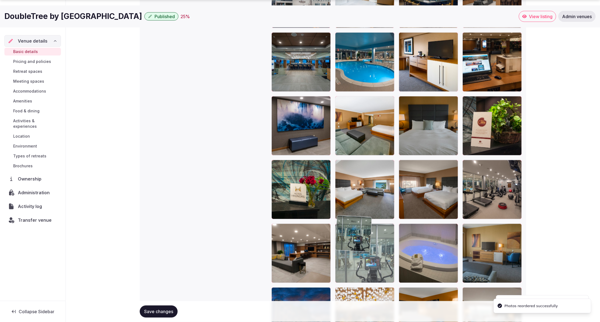
drag, startPoint x: 357, startPoint y: 142, endPoint x: 354, endPoint y: 270, distance: 128.2
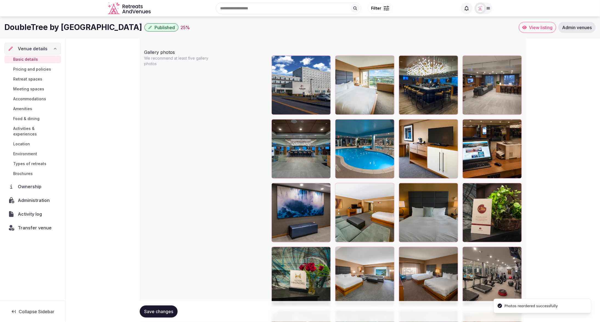
scroll to position [634, 0]
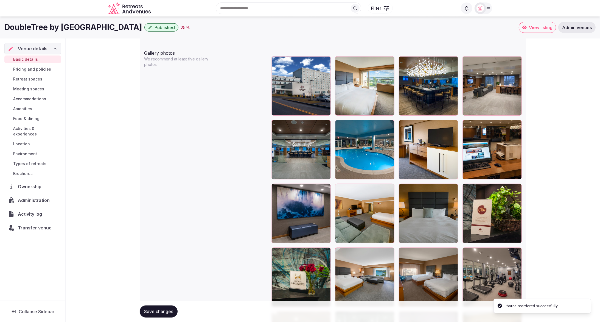
click at [571, 103] on div "**********" at bounding box center [333, 162] width 534 height 1516
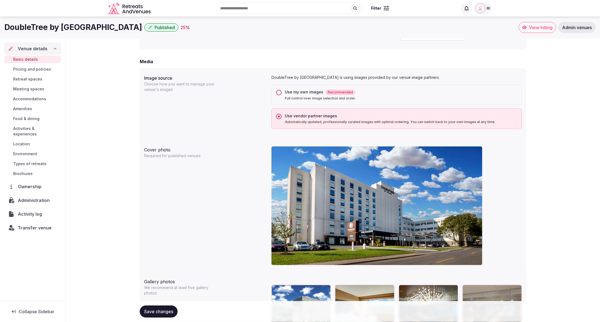
scroll to position [401, 0]
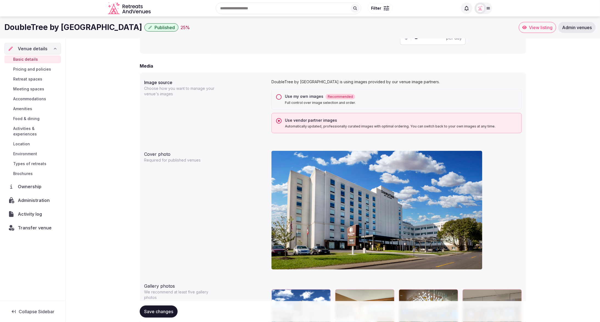
click at [279, 96] on button "Use my own images Recommended Full control over image selection and order." at bounding box center [278, 96] width 5 height 5
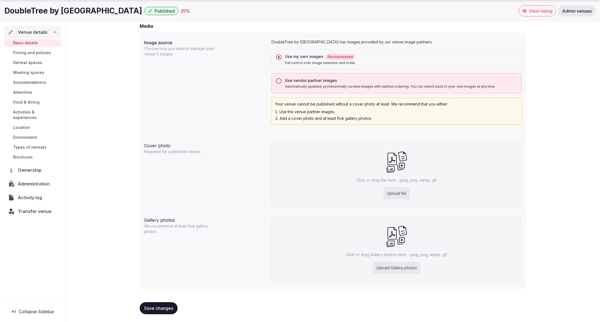
scroll to position [441, 0]
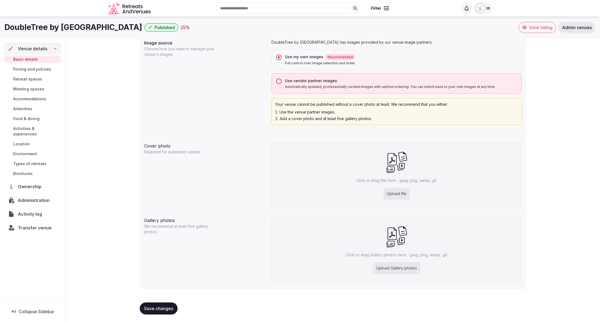
click at [279, 80] on button "Use vendor partner images Automatically updated, professionally curated images …" at bounding box center [278, 80] width 5 height 5
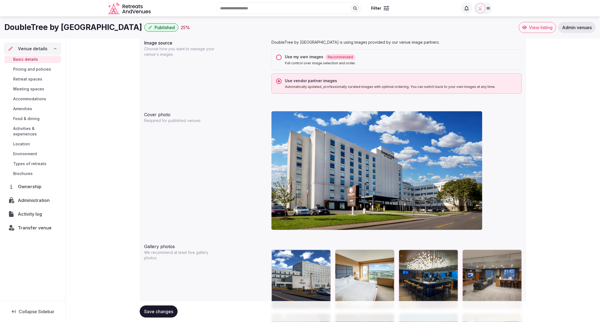
click at [246, 89] on div "Image source Choose how you want to manage your venue's images DoubleTree by [G…" at bounding box center [333, 66] width 378 height 58
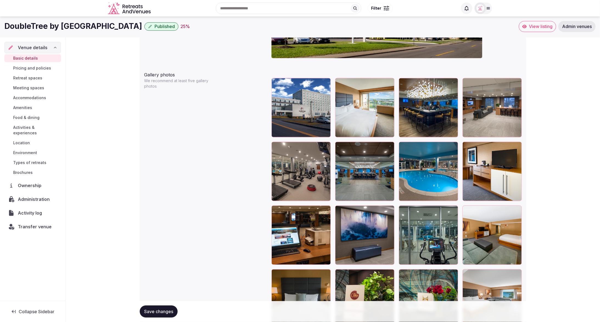
scroll to position [611, 0]
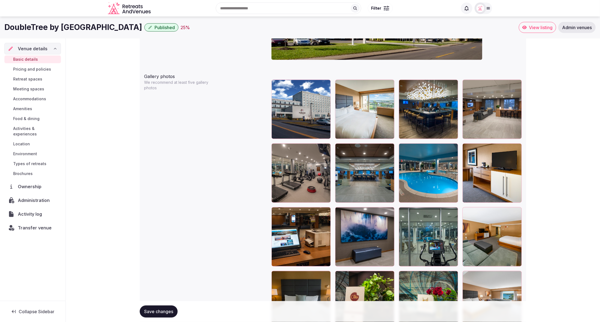
click at [565, 80] on div "**********" at bounding box center [333, 186] width 534 height 1516
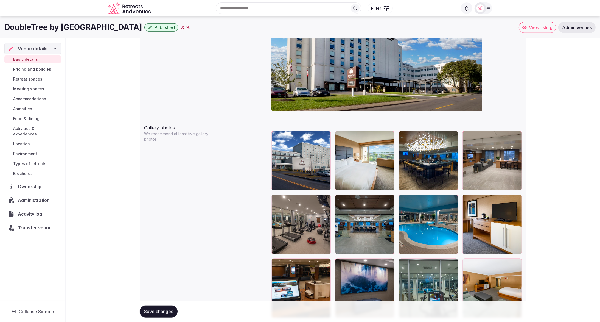
scroll to position [548, 0]
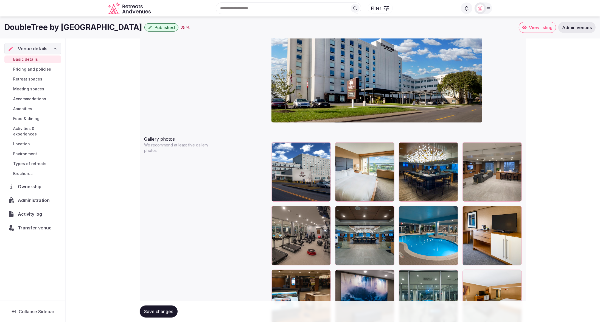
click at [574, 103] on div "**********" at bounding box center [333, 248] width 534 height 1516
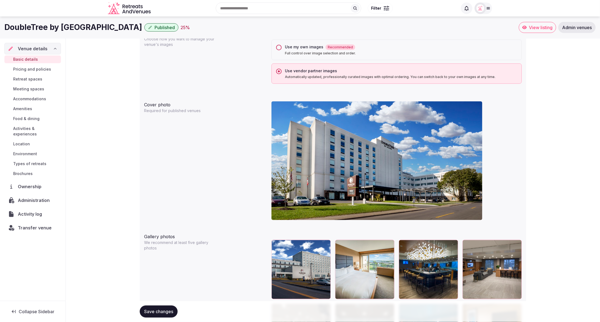
scroll to position [441, 0]
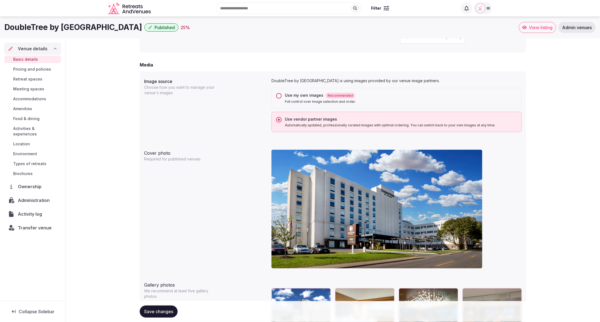
scroll to position [389, 0]
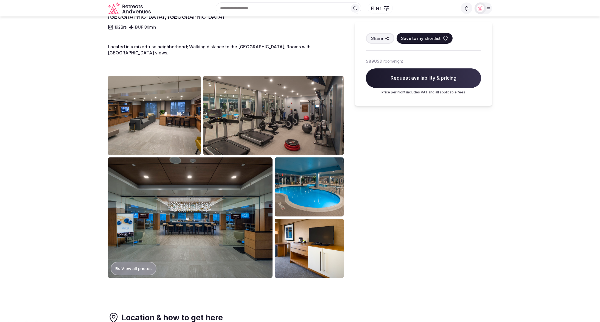
scroll to position [157, 0]
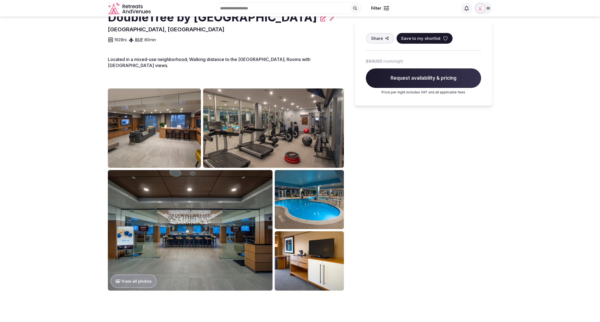
click at [506, 128] on section "View all photos DoubleTree by [GEOGRAPHIC_DATA] [GEOGRAPHIC_DATA], [GEOGRAPHIC_…" at bounding box center [300, 90] width 600 height 461
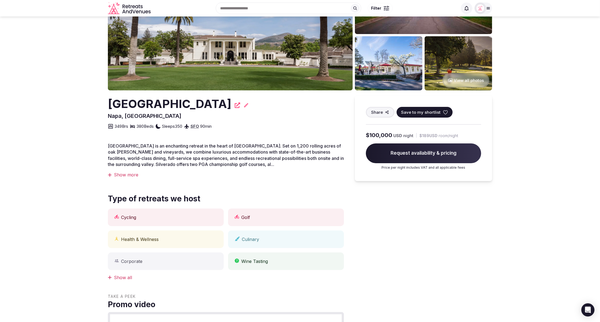
click at [62, 86] on section "View all photos [GEOGRAPHIC_DATA], [GEOGRAPHIC_DATA] Share Save to my shortlist…" at bounding box center [300, 320] width 600 height 749
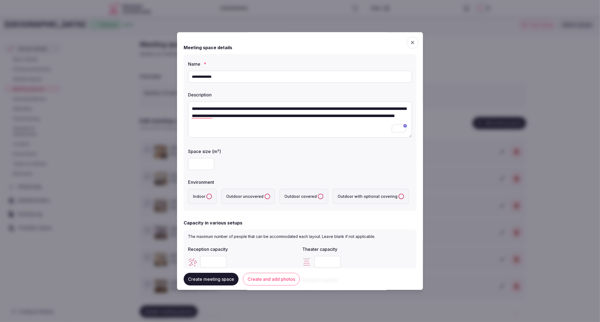
scroll to position [3, 0]
click at [200, 165] on input "number" at bounding box center [201, 164] width 26 height 12
type input "**"
click at [283, 161] on div "**" at bounding box center [300, 164] width 224 height 12
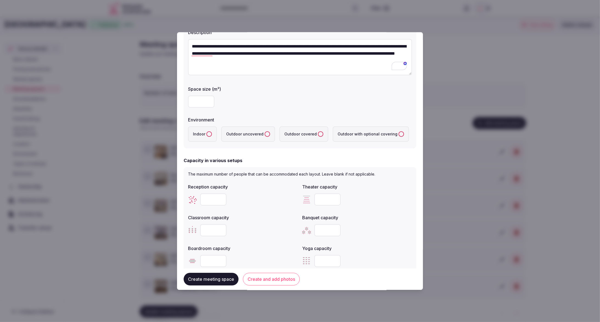
scroll to position [75, 0]
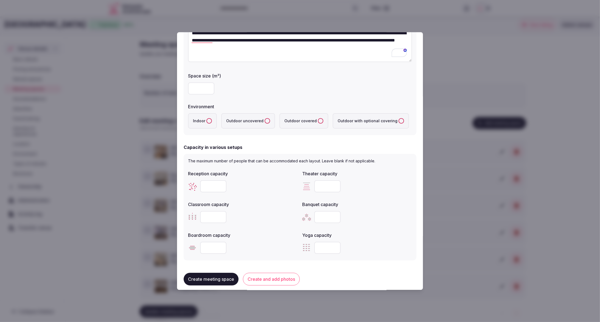
click at [209, 120] on button "Indoor" at bounding box center [208, 120] width 5 height 5
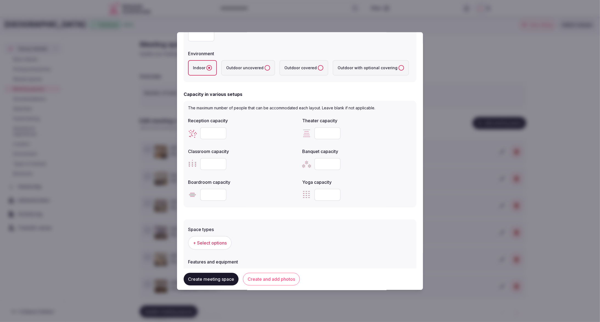
scroll to position [138, 0]
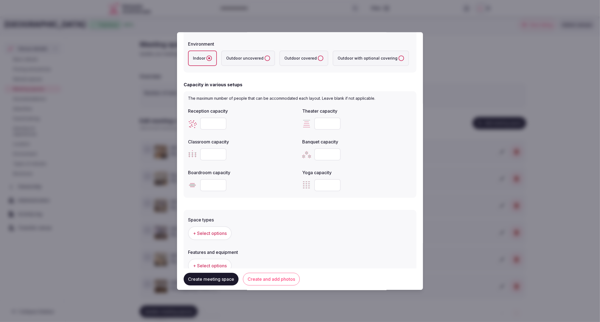
click at [207, 123] on input "number" at bounding box center [213, 123] width 26 height 12
type input "**"
click at [260, 137] on div "Classroom capacity" at bounding box center [243, 140] width 110 height 8
click at [212, 185] on input "number" at bounding box center [213, 185] width 26 height 12
type input "**"
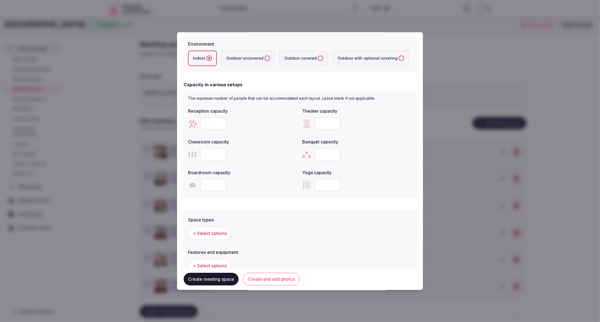
click at [268, 190] on div "**" at bounding box center [243, 185] width 110 height 12
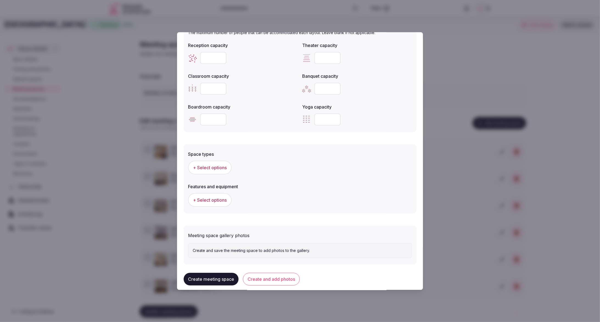
scroll to position [214, 0]
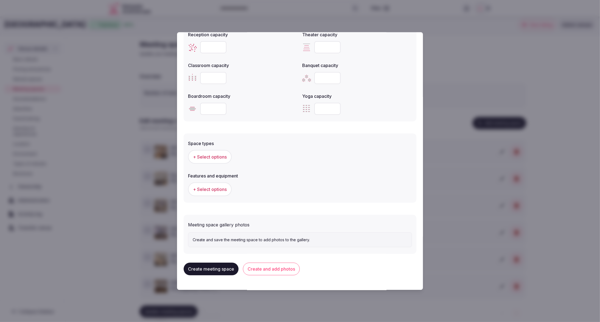
click at [217, 159] on button "+ Select options" at bounding box center [210, 157] width 44 height 14
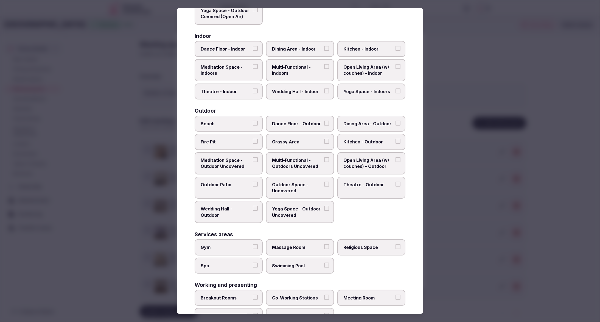
scroll to position [111, 0]
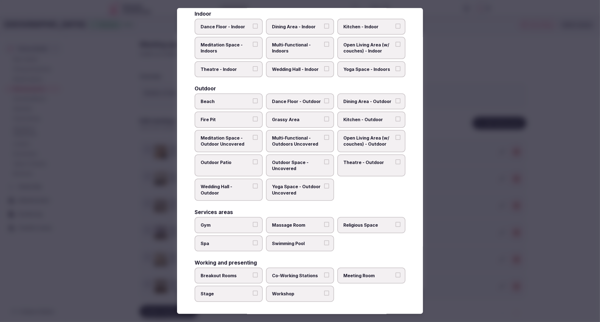
click at [383, 273] on span "Meeting Room" at bounding box center [368, 275] width 50 height 6
click at [395, 273] on button "Meeting Room" at bounding box center [397, 274] width 5 height 5
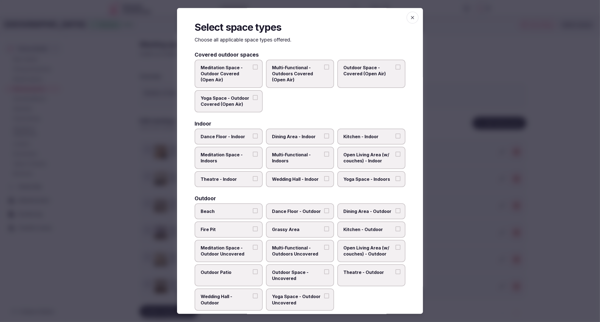
scroll to position [0, 0]
click at [292, 162] on span "Multi-Functional - Indoors" at bounding box center [297, 158] width 50 height 12
click at [324, 157] on button "Multi-Functional - Indoors" at bounding box center [326, 154] width 5 height 5
click at [485, 175] on div at bounding box center [300, 161] width 600 height 322
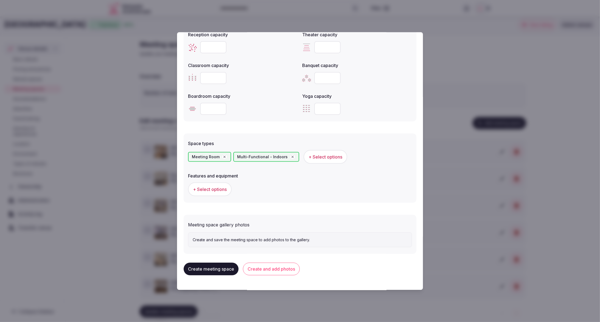
click at [202, 193] on button "+ Select options" at bounding box center [210, 189] width 44 height 14
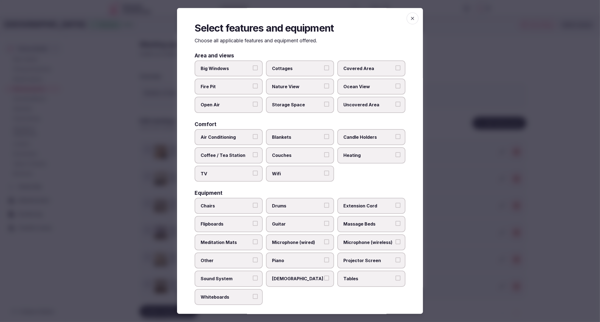
click at [398, 173] on div "Air Conditioning Blankets Candle Holders Coffee / Tea Station Couches Heating T…" at bounding box center [300, 155] width 211 height 52
click at [233, 139] on span "Air Conditioning" at bounding box center [226, 137] width 50 height 6
click at [253, 139] on button "Air Conditioning" at bounding box center [255, 136] width 5 height 5
click at [371, 174] on div "Air Conditioning Blankets Candle Holders Coffee / Tea Station Couches Heating T…" at bounding box center [300, 155] width 211 height 52
click at [268, 178] on label "Wifi" at bounding box center [300, 173] width 68 height 16
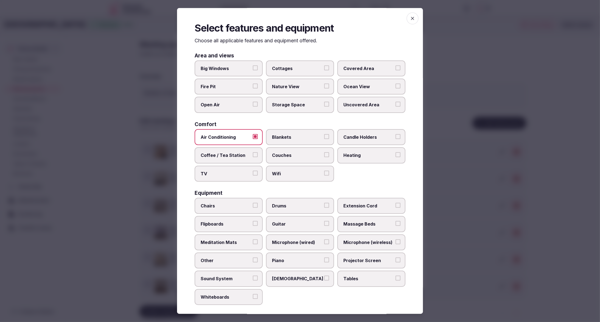
click at [324, 175] on button "Wifi" at bounding box center [326, 172] width 5 height 5
click at [281, 177] on label "Wifi" at bounding box center [300, 173] width 68 height 16
click at [324, 175] on button "Wifi" at bounding box center [326, 172] width 5 height 5
click at [302, 177] on label "Wifi" at bounding box center [300, 173] width 68 height 16
click at [324, 175] on button "Wifi" at bounding box center [326, 172] width 5 height 5
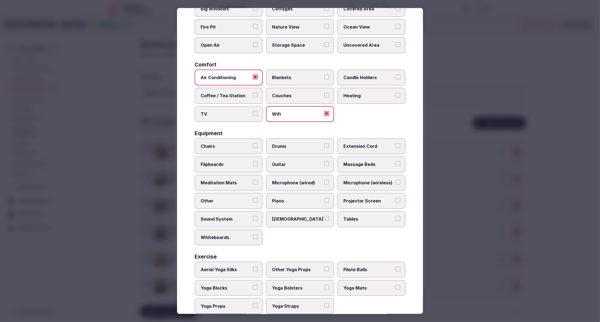
scroll to position [72, 0]
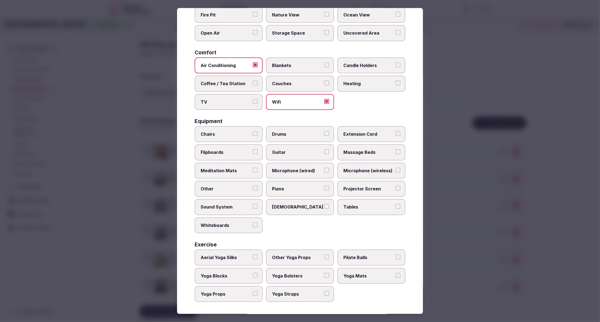
click at [362, 190] on span "Projector Screen" at bounding box center [368, 189] width 50 height 6
click at [395, 190] on button "Projector Screen" at bounding box center [397, 188] width 5 height 5
click at [362, 190] on span "Projector Screen" at bounding box center [368, 189] width 50 height 6
click at [395, 190] on button "Projector Screen" at bounding box center [397, 188] width 5 height 5
click at [363, 207] on span "Tables" at bounding box center [368, 207] width 50 height 6
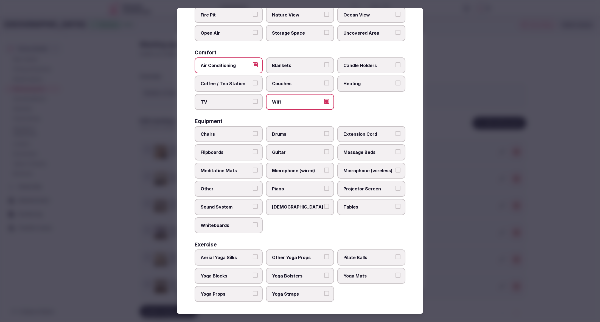
click at [395, 207] on button "Tables" at bounding box center [397, 206] width 5 height 5
click at [226, 131] on span "Chairs" at bounding box center [226, 134] width 50 height 6
click at [253, 131] on button "Chairs" at bounding box center [255, 133] width 5 height 5
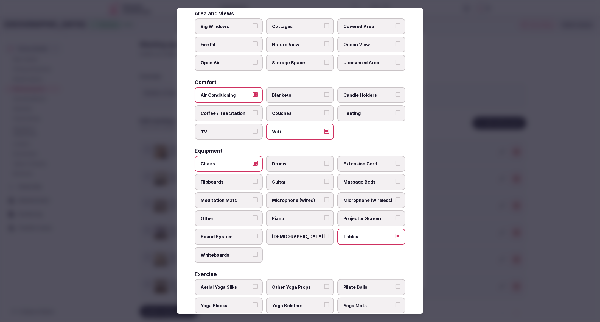
scroll to position [43, 0]
click at [229, 24] on span "Big Windows" at bounding box center [226, 26] width 50 height 6
click at [253, 24] on button "Big Windows" at bounding box center [255, 25] width 5 height 5
click at [448, 154] on div at bounding box center [300, 161] width 600 height 322
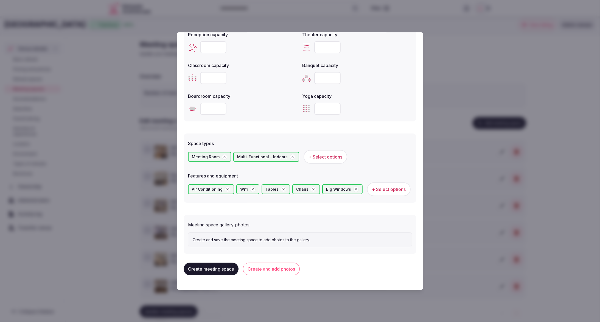
click at [277, 269] on button "Create and add photos" at bounding box center [271, 268] width 57 height 13
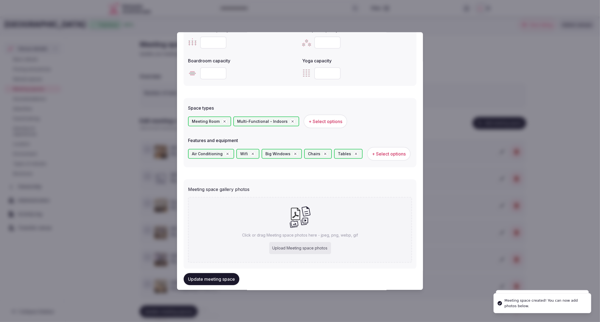
scroll to position [261, 0]
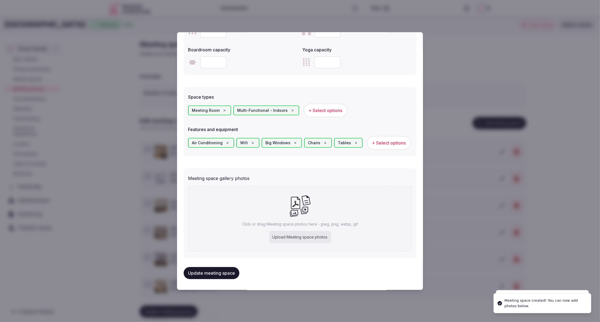
click at [311, 239] on div "Upload Meeting space photos" at bounding box center [300, 237] width 62 height 12
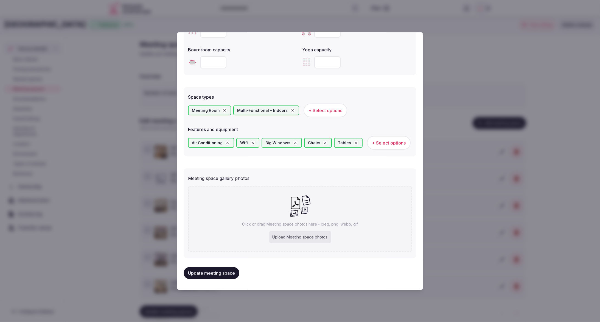
type input "**********"
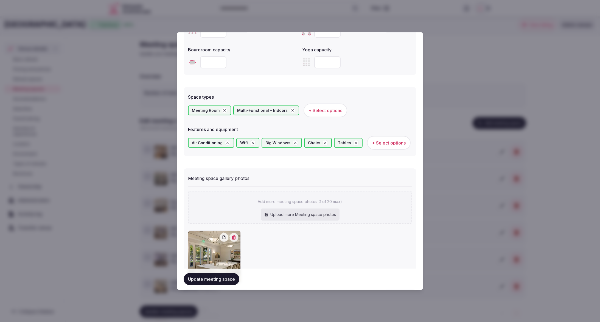
click at [219, 281] on button "Update meeting space" at bounding box center [212, 279] width 56 height 12
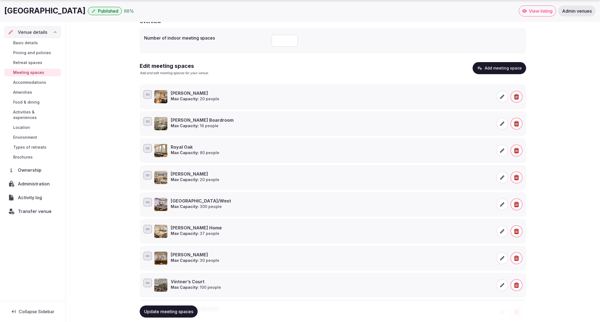
scroll to position [0, 0]
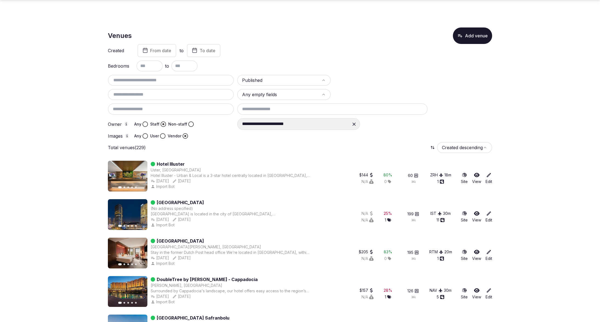
scroll to position [180, 0]
